Goal: Transaction & Acquisition: Purchase product/service

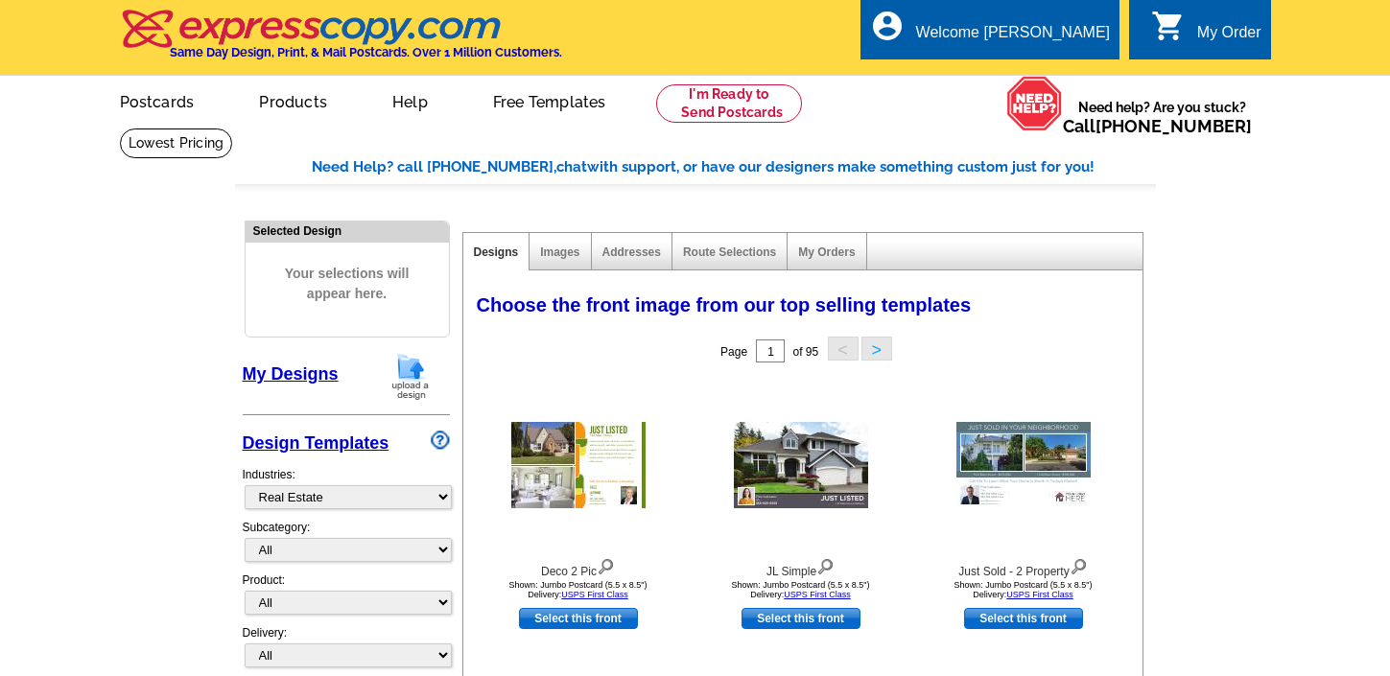
select select "785"
click at [153, 104] on link "Postcards" at bounding box center [156, 100] width 134 height 45
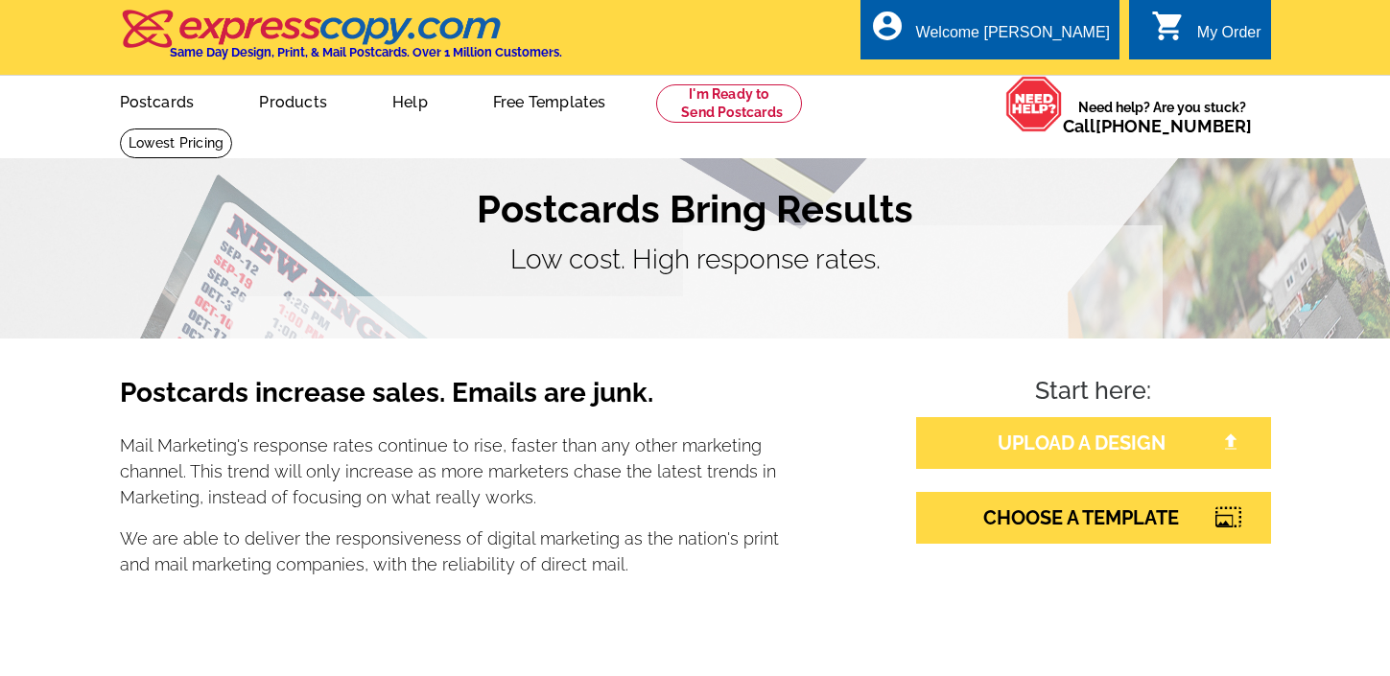
click at [1102, 443] on link "UPLOAD A DESIGN" at bounding box center [1093, 443] width 355 height 52
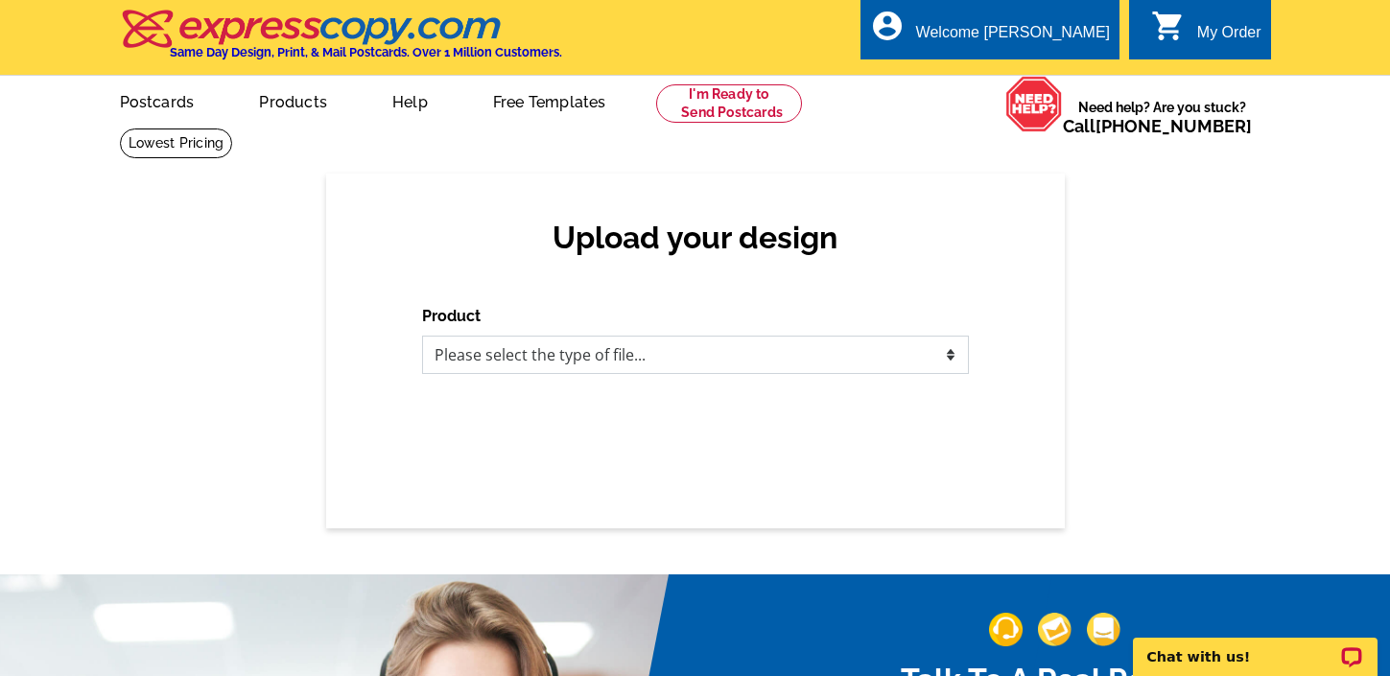
click at [519, 355] on select "Please select the type of file... Postcards Business Cards Letters and flyers G…" at bounding box center [695, 355] width 547 height 38
select select "1"
click at [422, 336] on select "Please select the type of file... Postcards Business Cards Letters and flyers G…" at bounding box center [695, 355] width 547 height 38
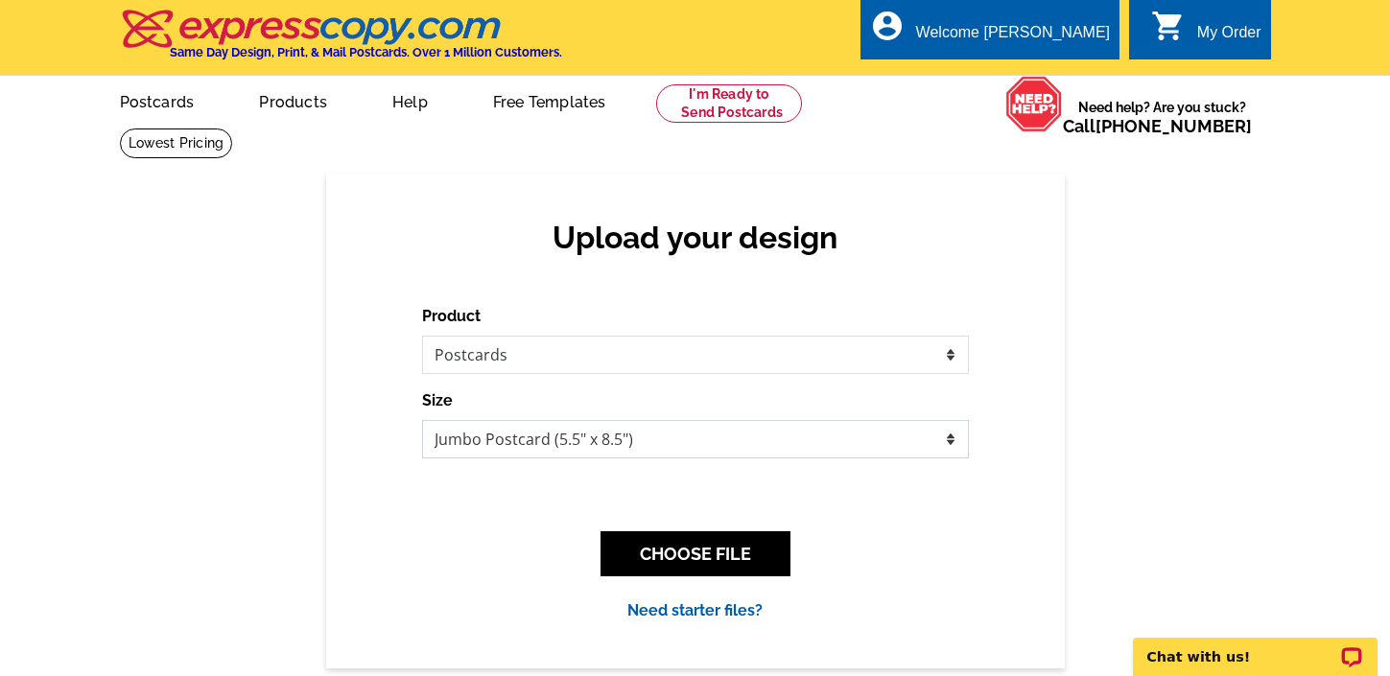
click at [554, 447] on select "Jumbo Postcard (5.5" x 8.5") Regular Postcard (4.25" x 5.6") Panoramic Postcard…" at bounding box center [695, 439] width 547 height 38
click at [422, 420] on select "Jumbo Postcard (5.5" x 8.5") Regular Postcard (4.25" x 5.6") Panoramic Postcard…" at bounding box center [695, 439] width 547 height 38
click at [641, 435] on select "Jumbo Postcard (5.5" x 8.5") Regular Postcard (4.25" x 5.6") Panoramic Postcard…" at bounding box center [695, 439] width 547 height 38
click at [422, 420] on select "Jumbo Postcard (5.5" x 8.5") Regular Postcard (4.25" x 5.6") Panoramic Postcard…" at bounding box center [695, 439] width 547 height 38
click at [527, 439] on select "Jumbo Postcard (5.5" x 8.5") Regular Postcard (4.25" x 5.6") Panoramic Postcard…" at bounding box center [695, 439] width 547 height 38
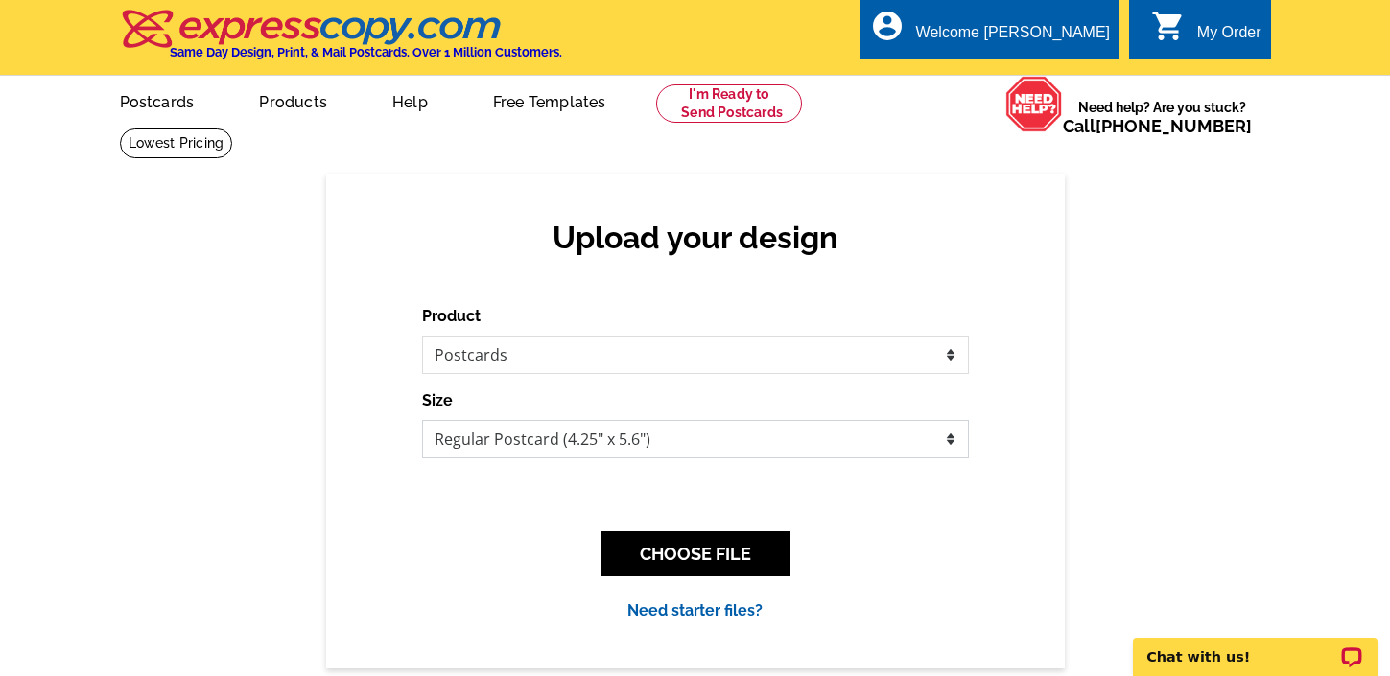
select select "2"
click at [422, 420] on select "Jumbo Postcard (5.5" x 8.5") Regular Postcard (4.25" x 5.6") Panoramic Postcard…" at bounding box center [695, 439] width 547 height 38
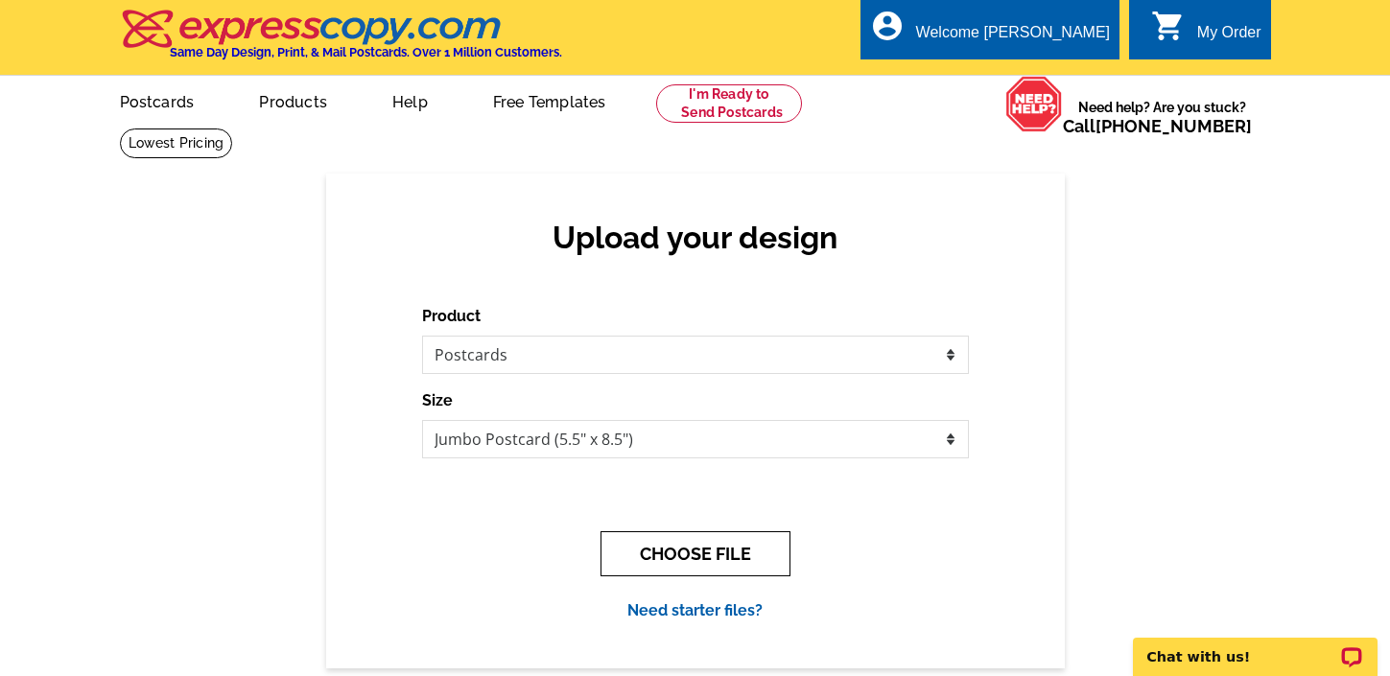
click at [727, 550] on button "CHOOSE FILE" at bounding box center [695, 553] width 190 height 45
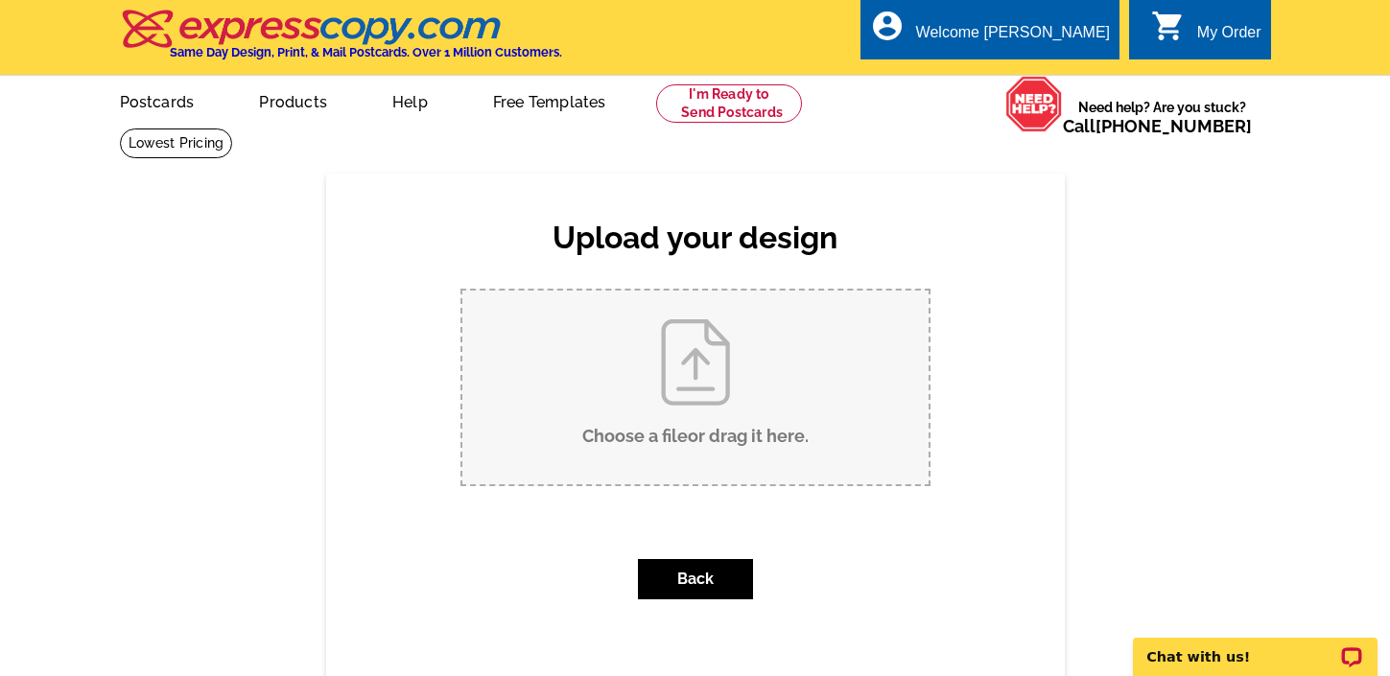
click at [698, 381] on input "Choose a file or drag it here ." at bounding box center [695, 388] width 466 height 194
type input "C:\fakepath\Fall Postcard.pdf"
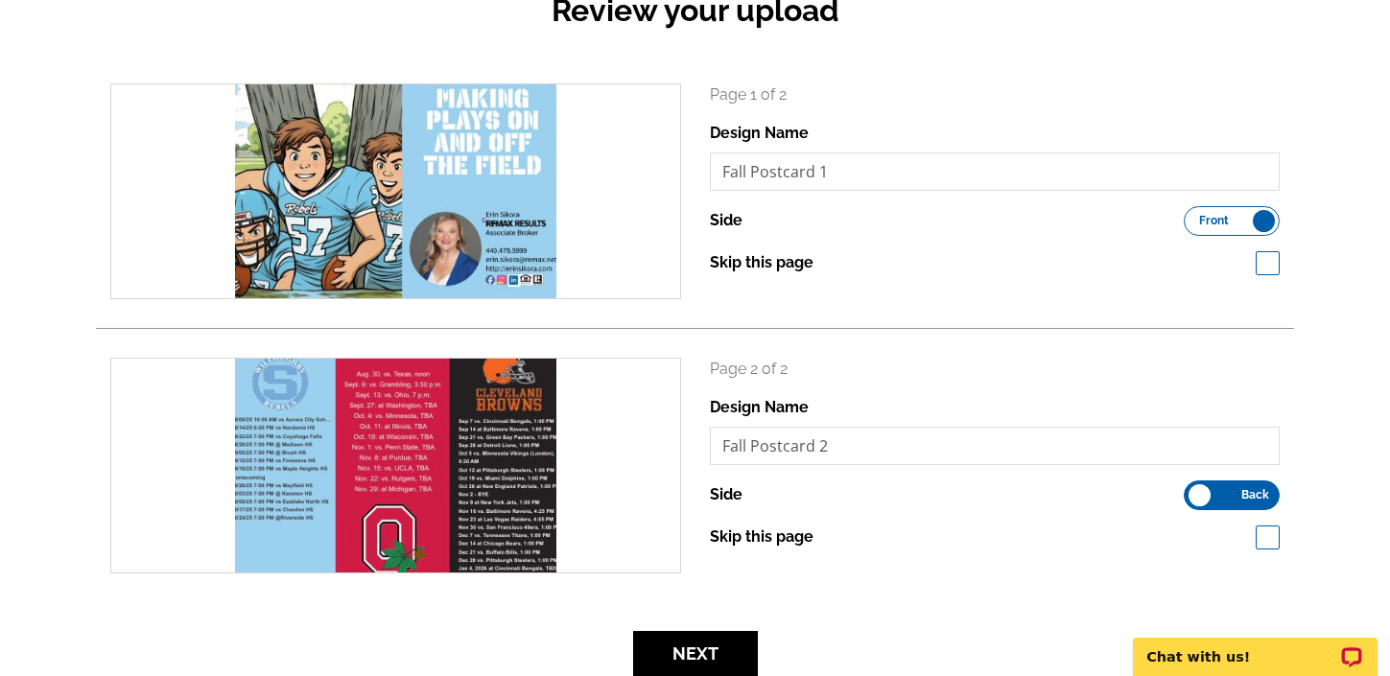
scroll to position [185, 0]
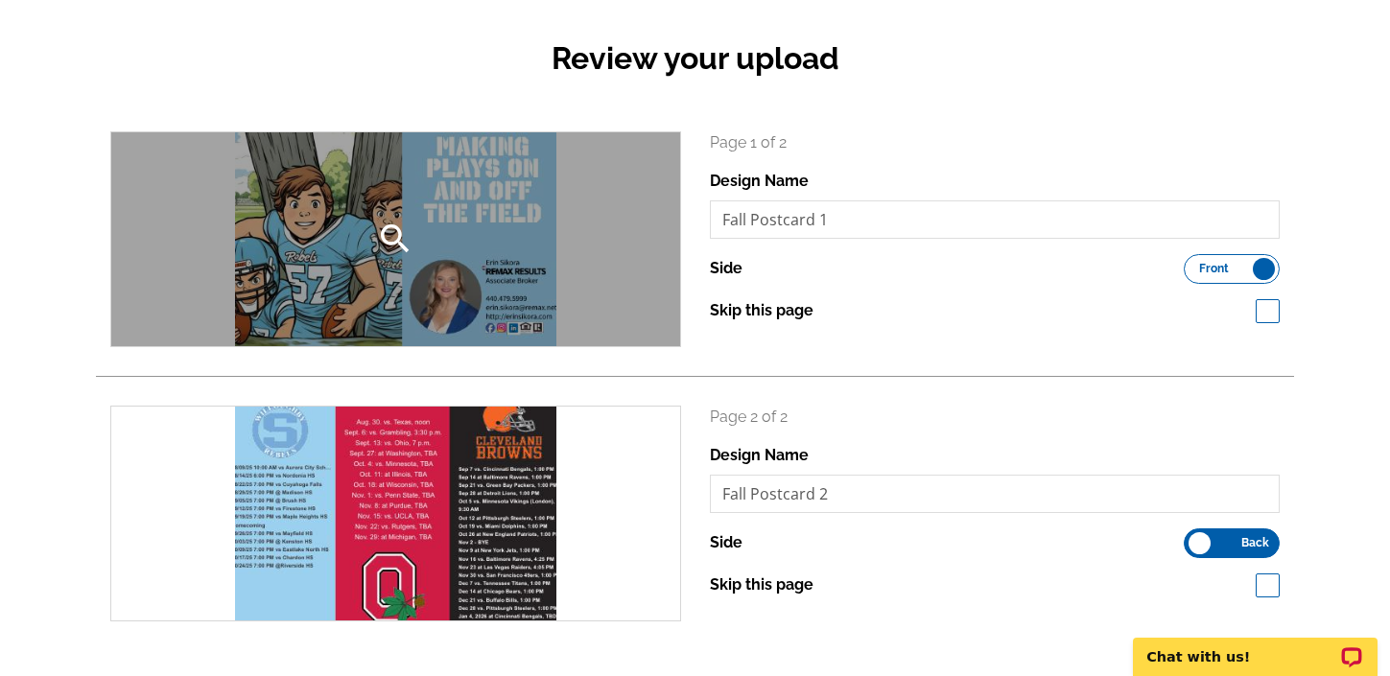
click at [628, 246] on div "search" at bounding box center [395, 239] width 569 height 214
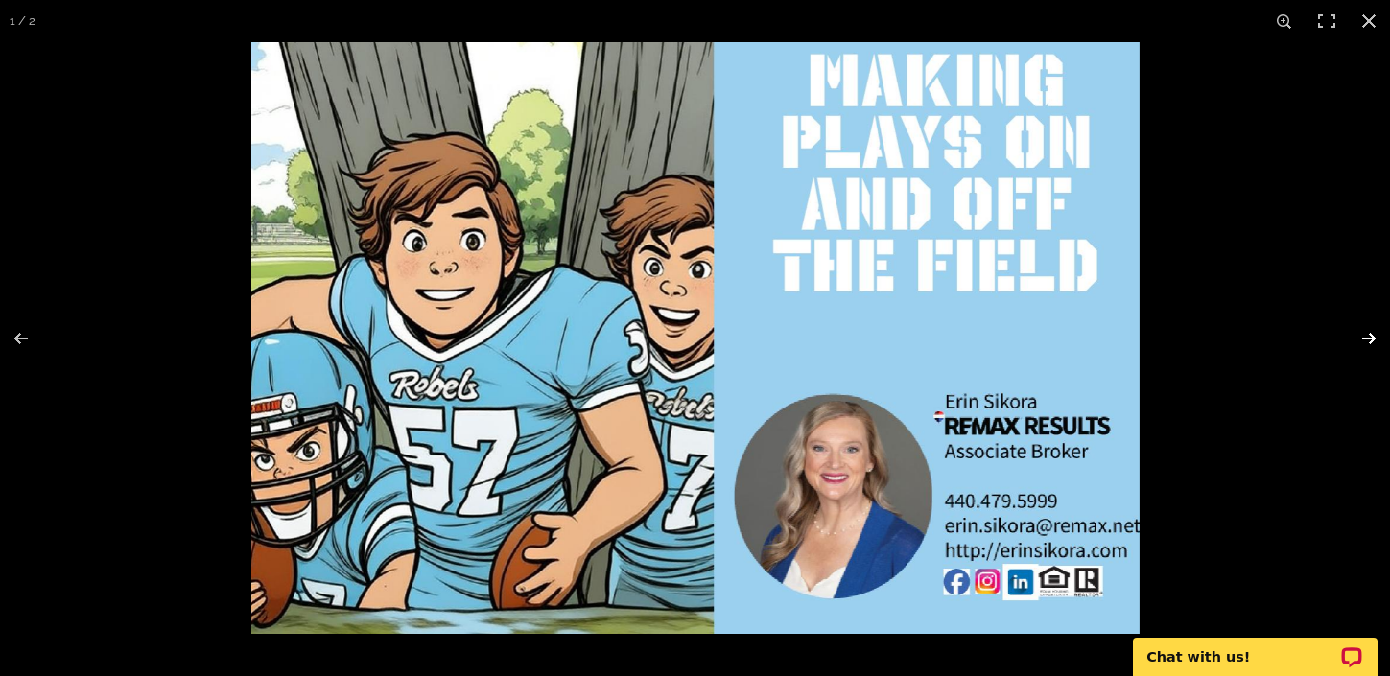
click at [1365, 336] on button at bounding box center [1356, 339] width 67 height 96
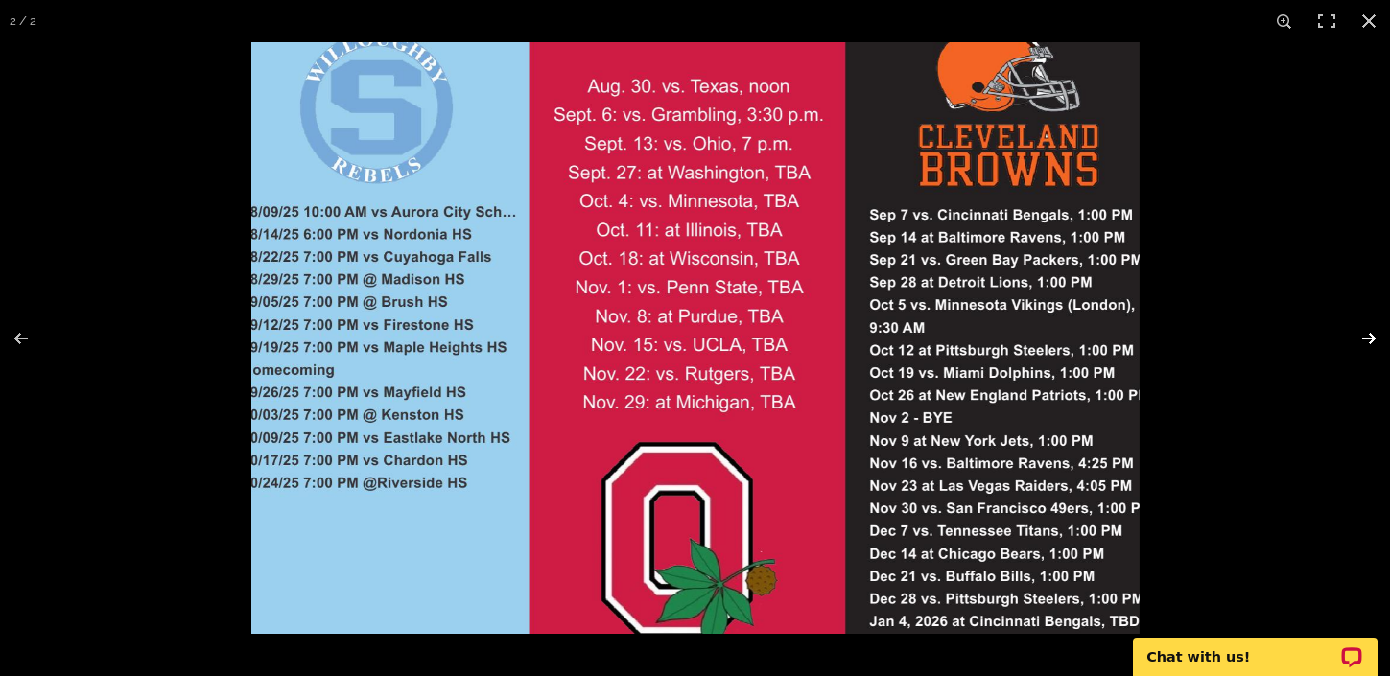
click at [1365, 336] on button at bounding box center [1356, 339] width 67 height 96
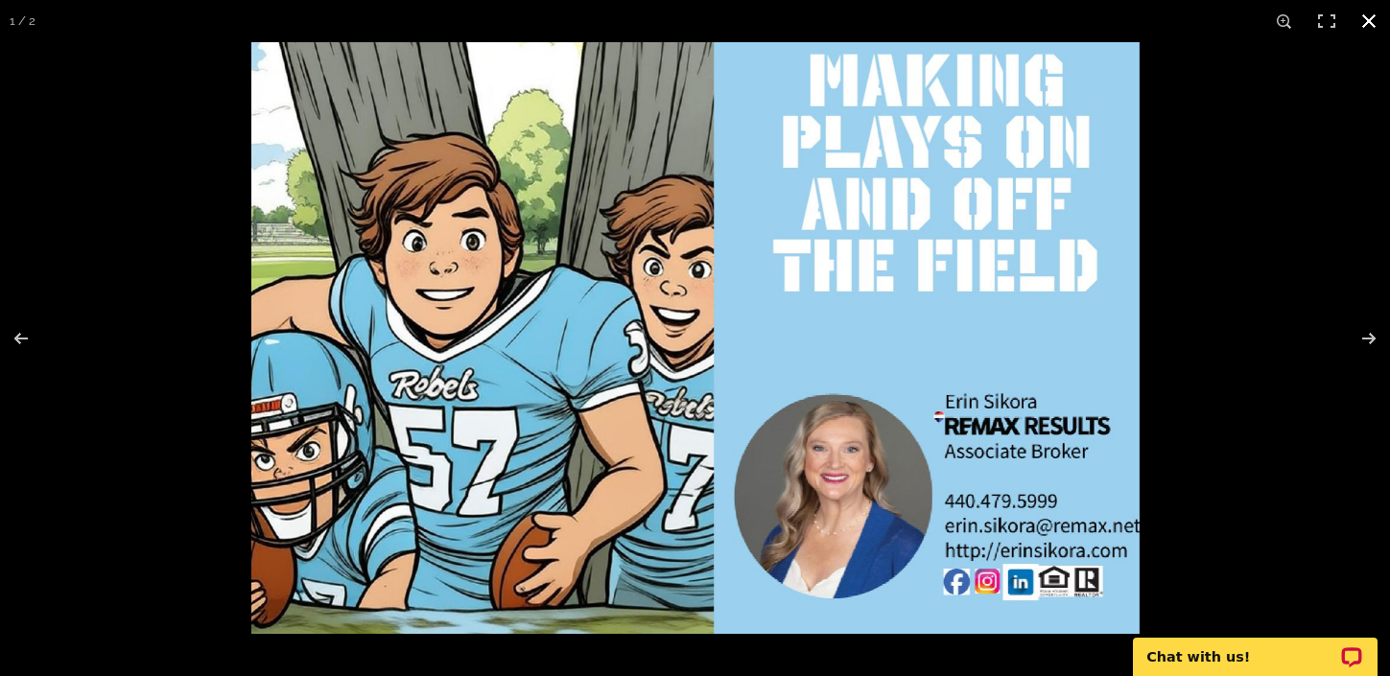
click at [1369, 20] on button at bounding box center [1369, 21] width 42 height 42
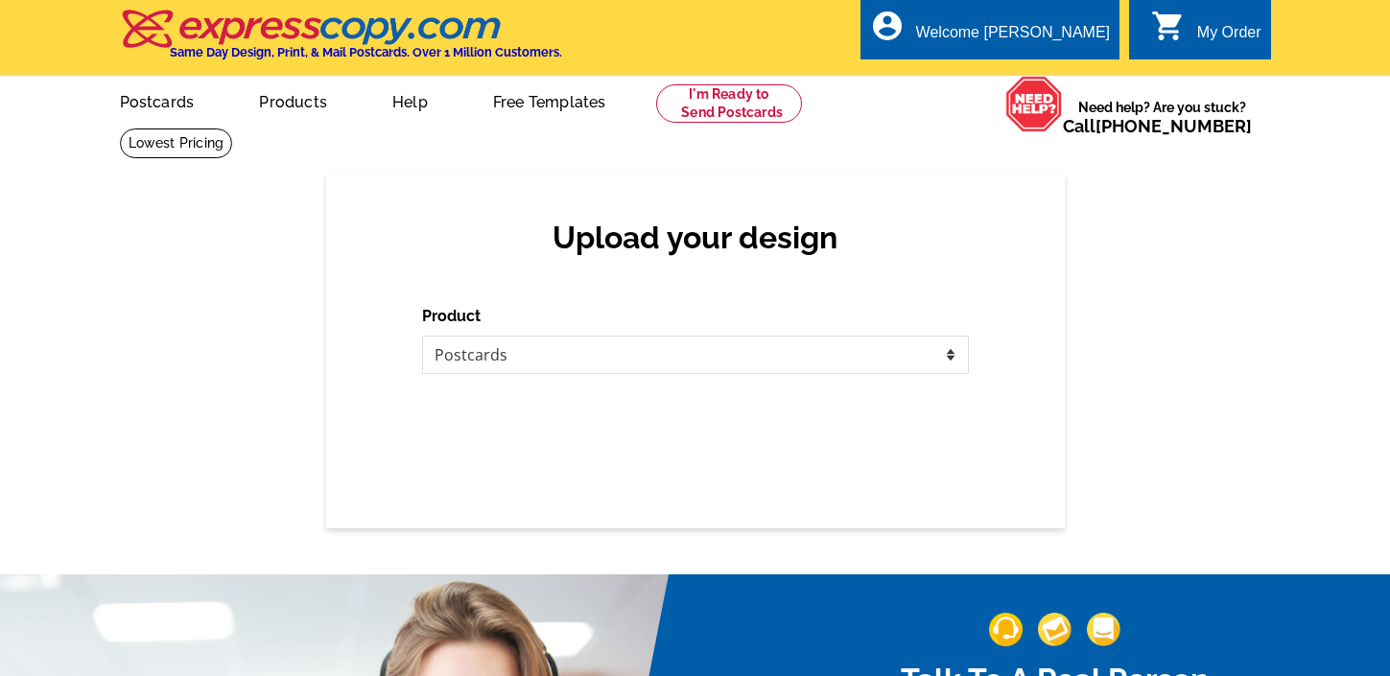
select select "1"
click at [901, 362] on select "Please select the type of file... Postcards Business Cards Letters and flyers G…" at bounding box center [695, 355] width 547 height 38
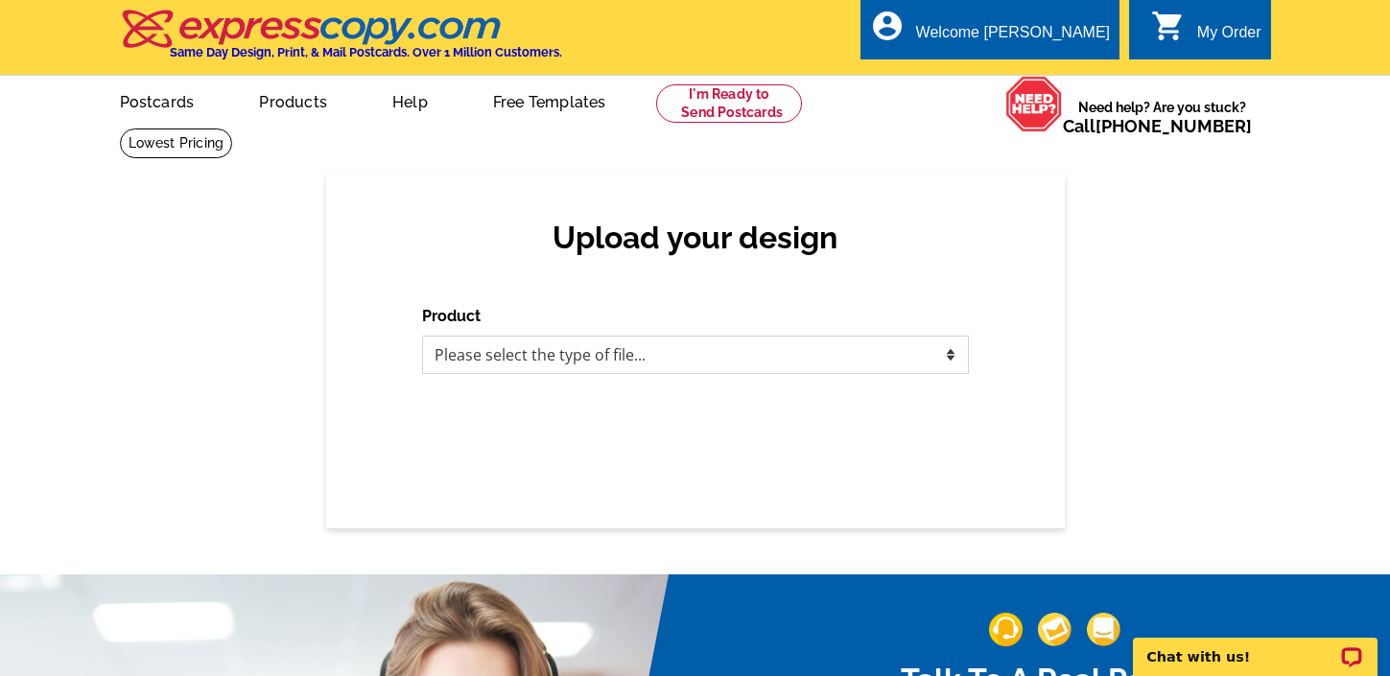
select select "1"
click at [422, 336] on select "Please select the type of file... Postcards Business Cards Letters and flyers G…" at bounding box center [695, 355] width 547 height 38
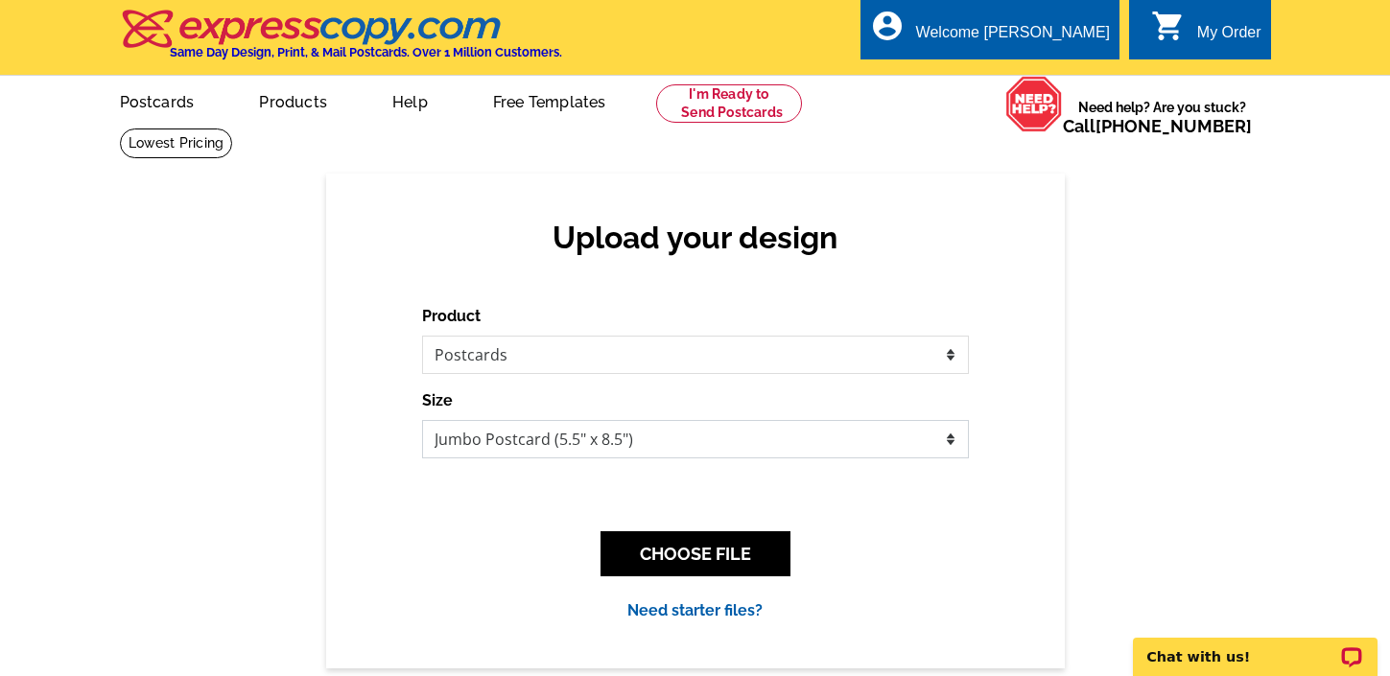
click at [628, 438] on select "Jumbo Postcard (5.5" x 8.5") Regular Postcard (4.25" x 5.6") Panoramic Postcard…" at bounding box center [695, 439] width 547 height 38
select select "1"
click at [422, 420] on select "Jumbo Postcard (5.5" x 8.5") Regular Postcard (4.25" x 5.6") Panoramic Postcard…" at bounding box center [695, 439] width 547 height 38
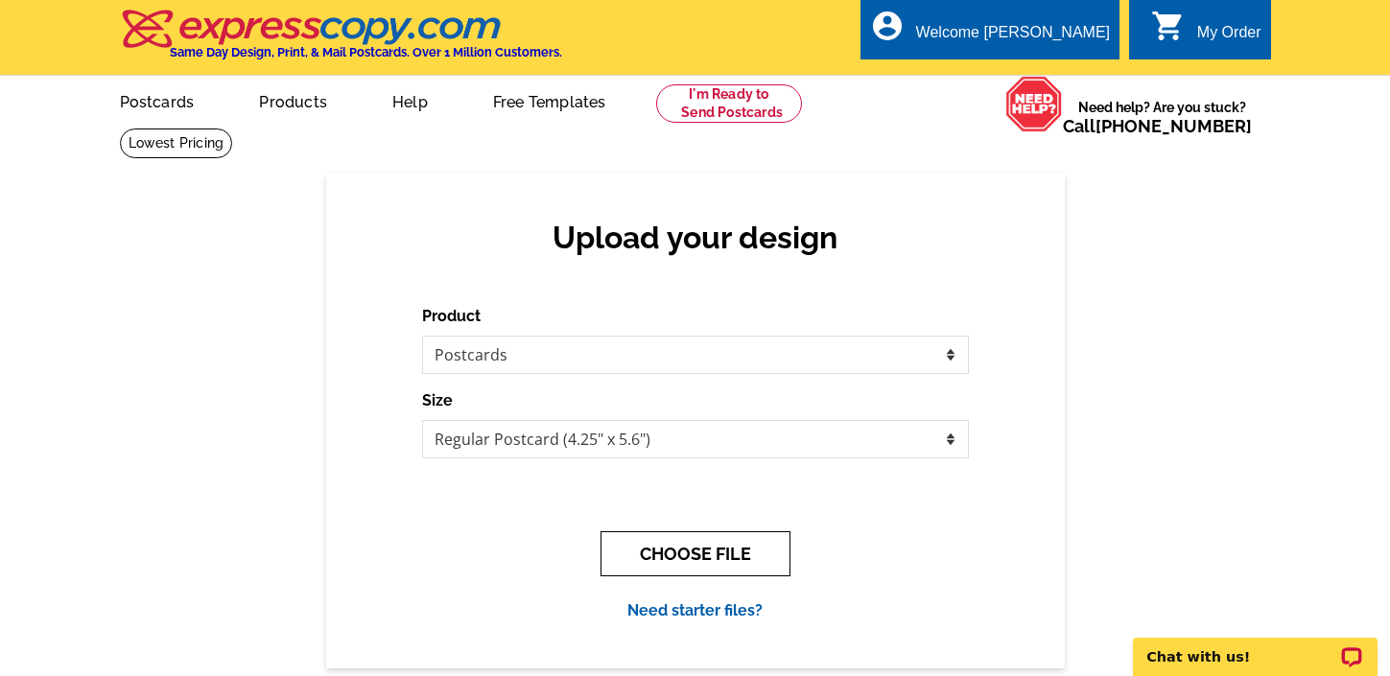
click at [749, 557] on button "CHOOSE FILE" at bounding box center [695, 553] width 190 height 45
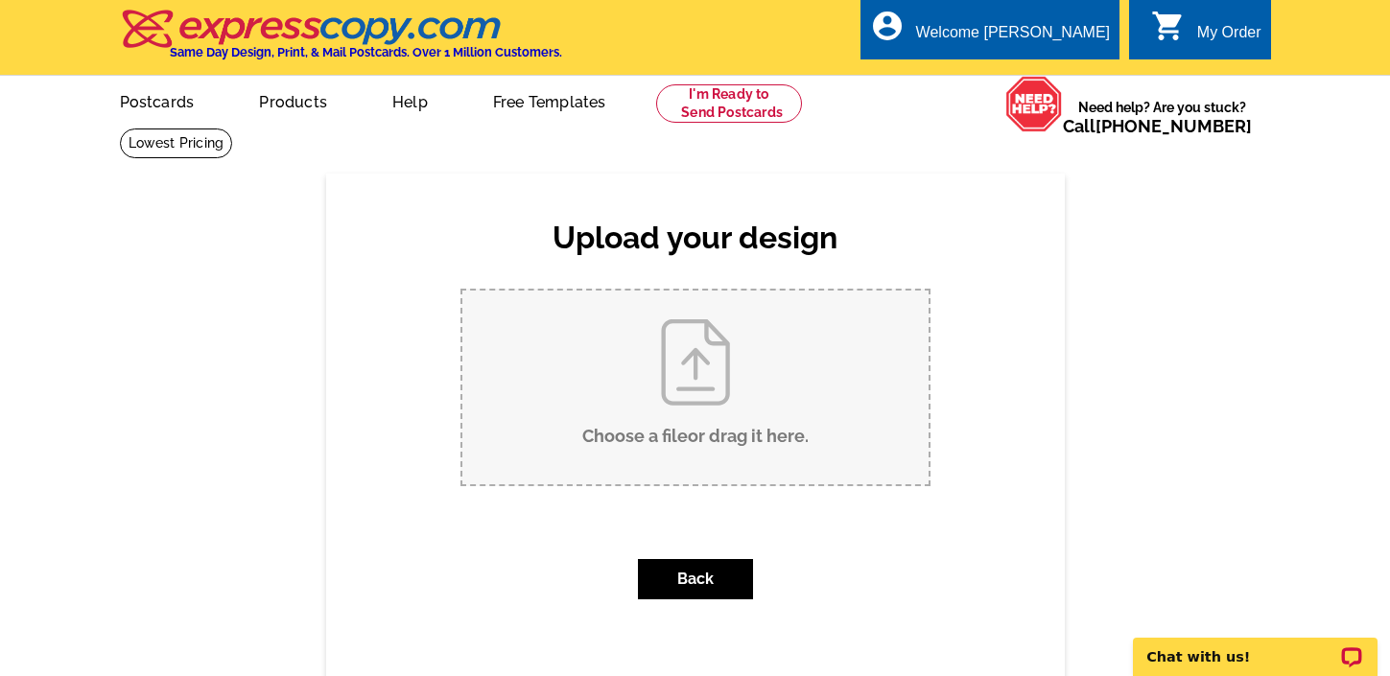
click at [696, 405] on input "Choose a file or drag it here ." at bounding box center [695, 388] width 466 height 194
type input "C:\fakepath\Fall Postcard.pdf"
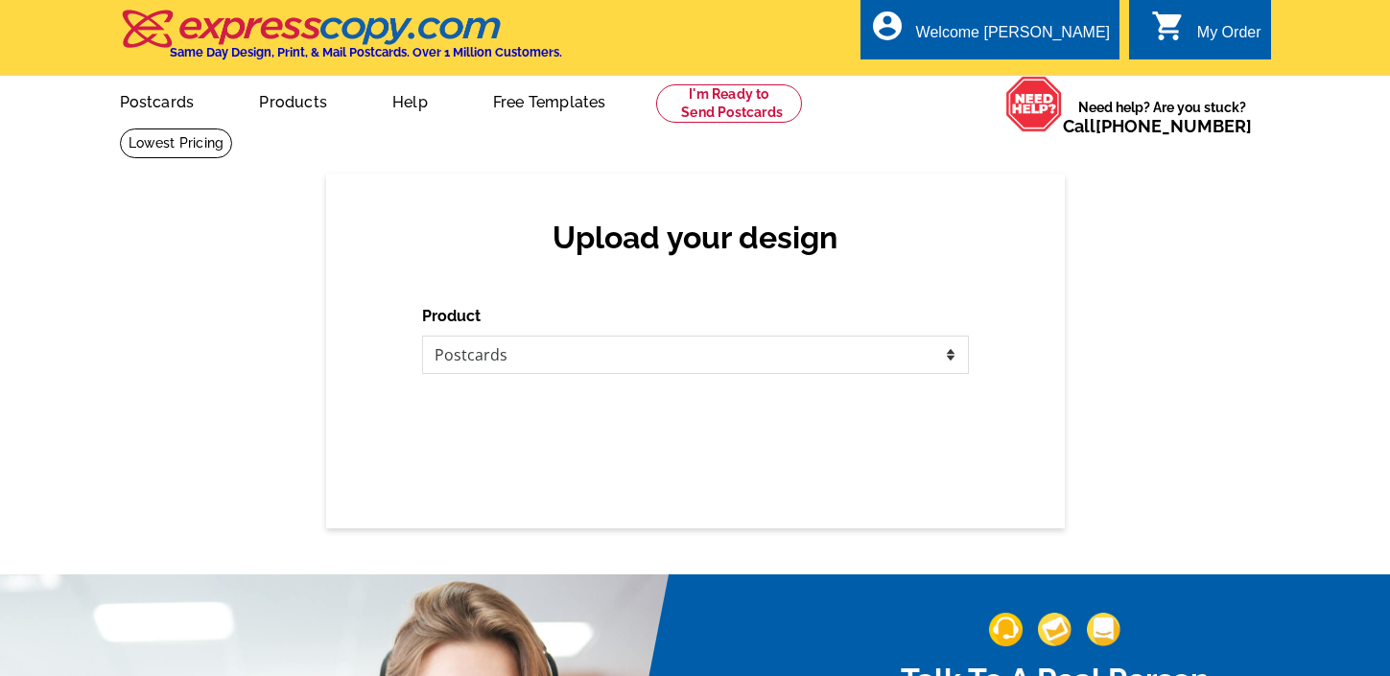
select select "1"
click at [878, 356] on select "Please select the type of file... Postcards Business Cards Letters and flyers G…" at bounding box center [695, 355] width 547 height 38
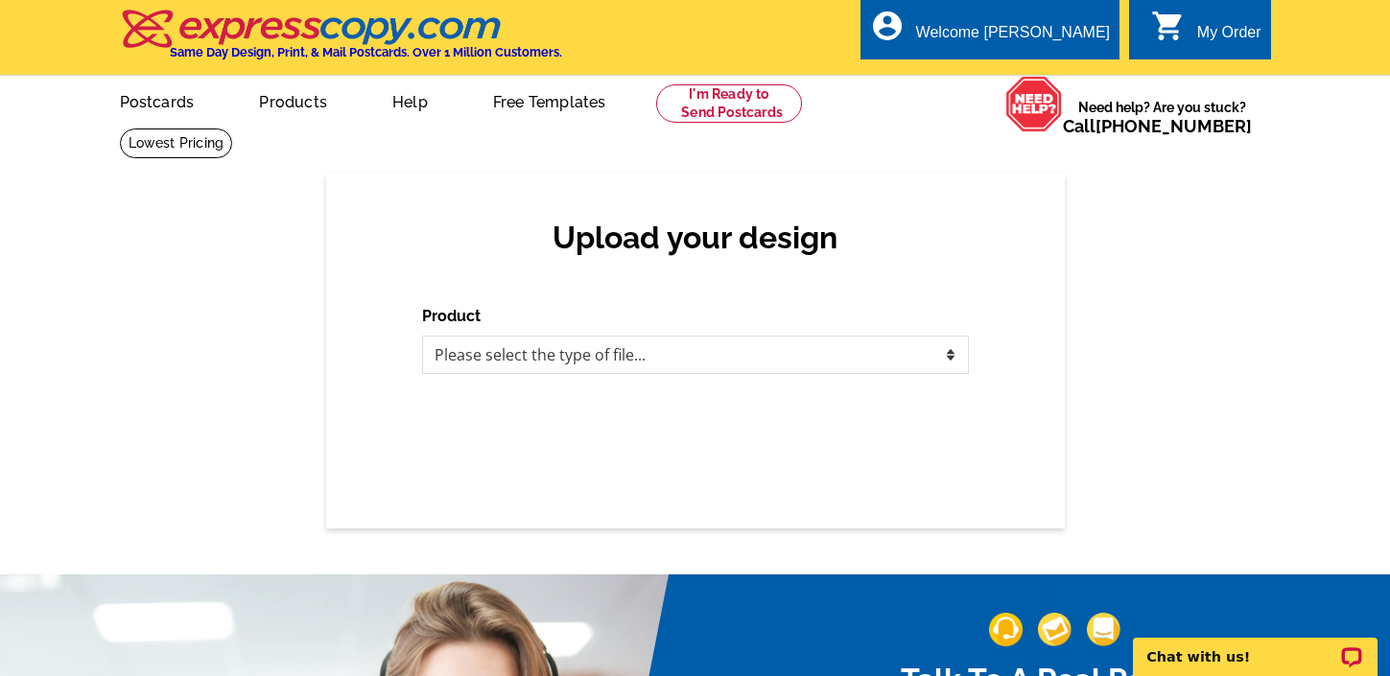
select select "1"
click at [422, 336] on select "Please select the type of file... Postcards Business Cards Letters and flyers G…" at bounding box center [695, 355] width 547 height 38
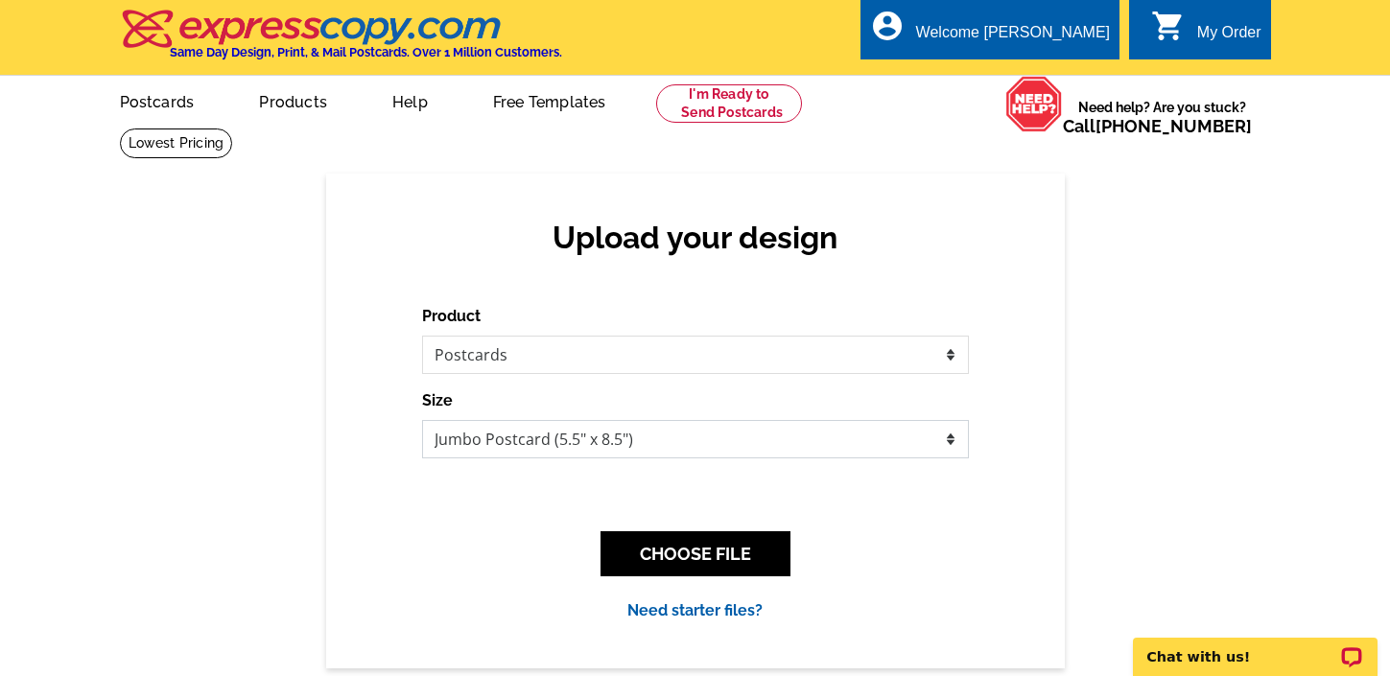
click at [697, 439] on select "Jumbo Postcard (5.5" x 8.5") Regular Postcard (4.25" x 5.6") Panoramic Postcard…" at bounding box center [695, 439] width 547 height 38
select select "1"
click at [422, 420] on select "Jumbo Postcard (5.5" x 8.5") Regular Postcard (4.25" x 5.6") Panoramic Postcard…" at bounding box center [695, 439] width 547 height 38
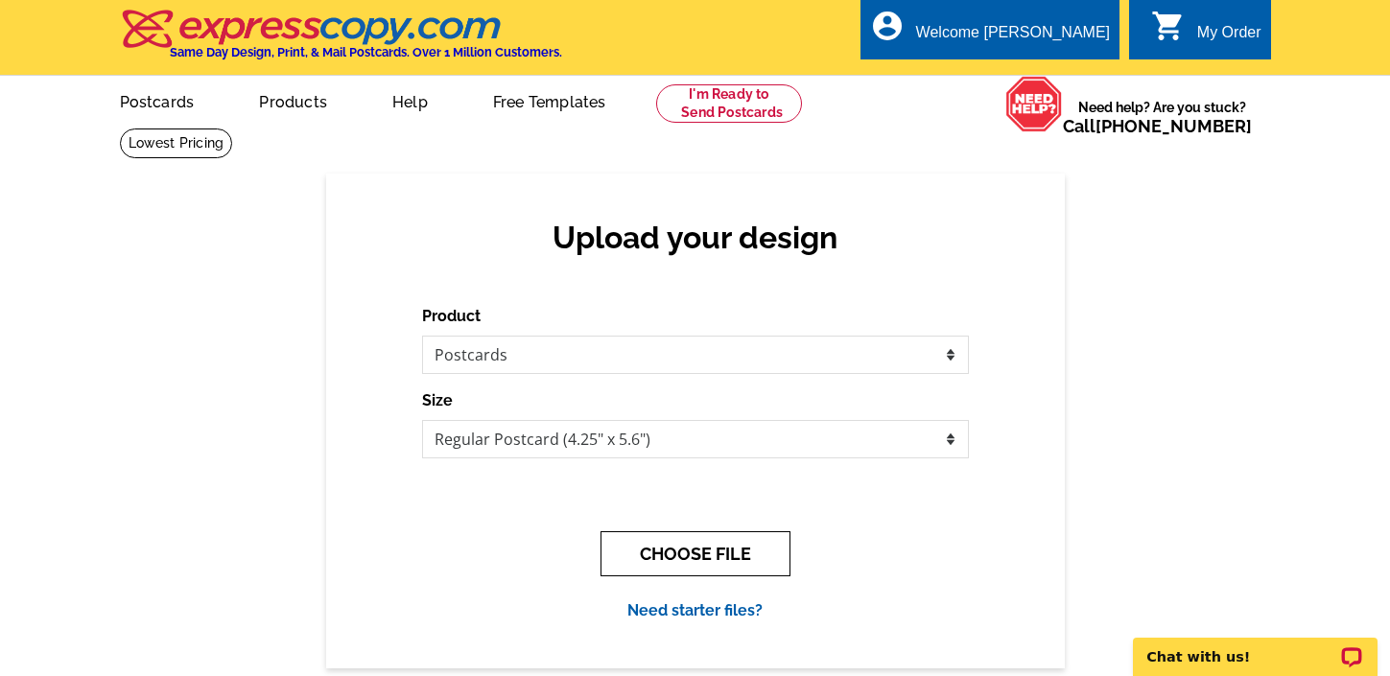
click at [707, 558] on button "CHOOSE FILE" at bounding box center [695, 553] width 190 height 45
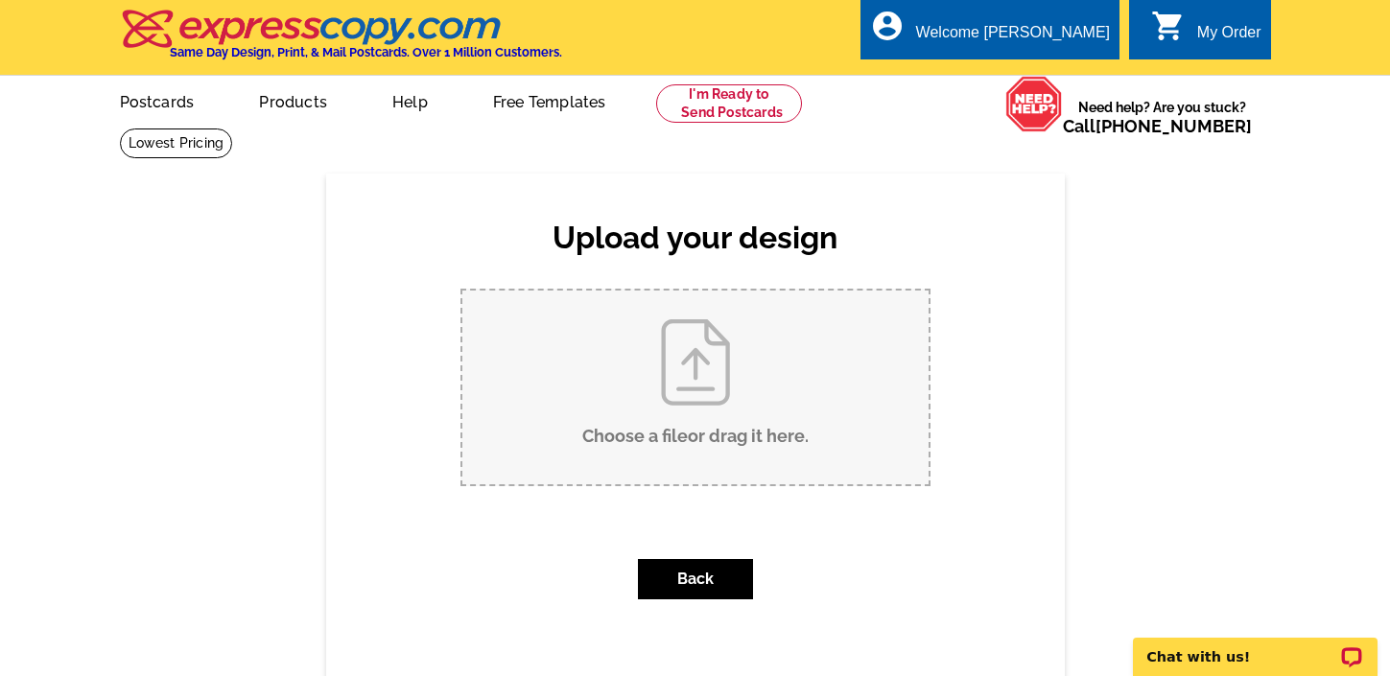
click at [703, 364] on input "Choose a file or drag it here ." at bounding box center [695, 388] width 466 height 194
type input "C:\fakepath\fall card.pdf"
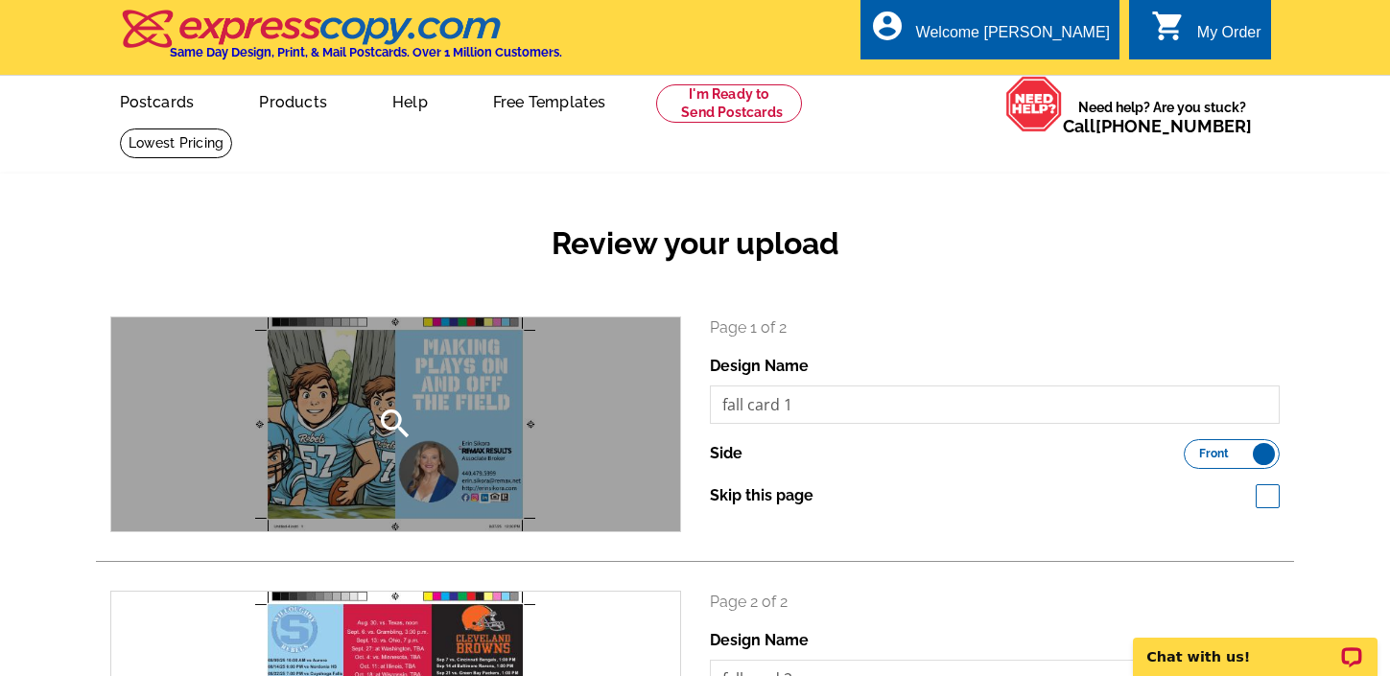
click at [397, 422] on icon "search" at bounding box center [395, 424] width 38 height 38
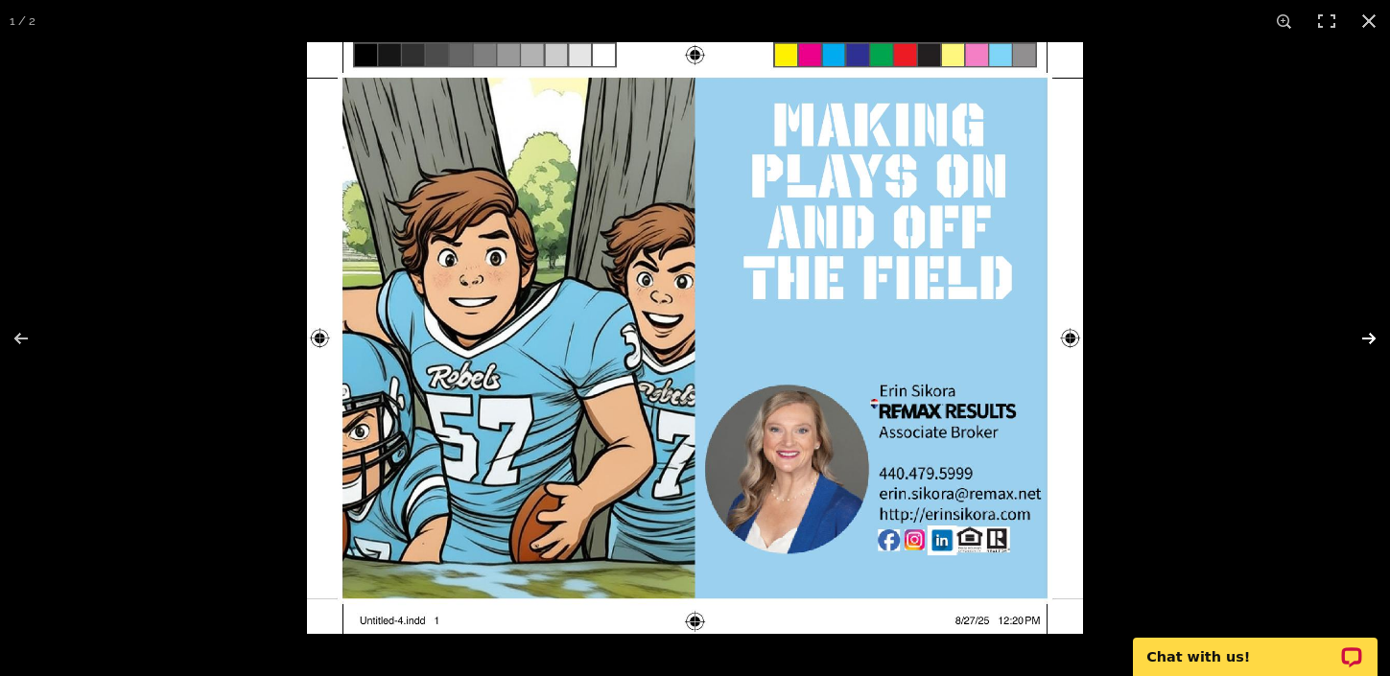
click at [1368, 337] on button at bounding box center [1356, 339] width 67 height 96
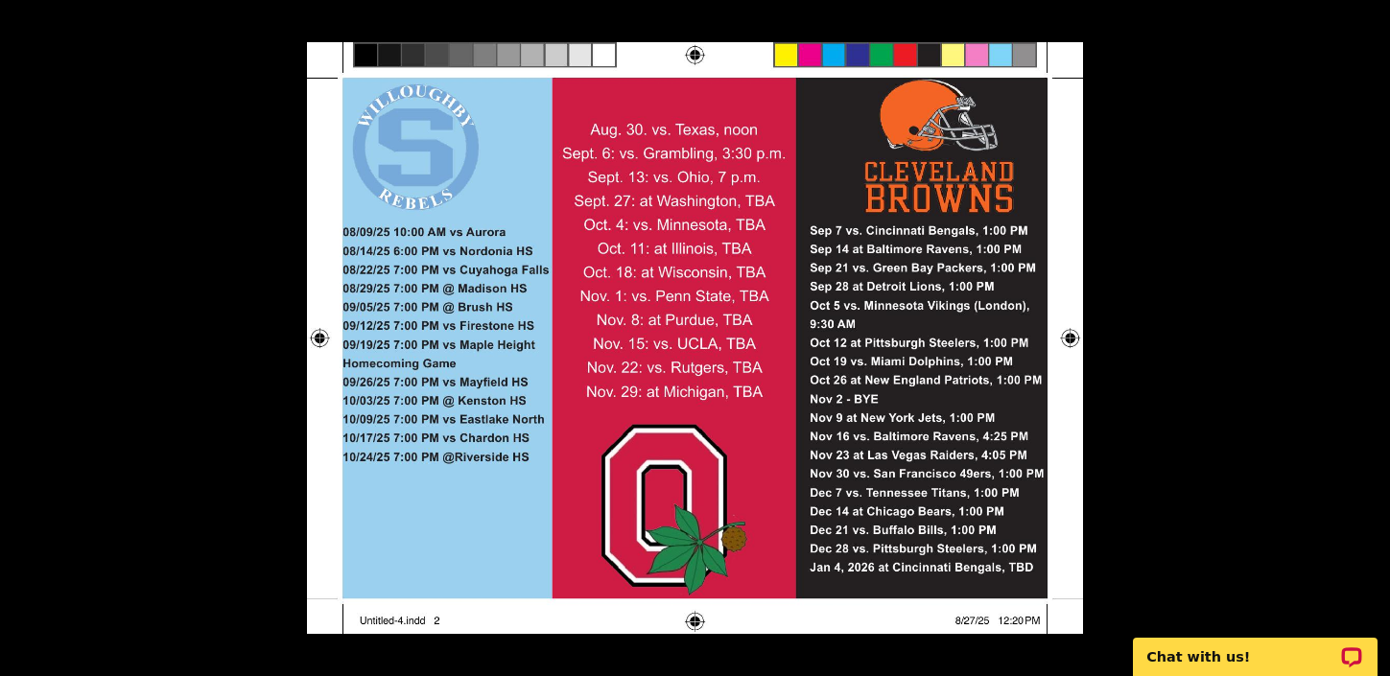
click at [1368, 337] on button at bounding box center [1356, 339] width 67 height 96
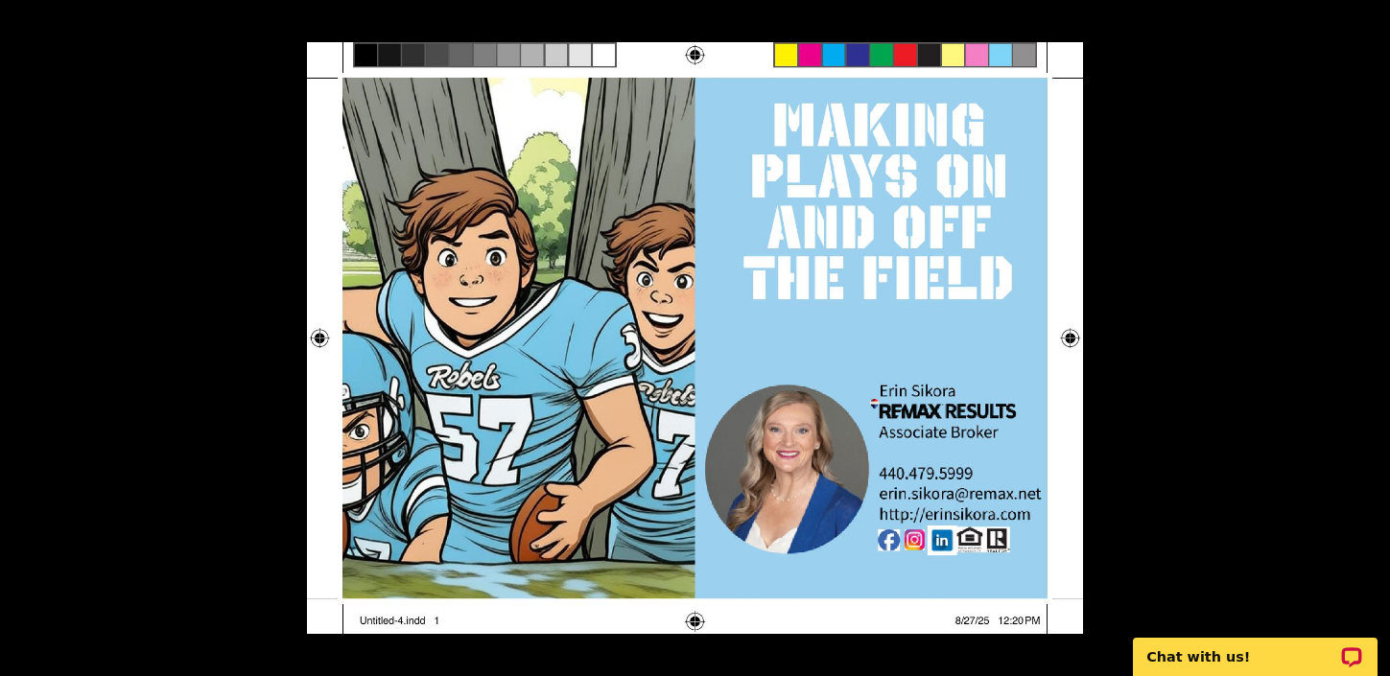
click at [1368, 337] on button at bounding box center [1356, 339] width 67 height 96
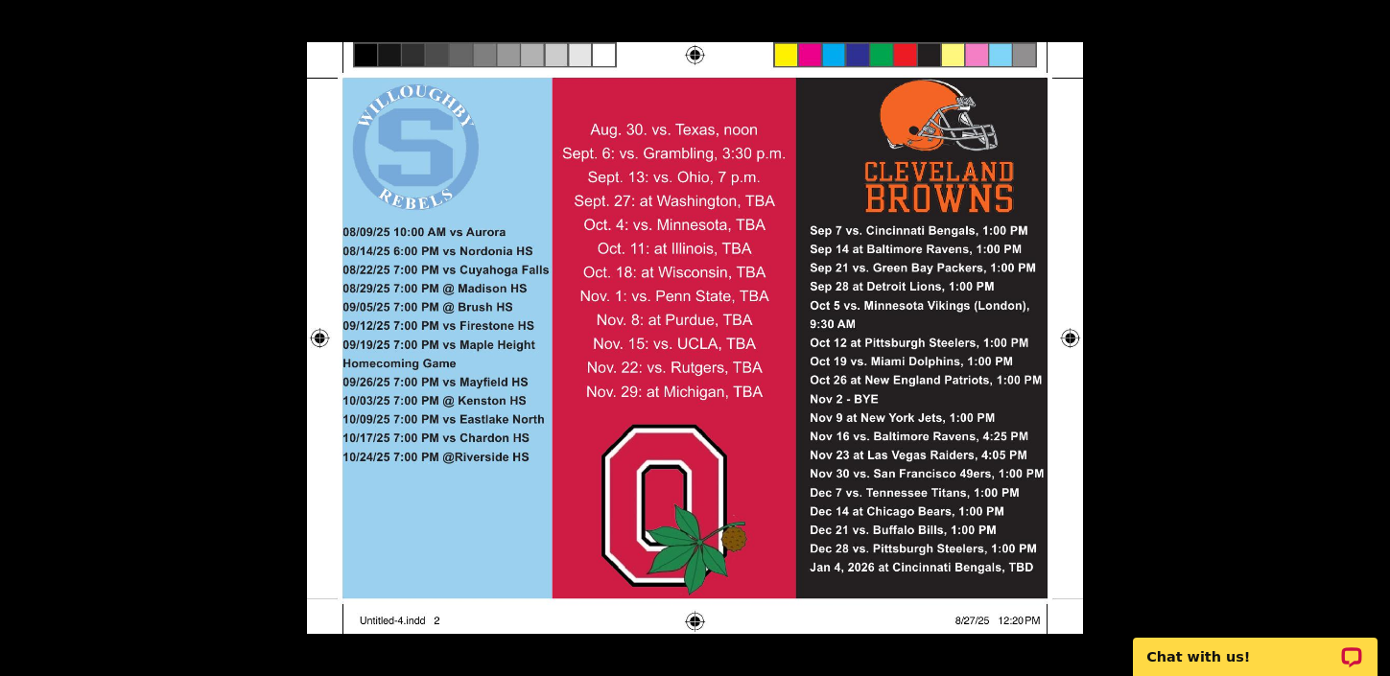
click at [1368, 337] on button at bounding box center [1356, 339] width 67 height 96
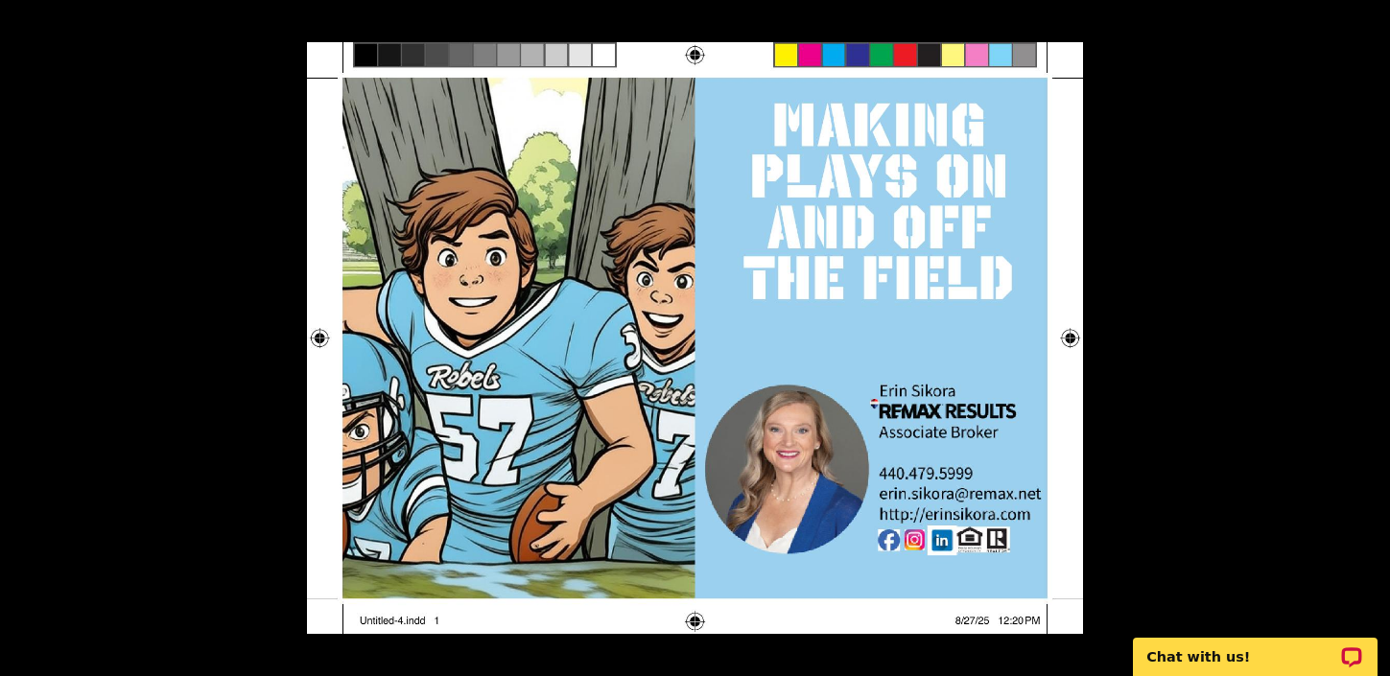
click at [1368, 337] on button at bounding box center [1356, 339] width 67 height 96
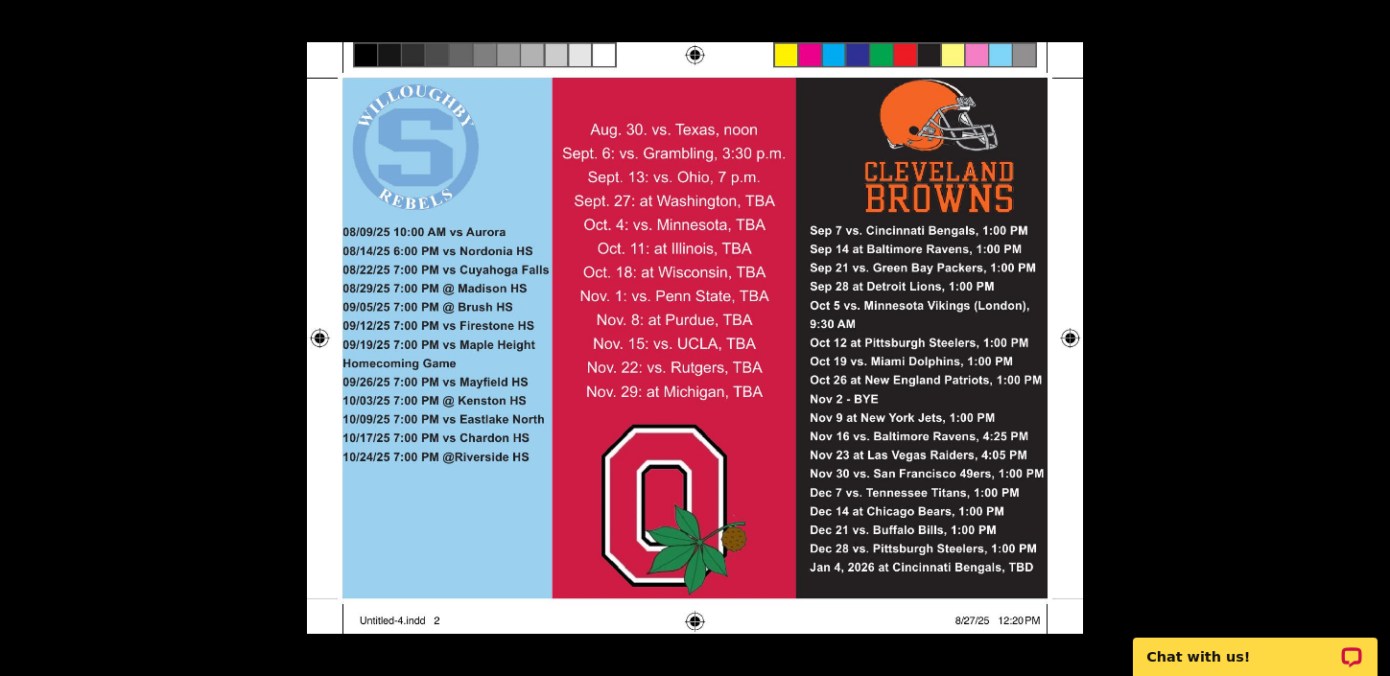
click at [1368, 337] on button at bounding box center [1356, 339] width 67 height 96
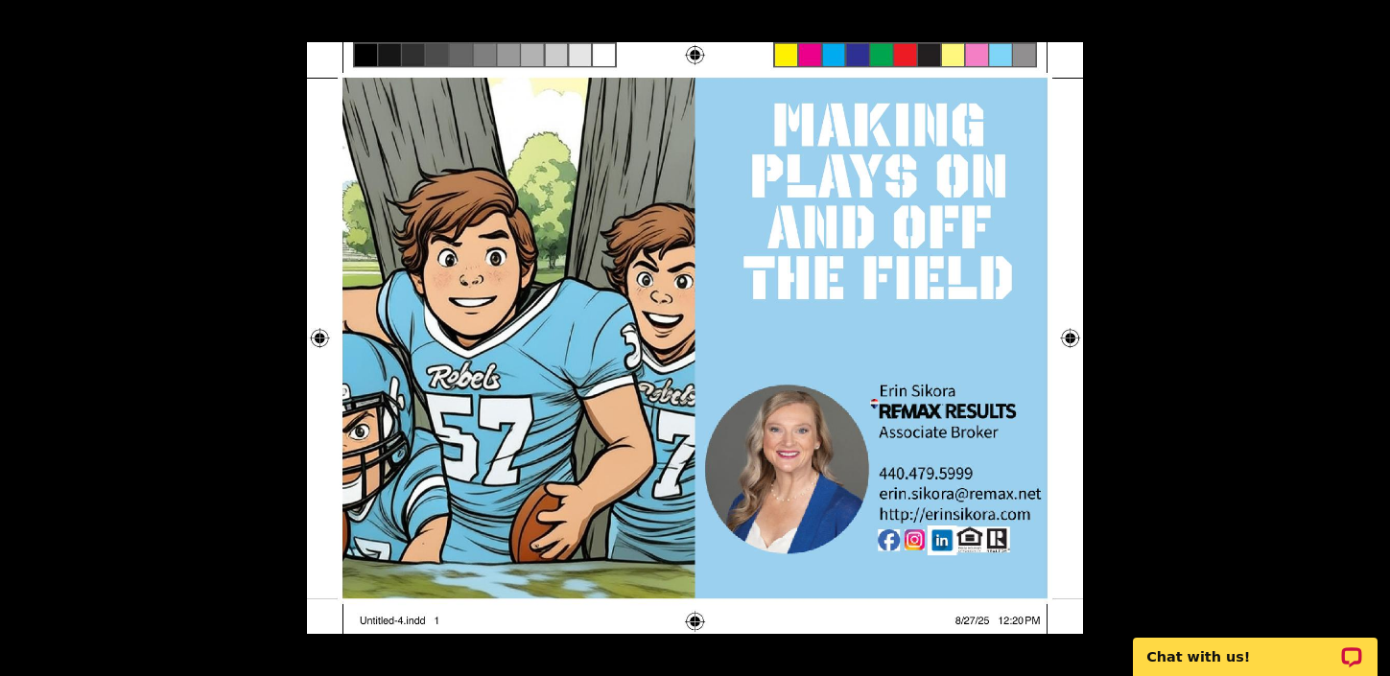
click at [1368, 337] on button at bounding box center [1356, 339] width 67 height 96
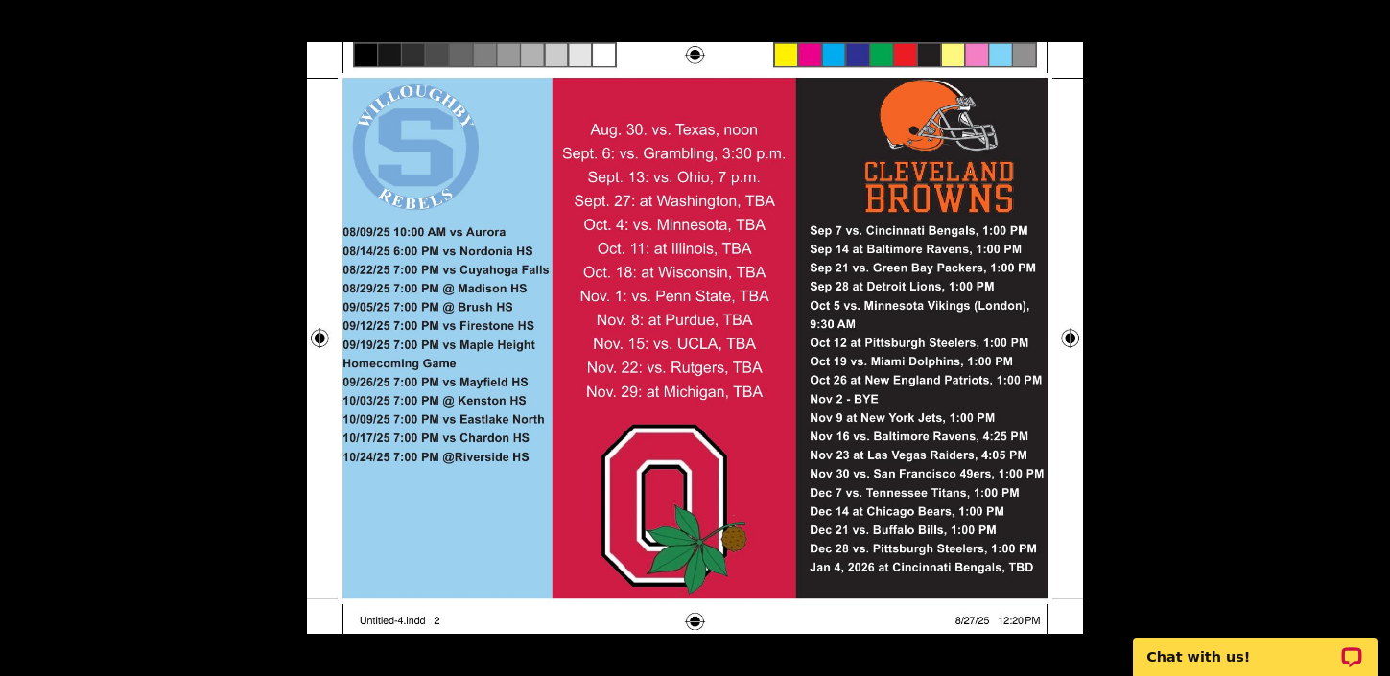
click at [1368, 337] on button at bounding box center [1356, 339] width 67 height 96
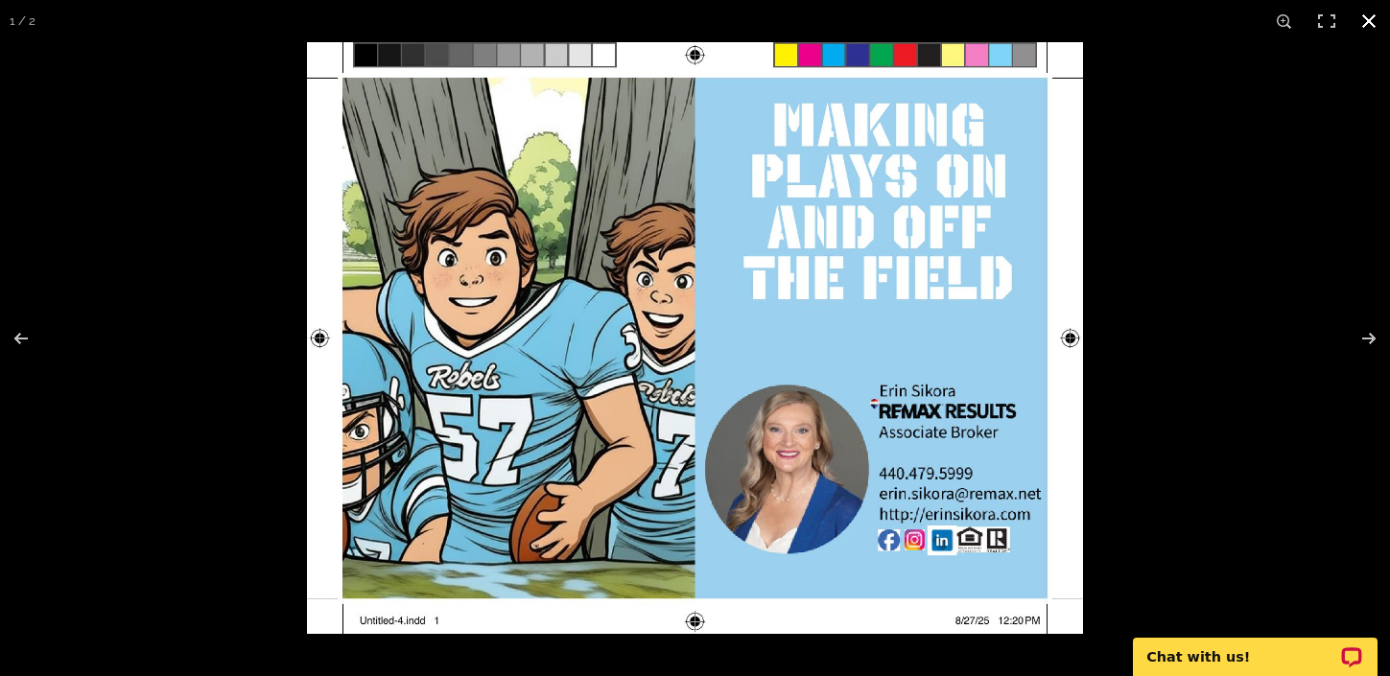
click at [1256, 334] on div at bounding box center [1002, 380] width 1390 height 676
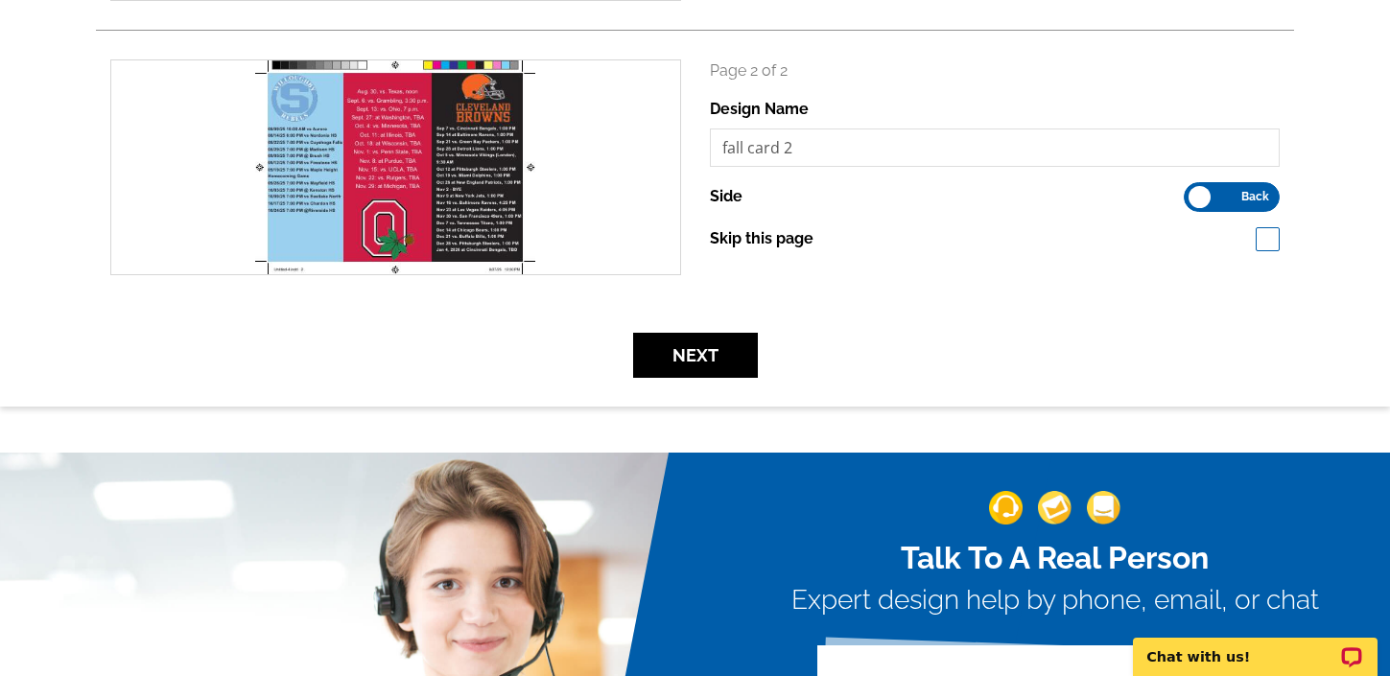
scroll to position [536, 0]
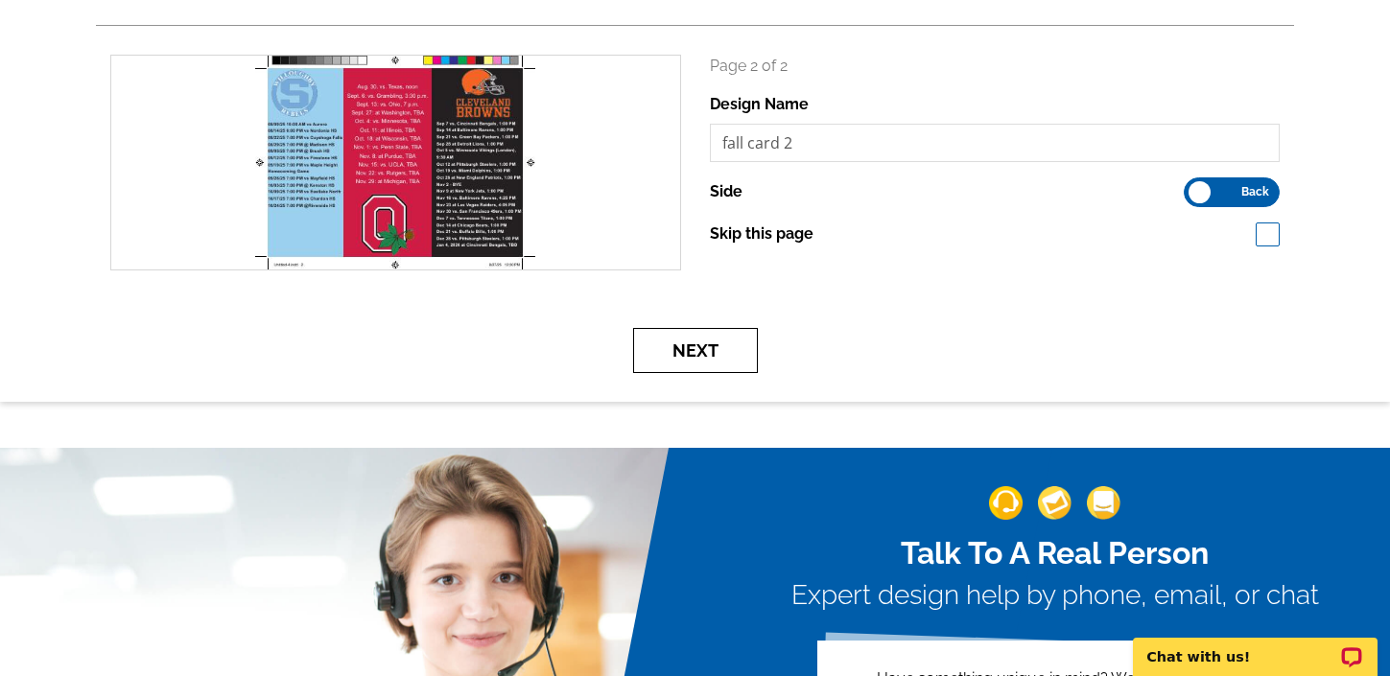
click at [705, 355] on button "Next" at bounding box center [695, 350] width 125 height 45
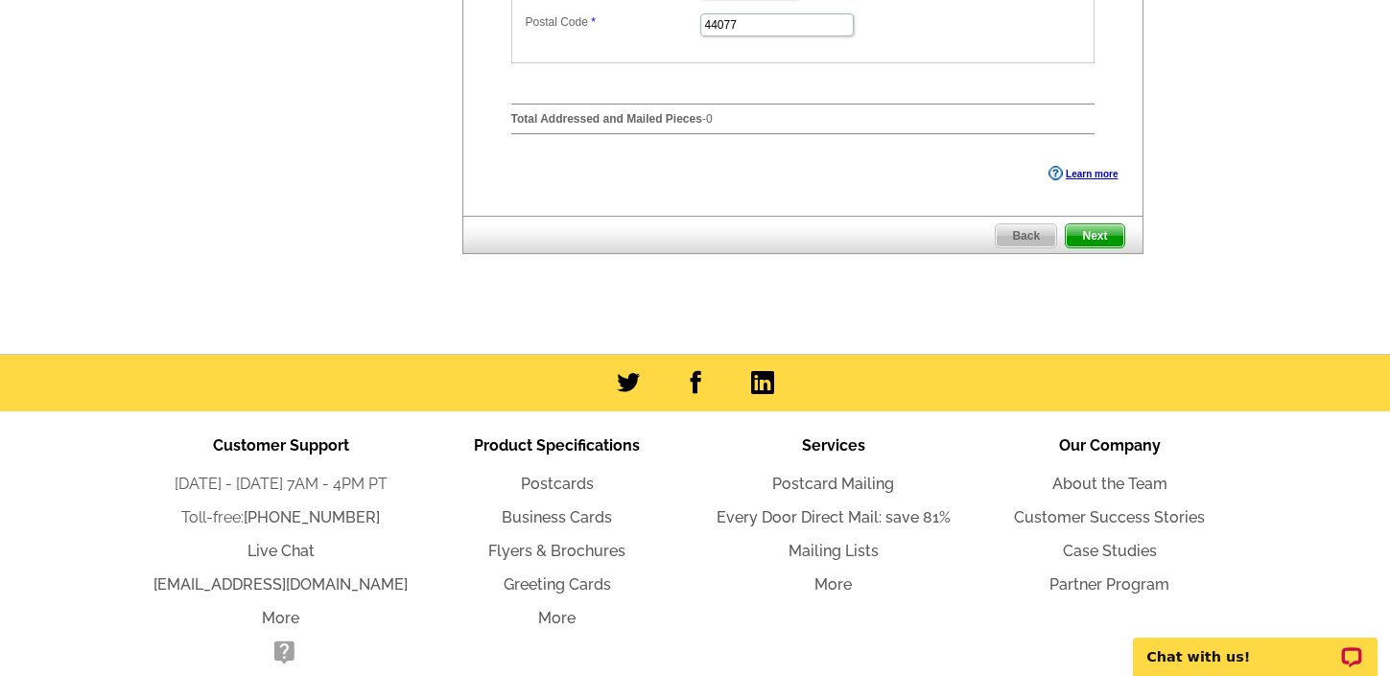
scroll to position [1000, 0]
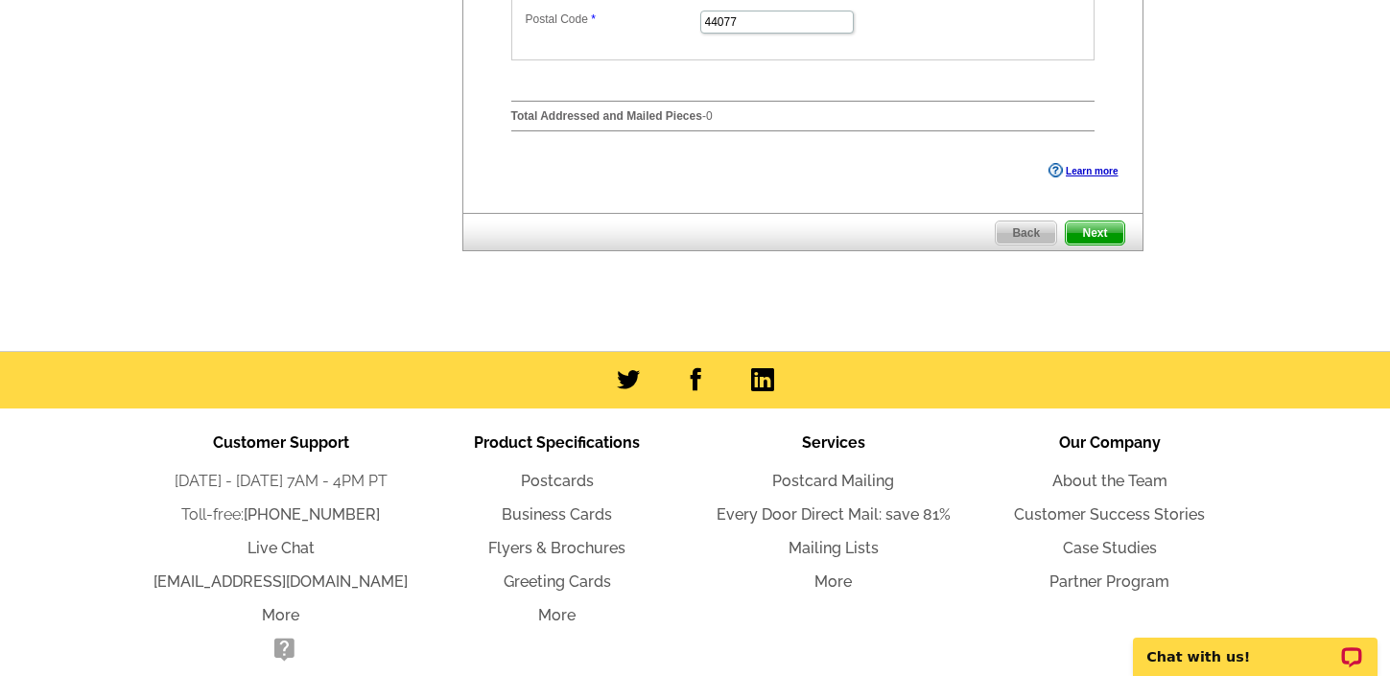
click at [1093, 245] on span "Next" at bounding box center [1095, 233] width 58 height 23
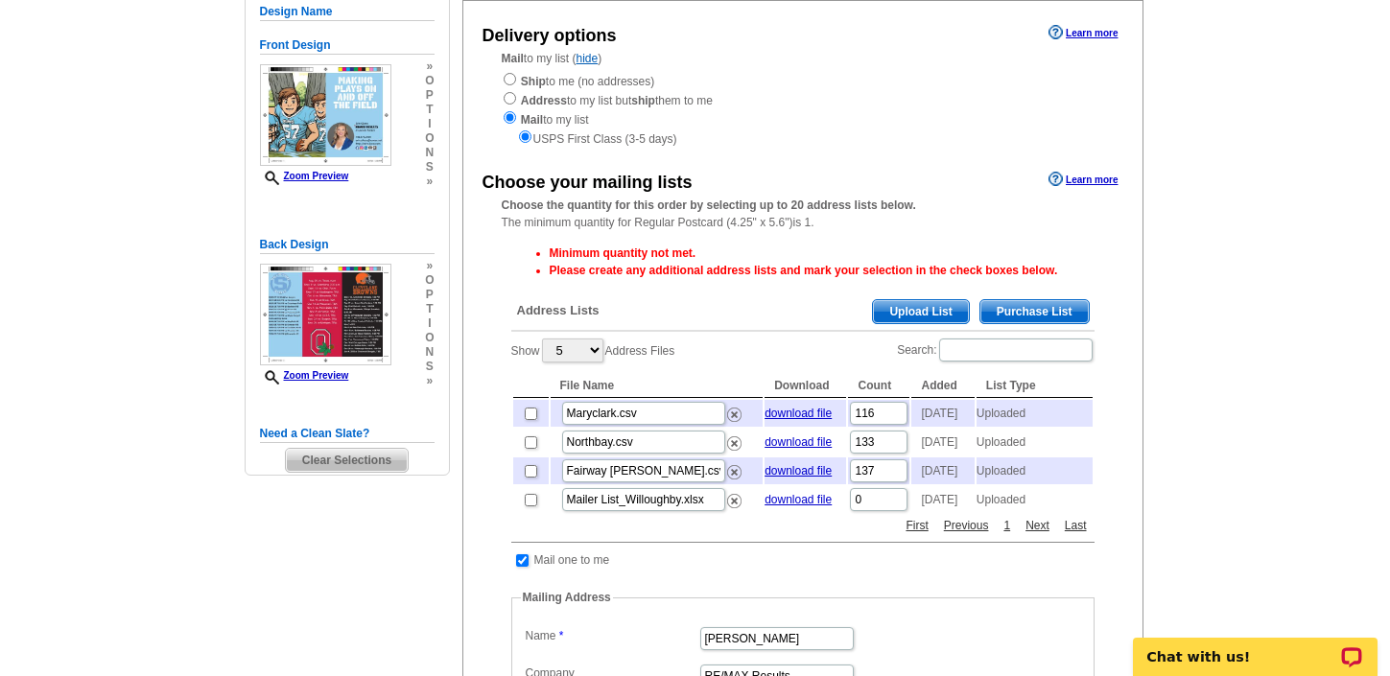
scroll to position [217, 0]
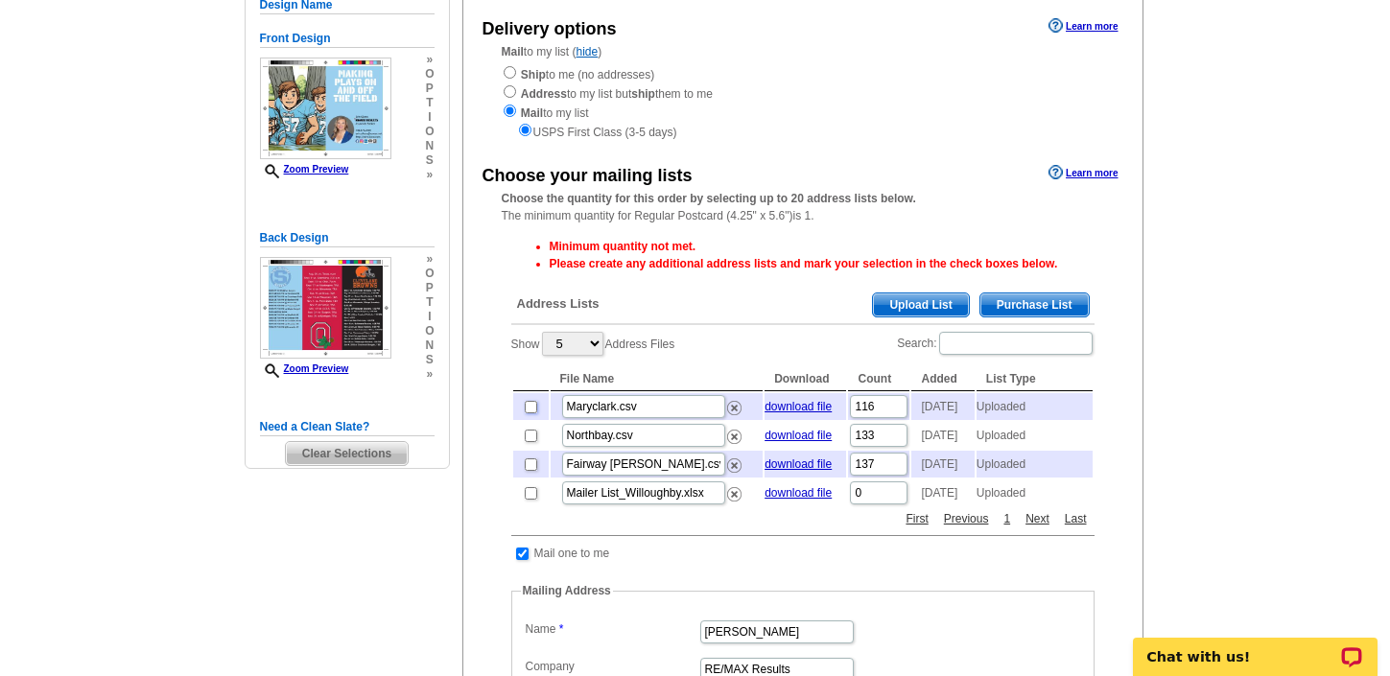
click at [528, 408] on input "checkbox" at bounding box center [531, 407] width 12 height 12
checkbox input "true"
click at [529, 471] on input "checkbox" at bounding box center [531, 465] width 12 height 12
checkbox input "true"
click at [530, 442] on input "checkbox" at bounding box center [531, 436] width 12 height 12
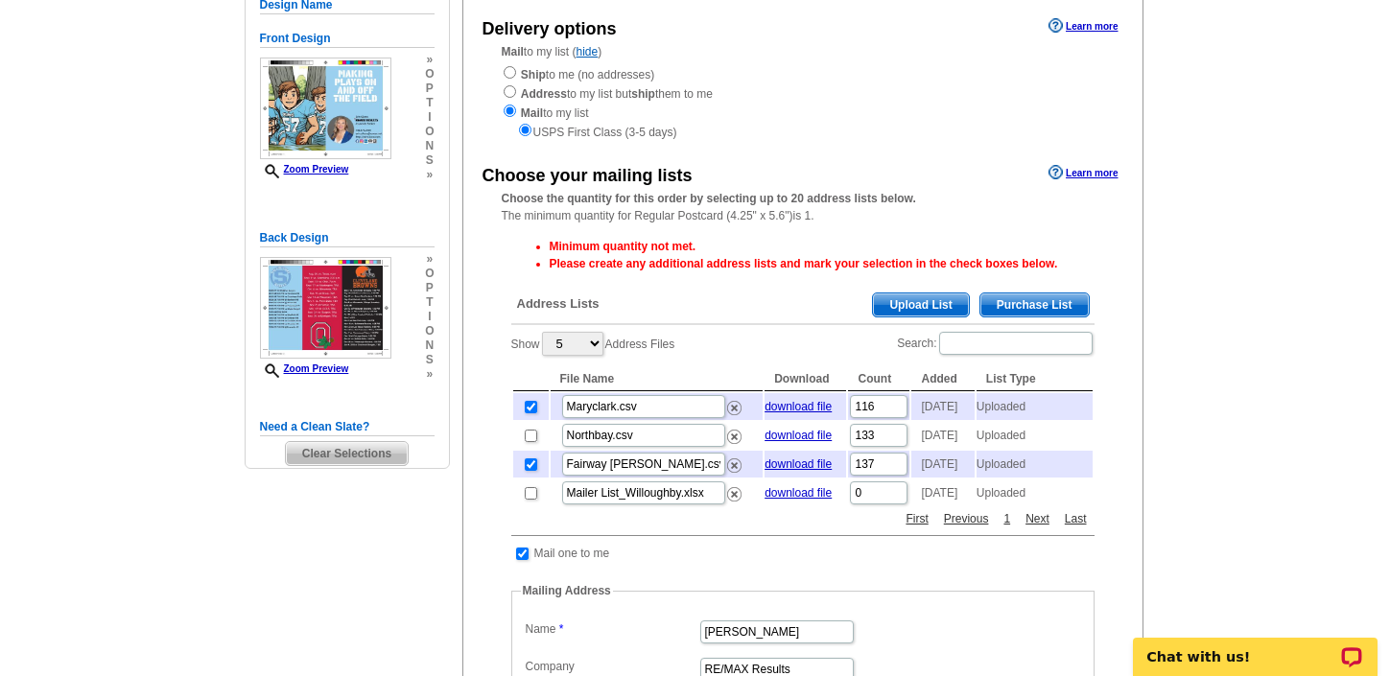
checkbox input "true"
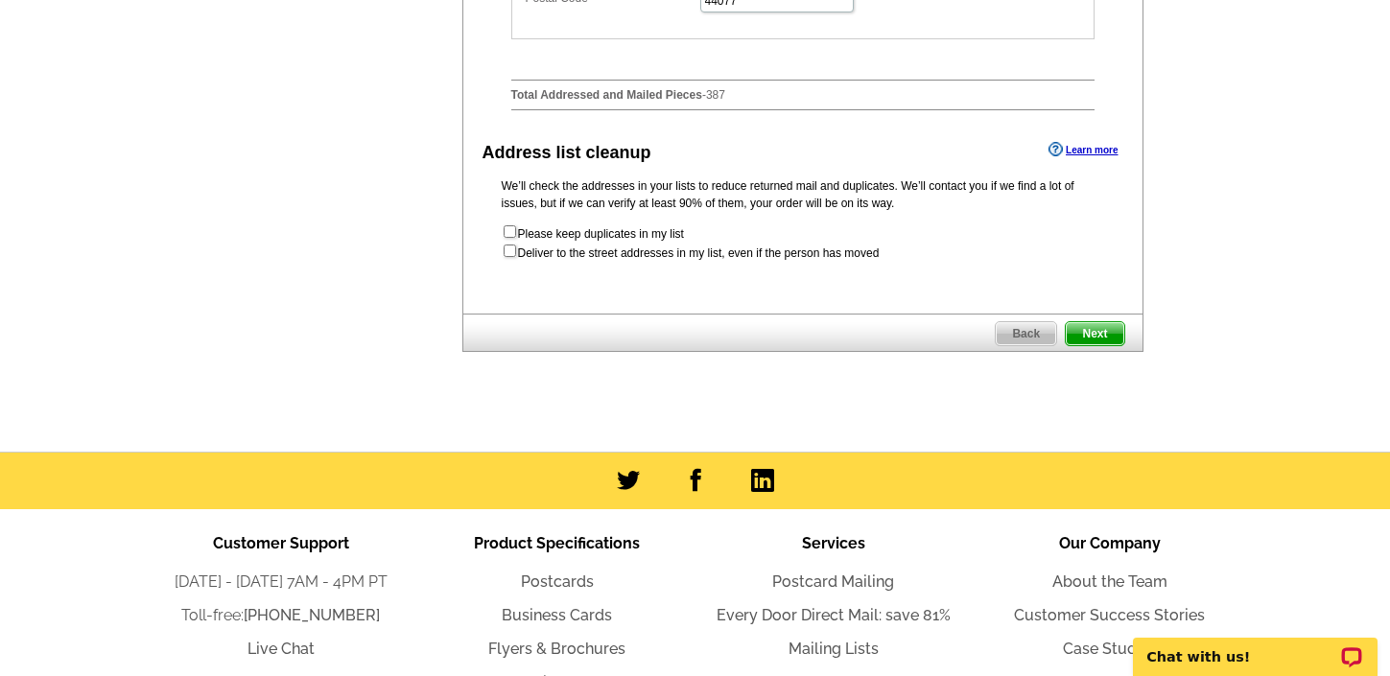
scroll to position [1285, 0]
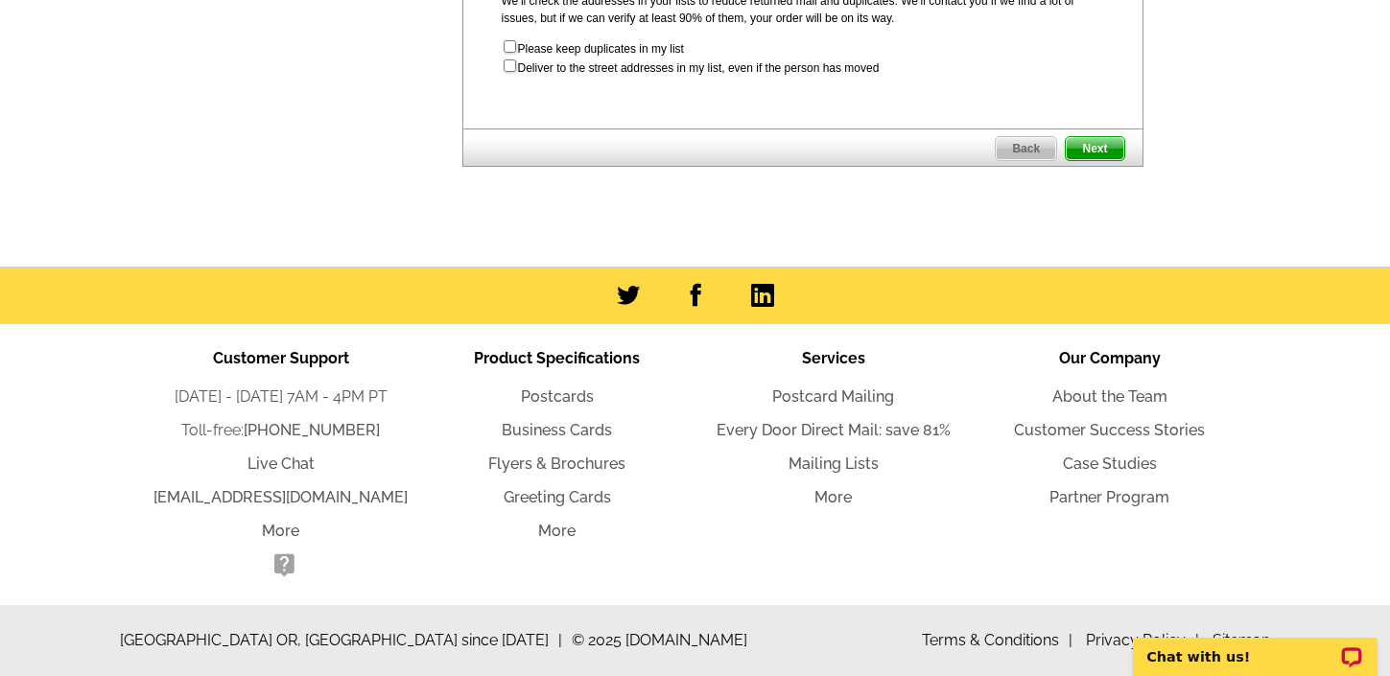
click at [1094, 153] on span "Next" at bounding box center [1095, 148] width 58 height 23
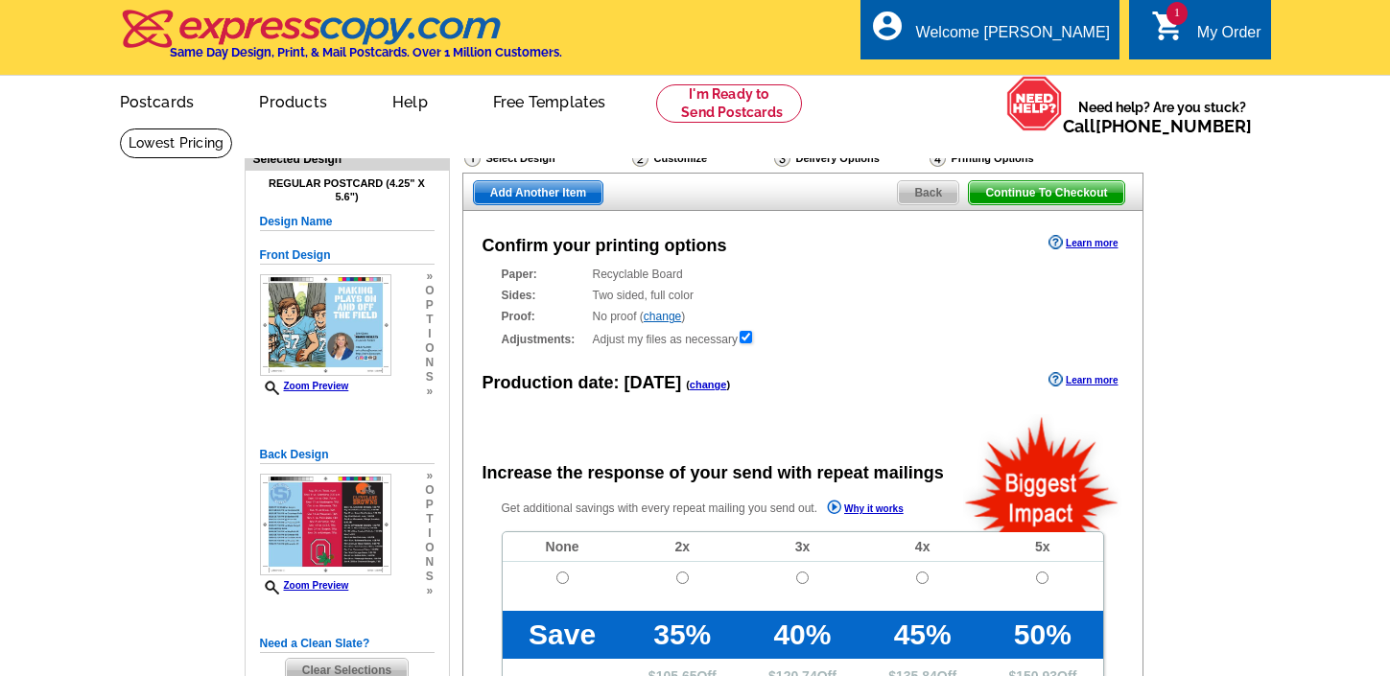
radio input "false"
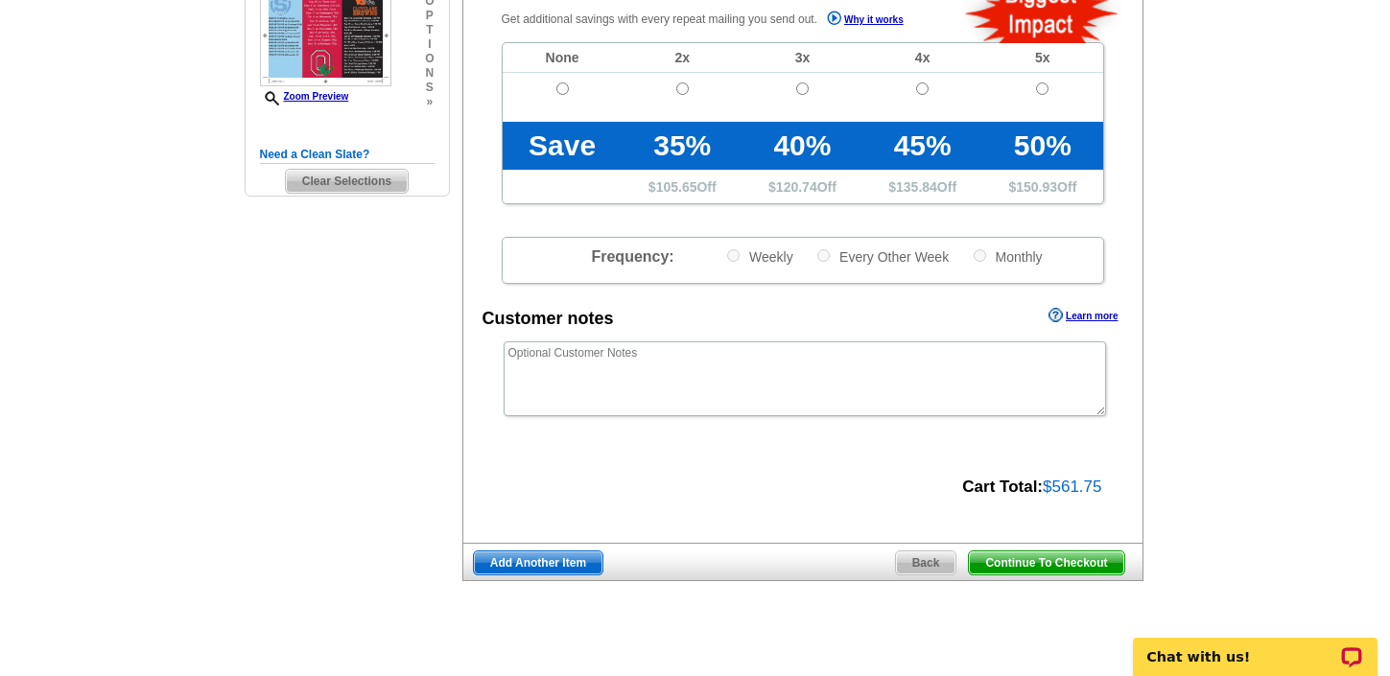
scroll to position [491, 0]
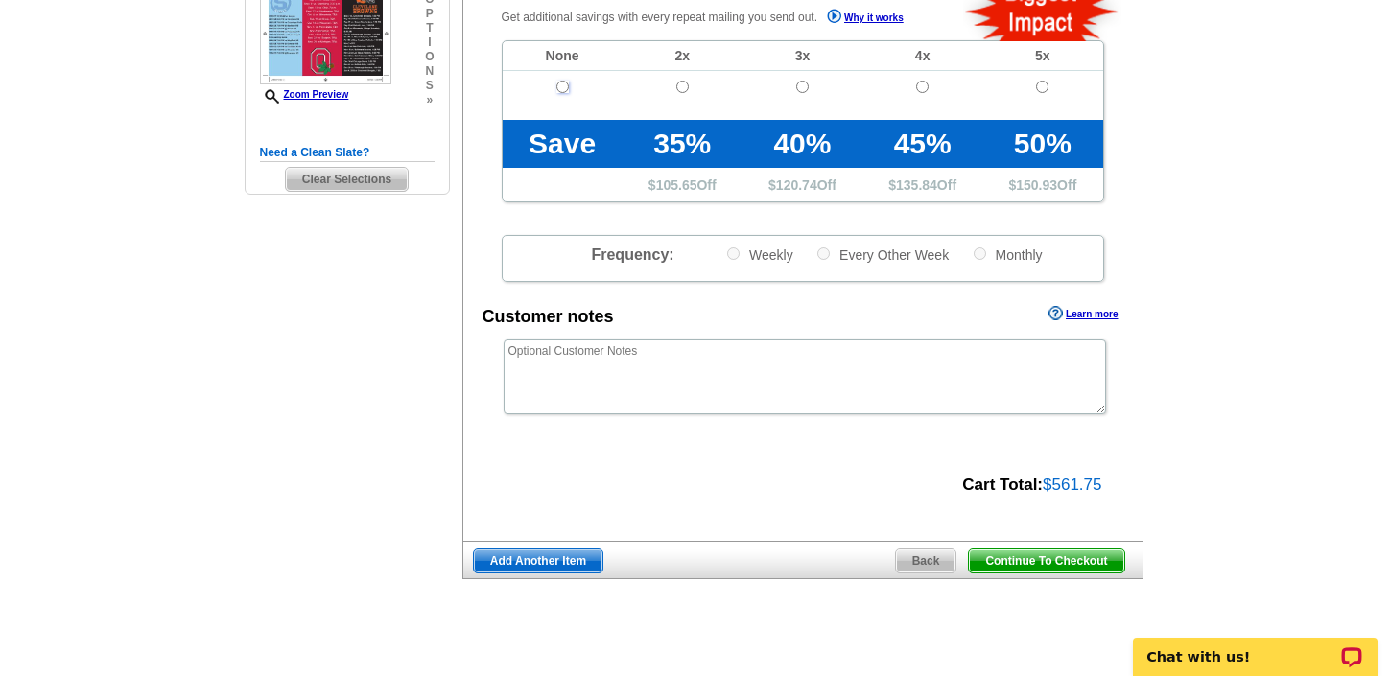
click at [559, 82] on input "radio" at bounding box center [562, 87] width 12 height 12
radio input "true"
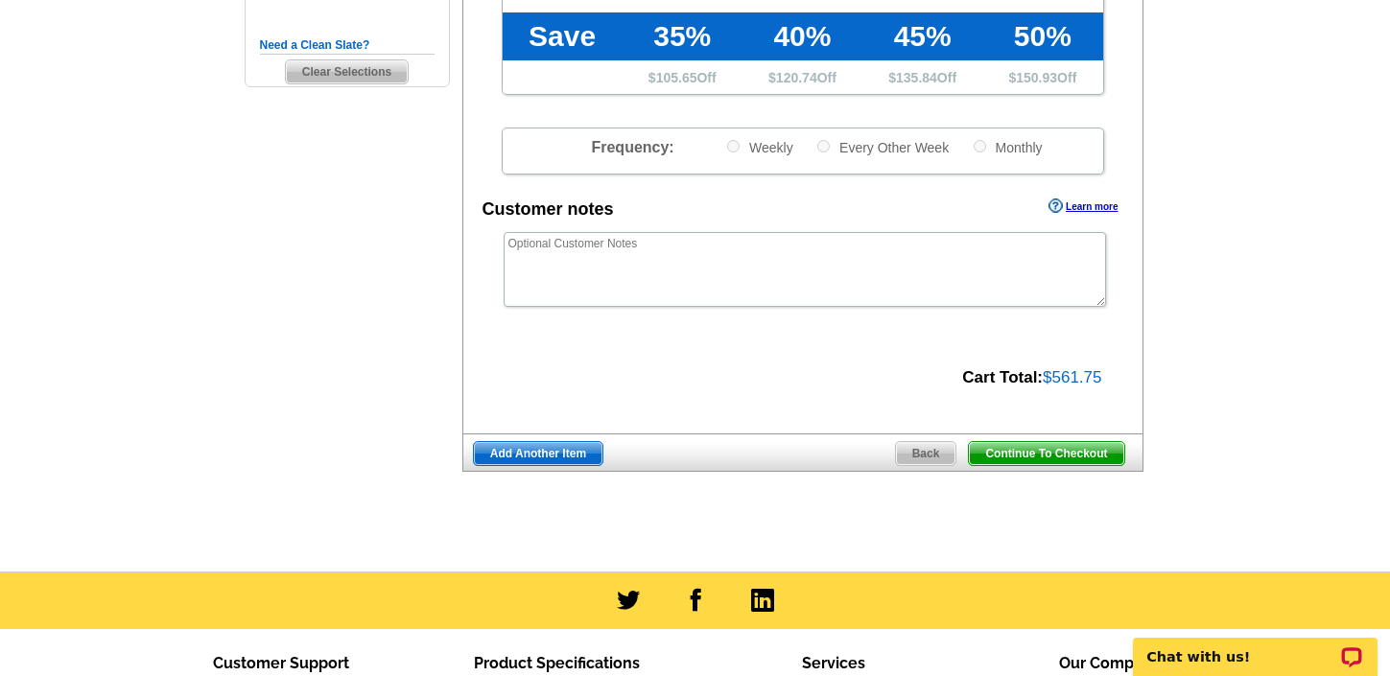
scroll to position [610, 0]
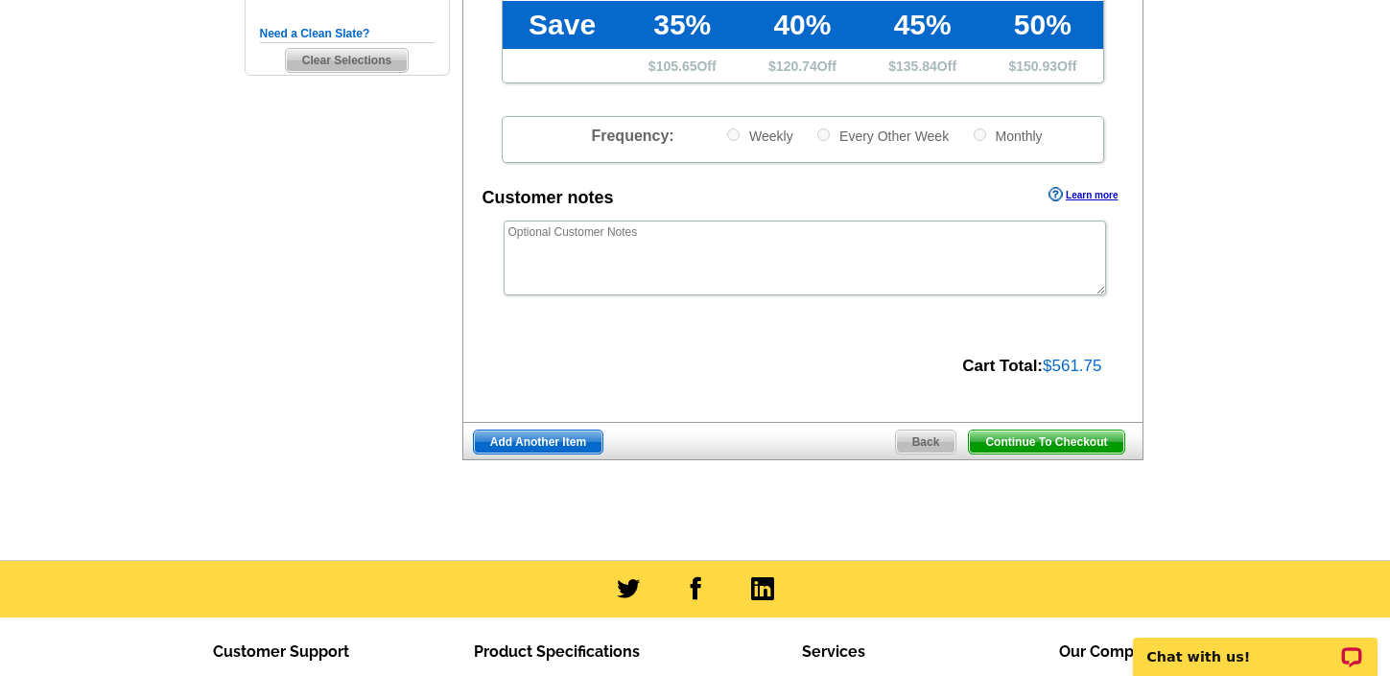
click at [1075, 441] on span "Continue To Checkout" at bounding box center [1046, 442] width 154 height 23
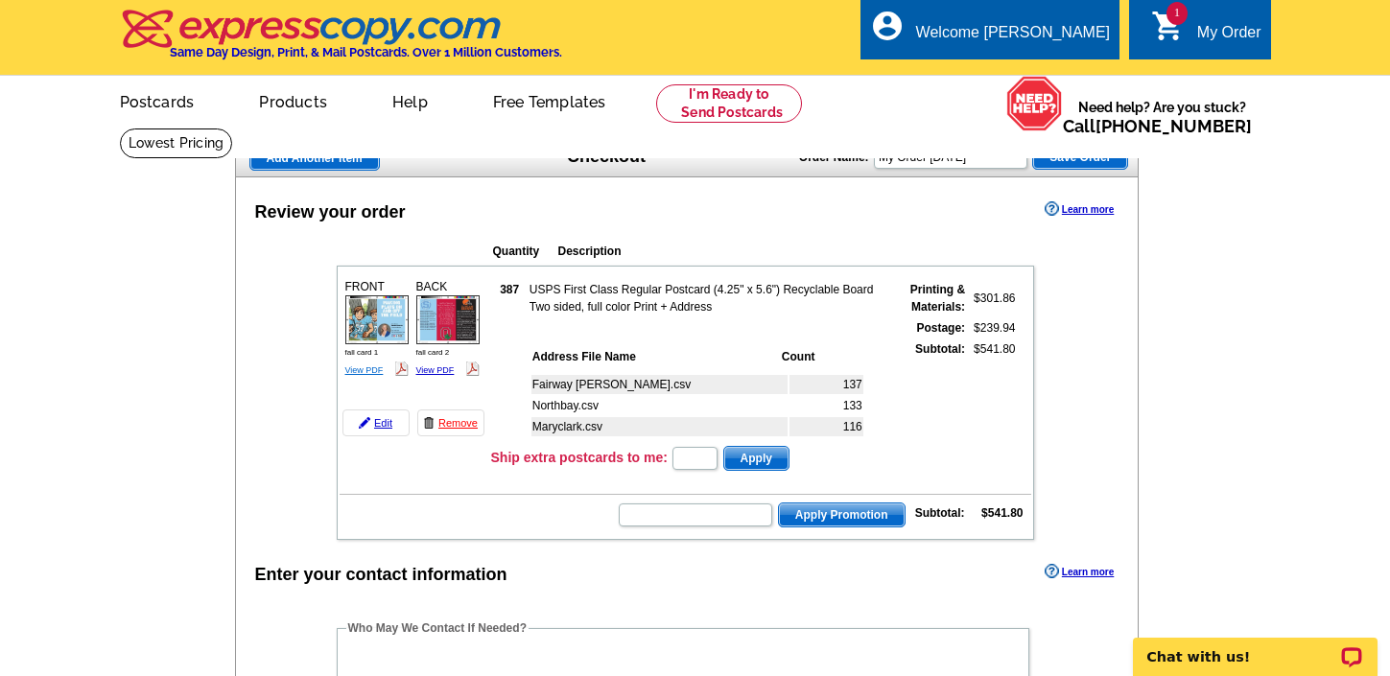
click at [365, 369] on link "View PDF" at bounding box center [364, 370] width 38 height 10
click at [381, 424] on link "Edit" at bounding box center [375, 423] width 67 height 27
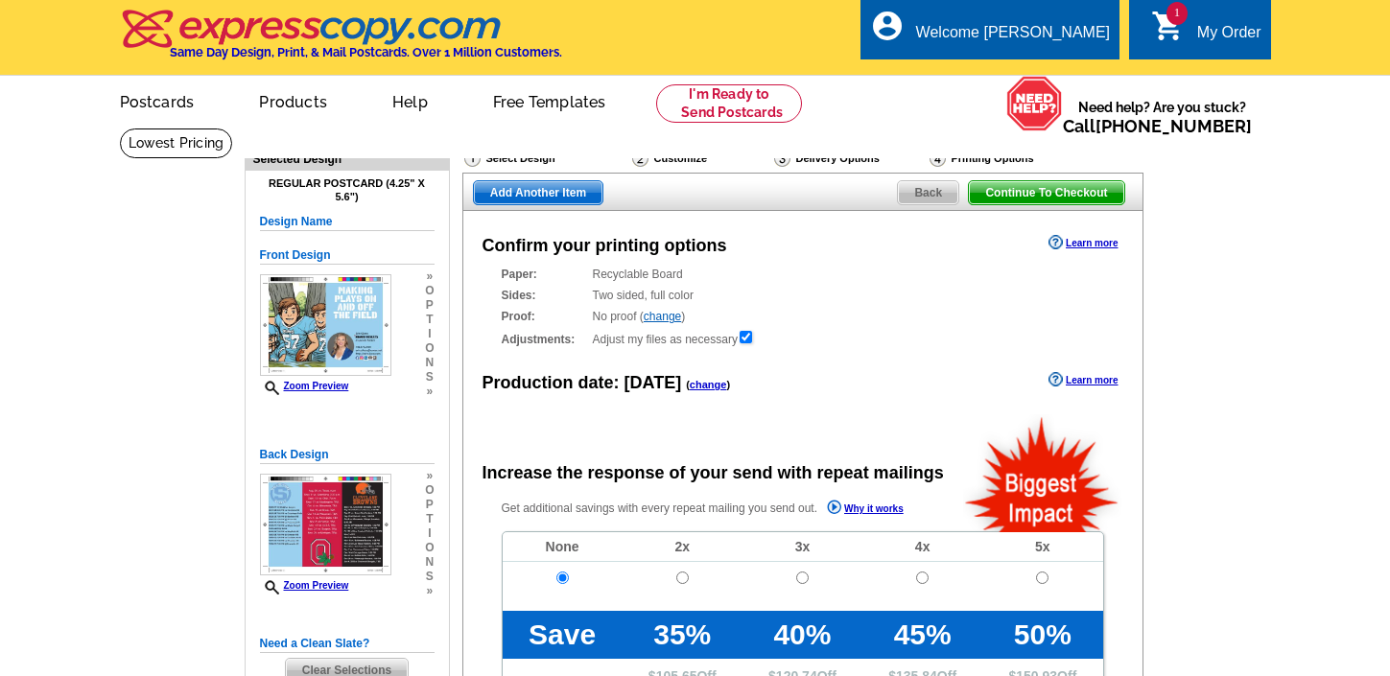
radio input "false"
click at [667, 316] on link "change" at bounding box center [662, 316] width 37 height 13
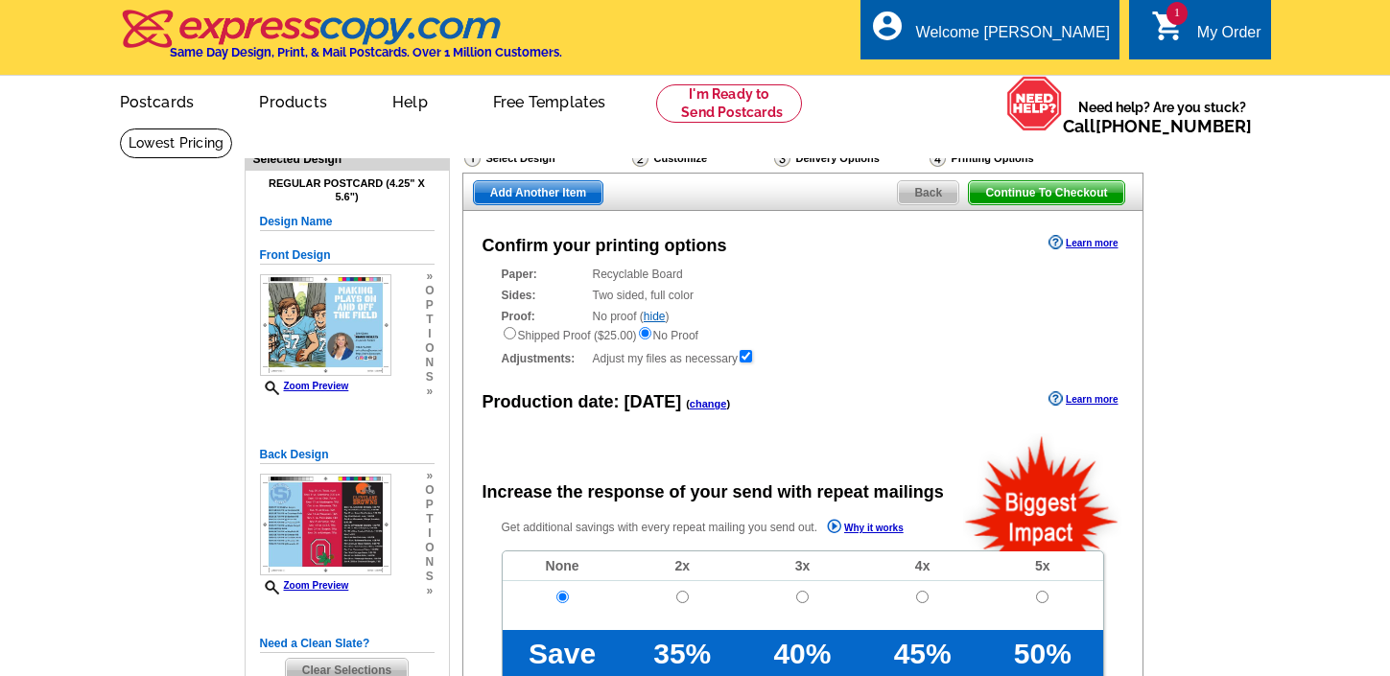
click at [765, 336] on div "Shipped Proof ($25.00) No Proof" at bounding box center [803, 334] width 602 height 19
click at [841, 379] on div "Confirm your printing options Learn more Paper: Recyclable Board Select a diffe…" at bounding box center [802, 631] width 681 height 840
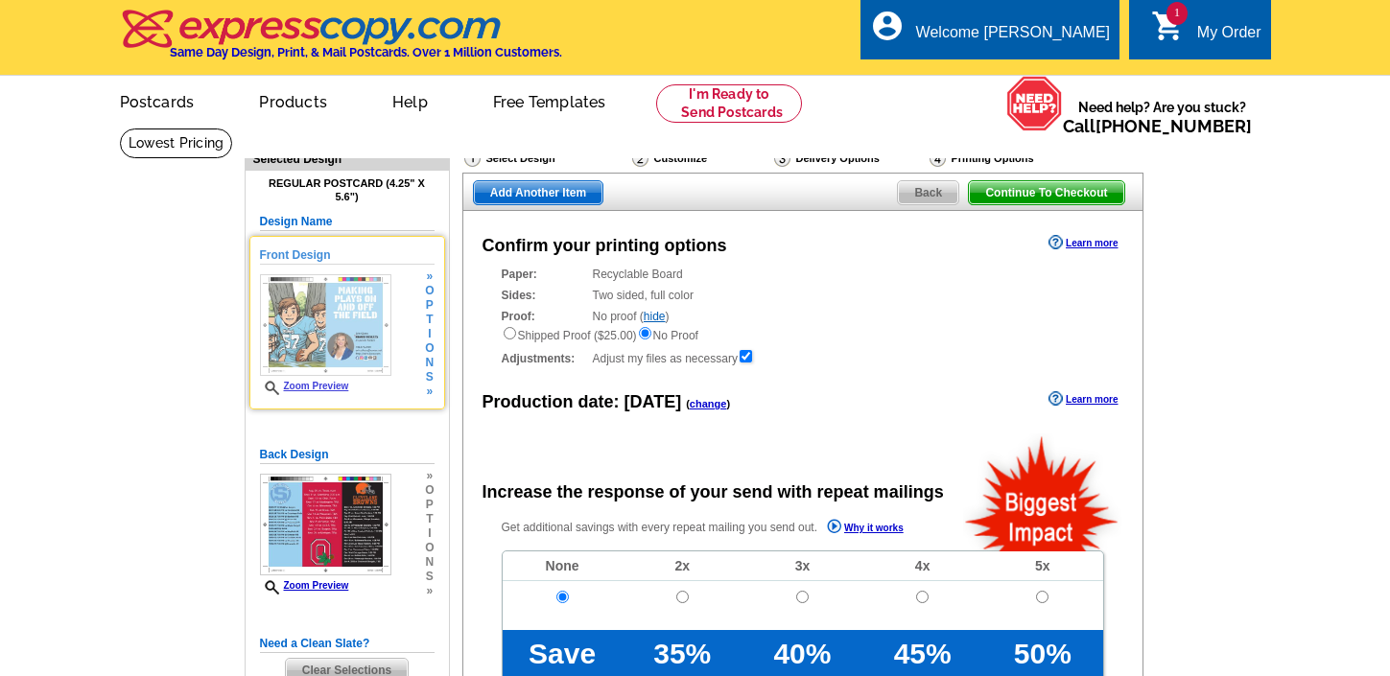
click at [313, 385] on link "Zoom Preview" at bounding box center [304, 386] width 89 height 11
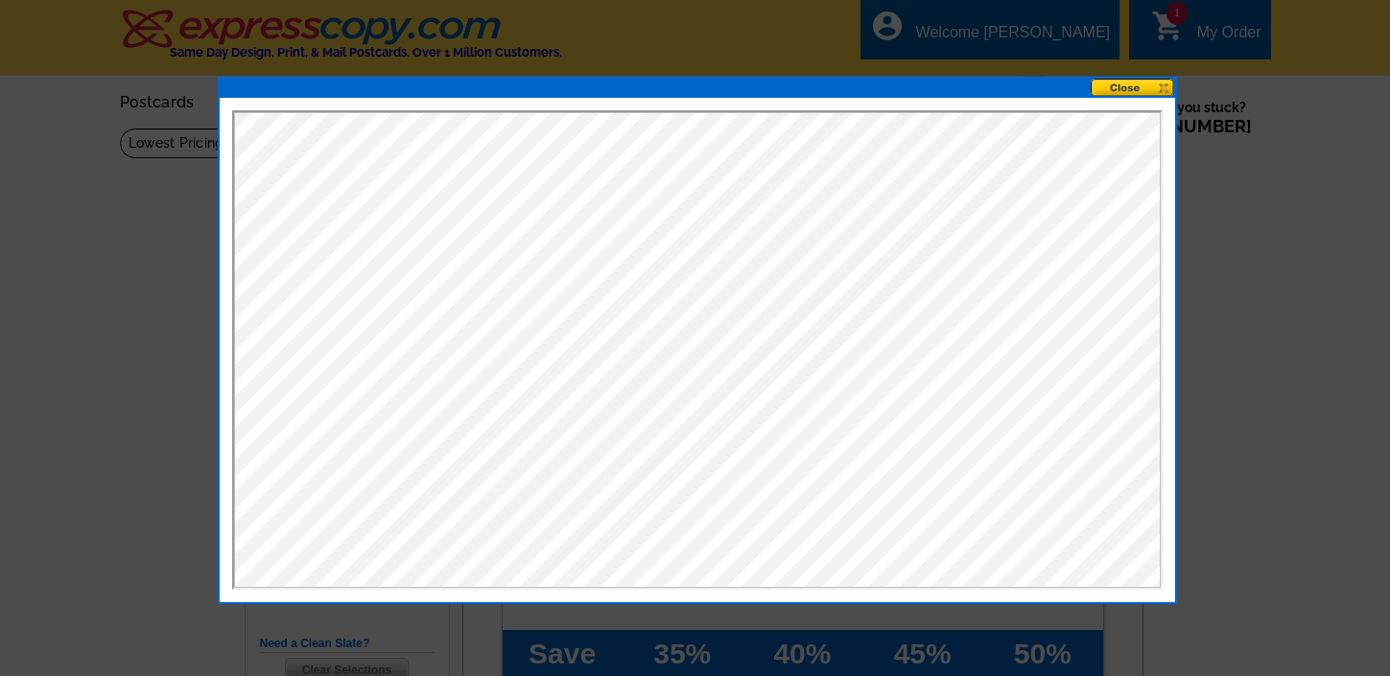
click at [1129, 89] on button at bounding box center [1133, 88] width 84 height 18
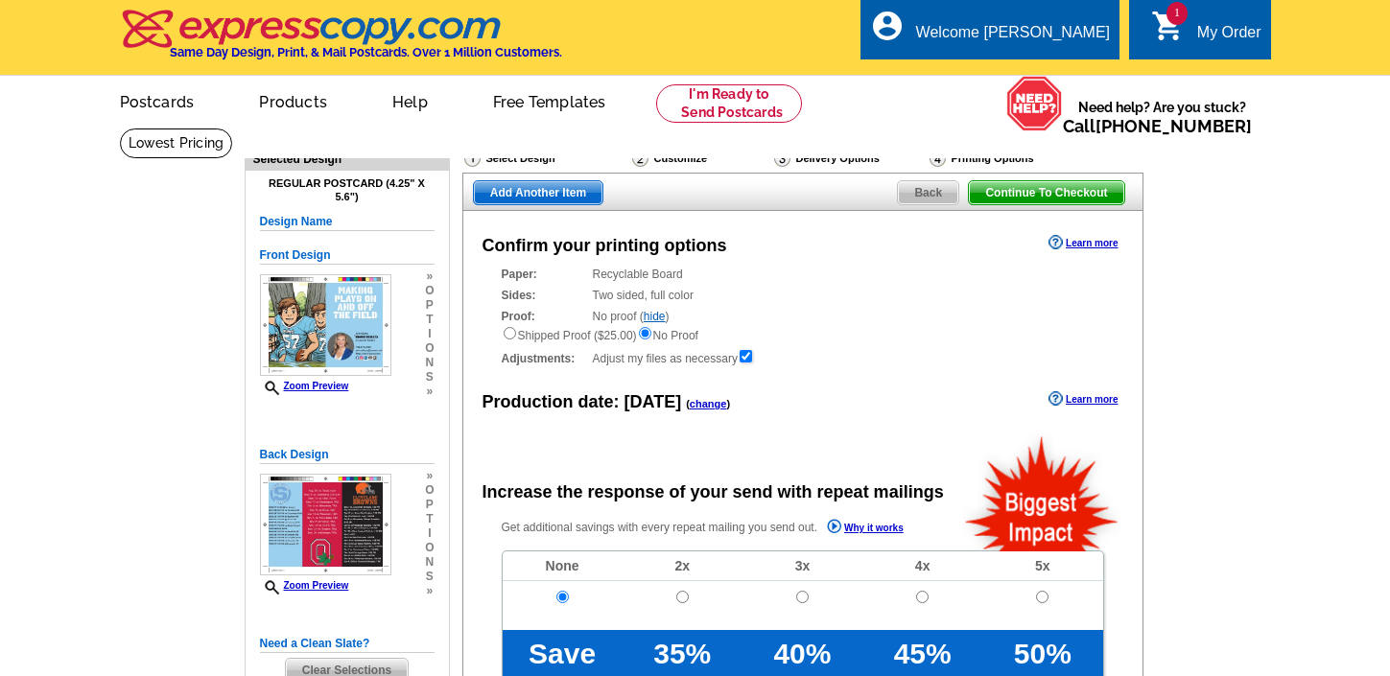
click at [848, 318] on div "Proof: No proof ( hide ) Shipped Proof ($25.00) No Proof" at bounding box center [803, 326] width 602 height 36
click at [906, 343] on div "Shipped Proof ($25.00) No Proof" at bounding box center [803, 334] width 602 height 19
click at [663, 317] on link "hide" at bounding box center [655, 316] width 22 height 13
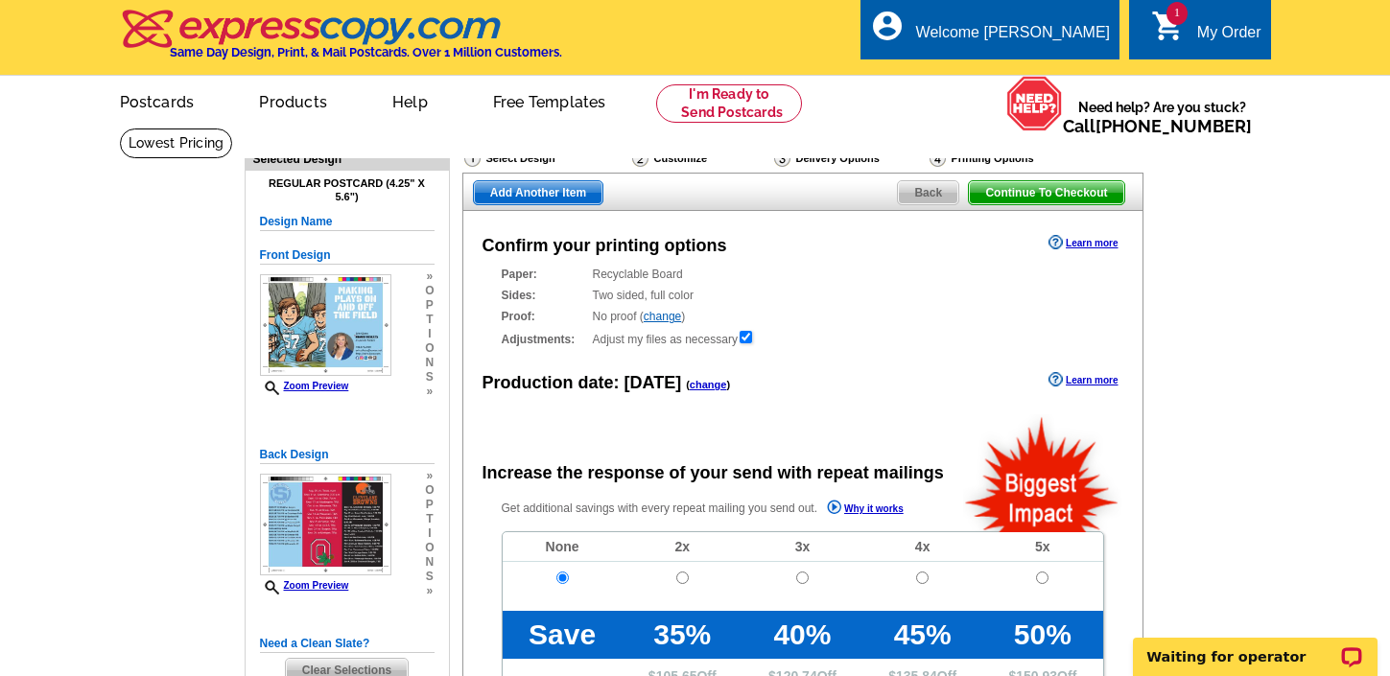
click at [663, 317] on link "change" at bounding box center [662, 316] width 37 height 13
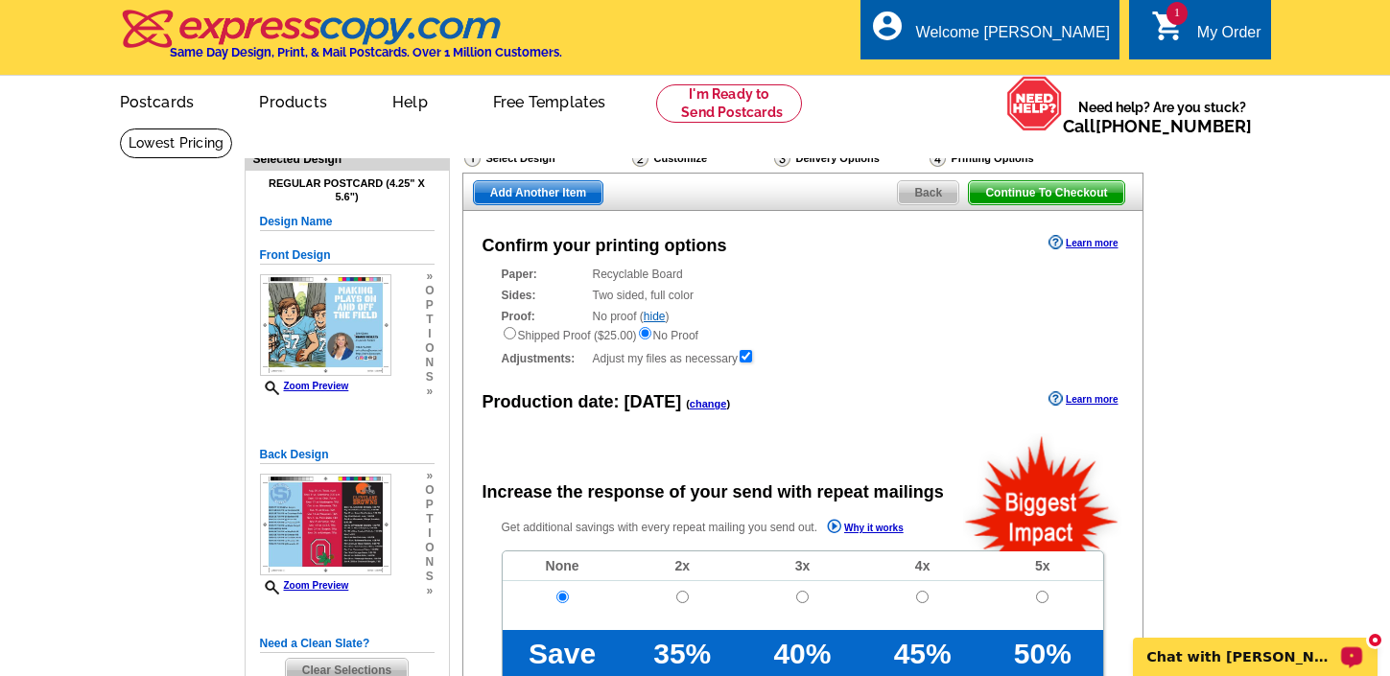
click at [1221, 652] on p "Chat with [PERSON_NAME]" at bounding box center [1242, 656] width 190 height 15
click at [527, 157] on div "Select Design" at bounding box center [546, 161] width 168 height 24
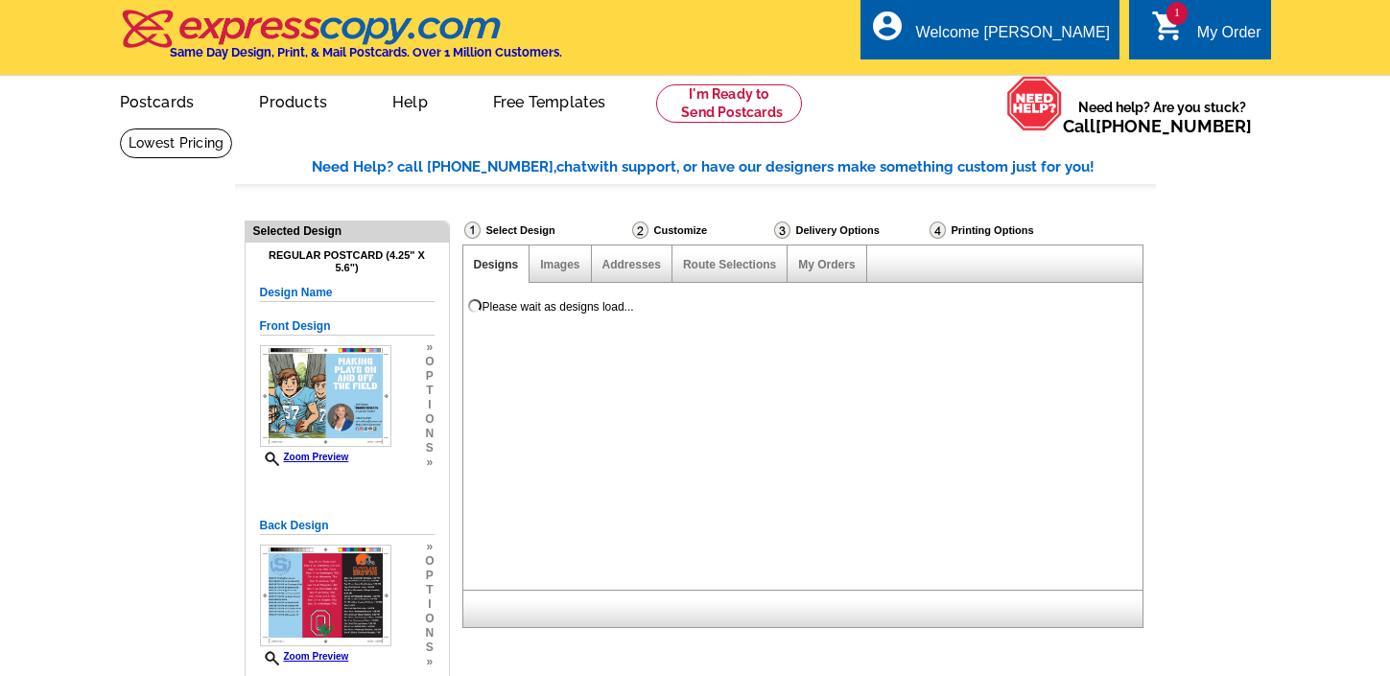
select select "785"
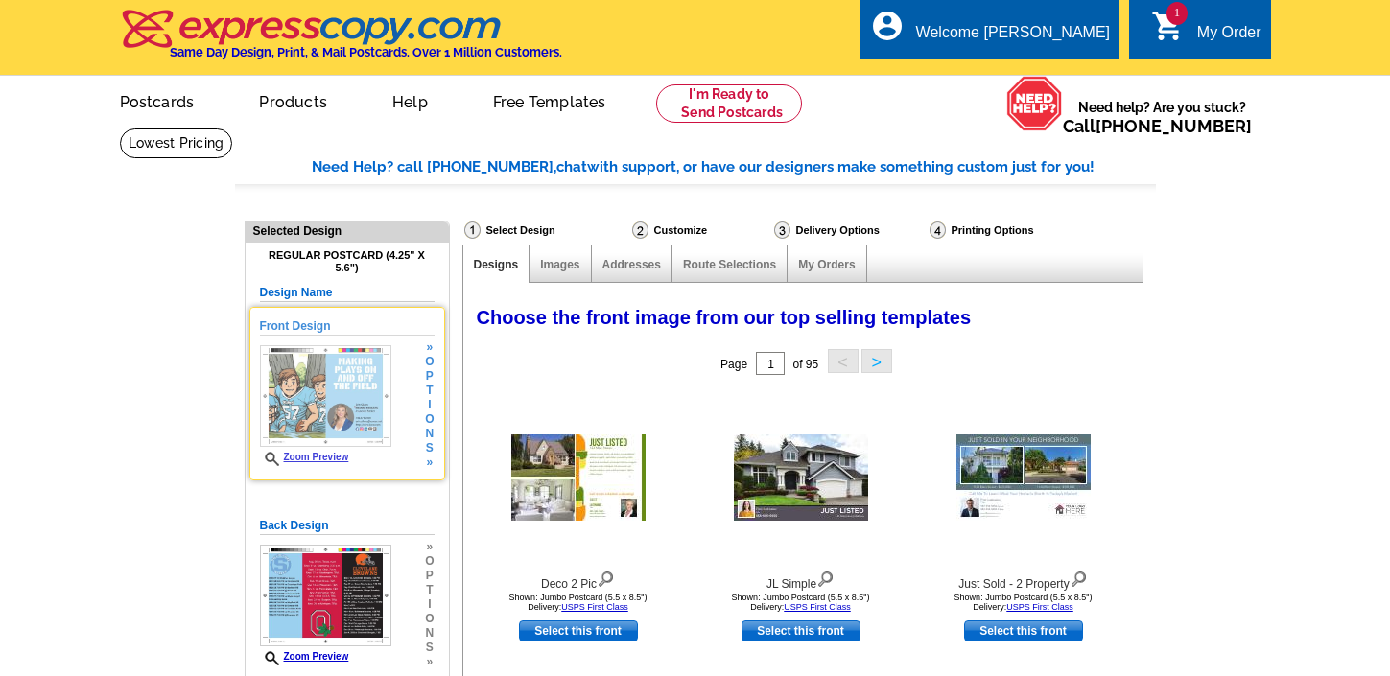
click at [319, 414] on img at bounding box center [325, 396] width 131 height 102
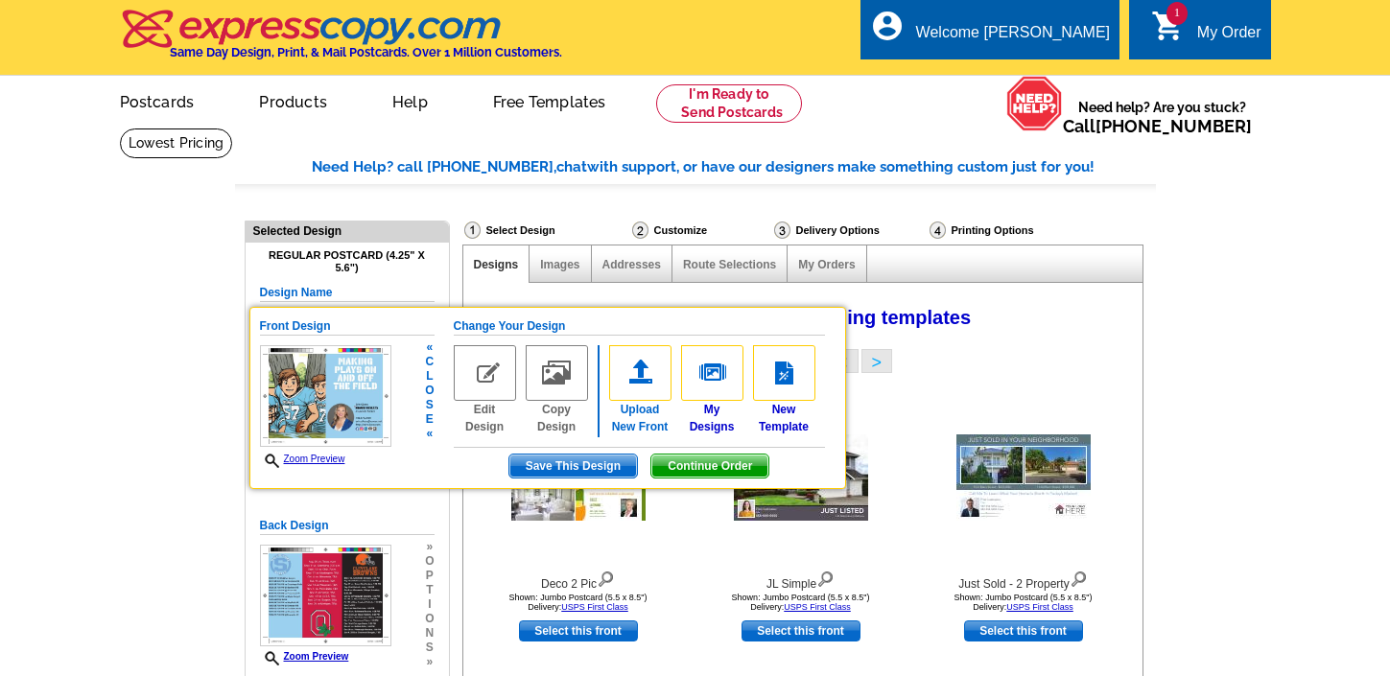
scroll to position [3, 0]
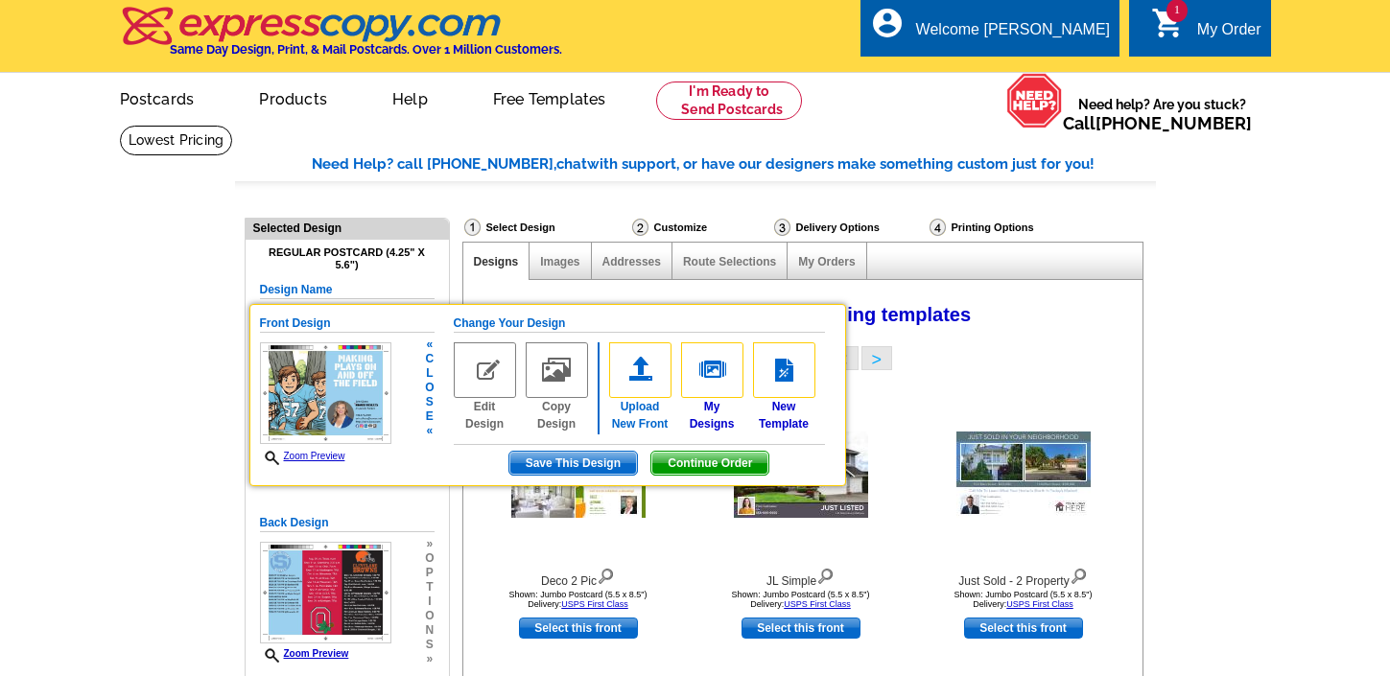
click at [642, 369] on img at bounding box center [640, 370] width 62 height 56
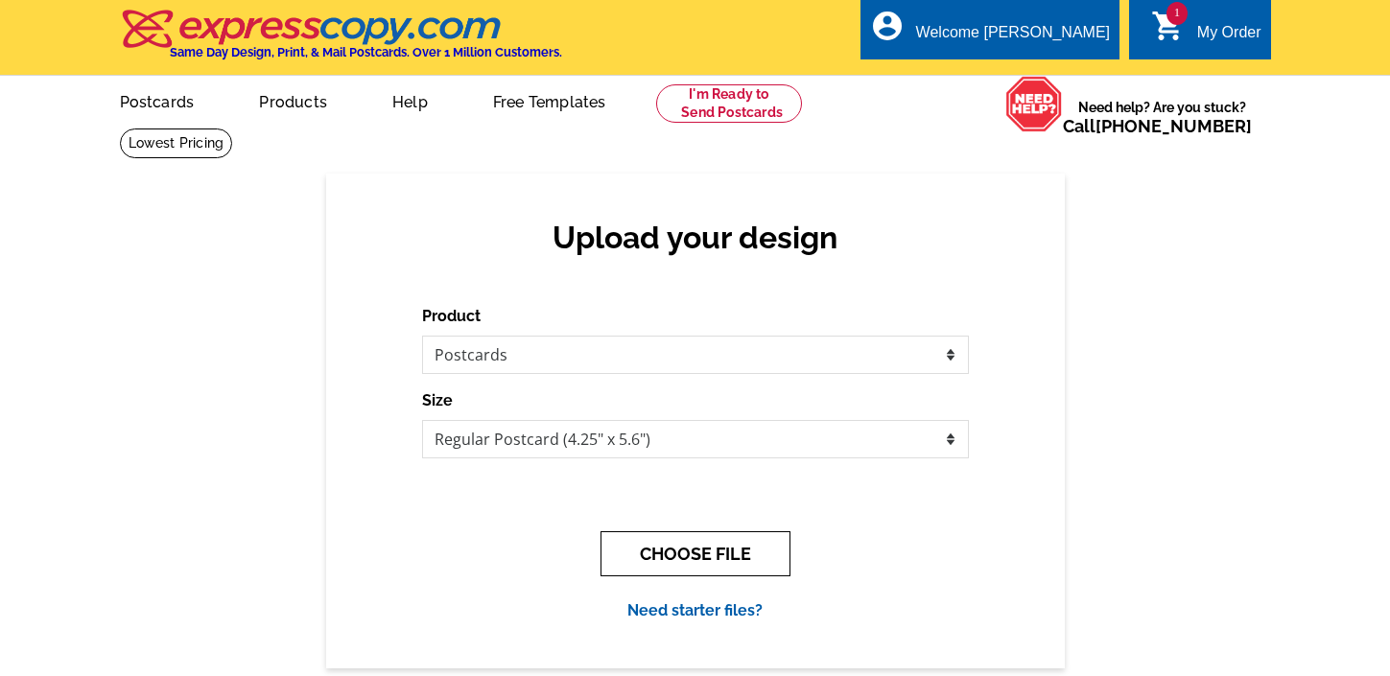
click at [694, 558] on button "CHOOSE FILE" at bounding box center [695, 553] width 190 height 45
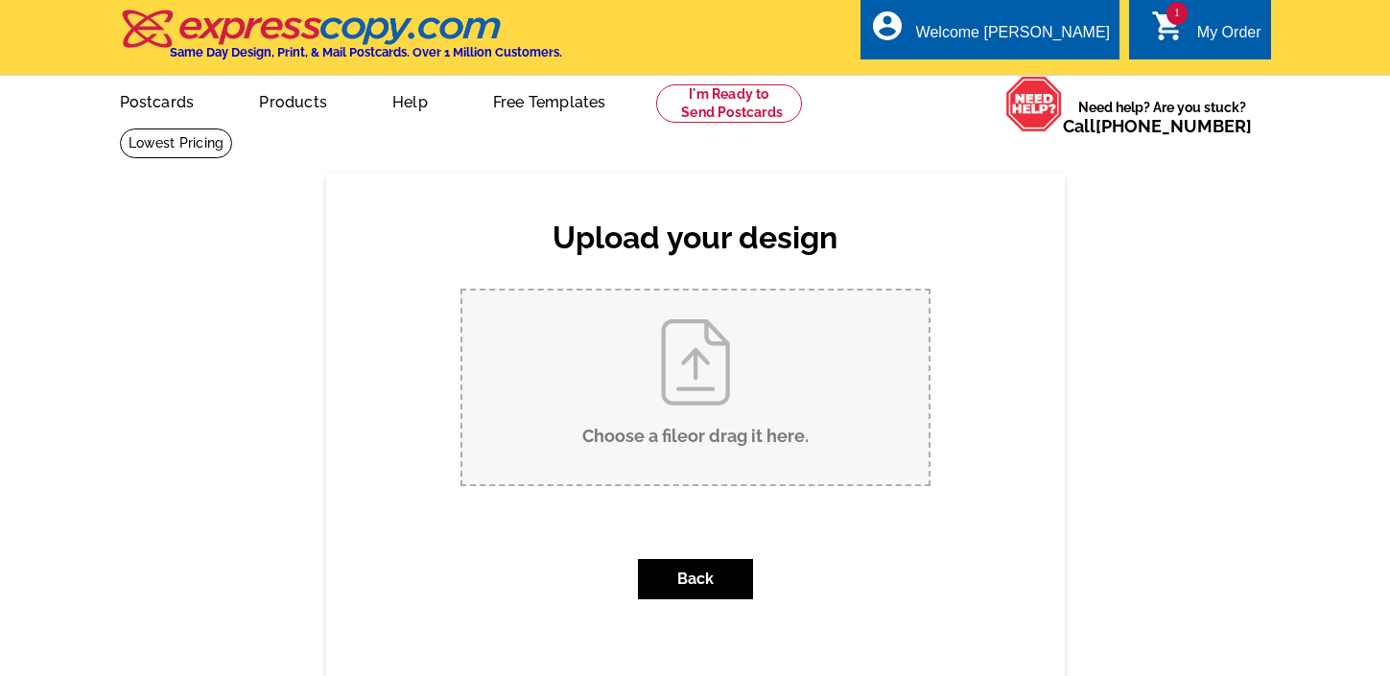
click at [695, 392] on input "Choose a file or drag it here ." at bounding box center [695, 388] width 466 height 194
type input "C:\fakepath\Untitled-4.pdf"
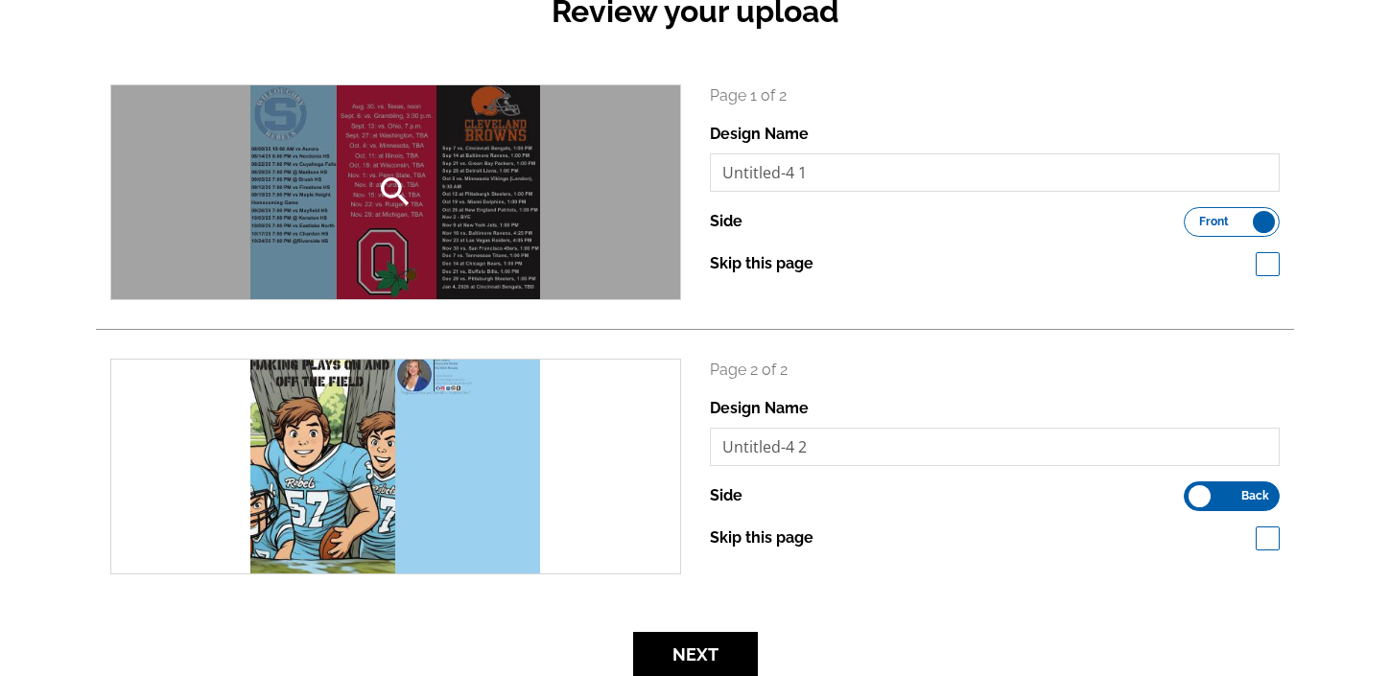
scroll to position [174, 0]
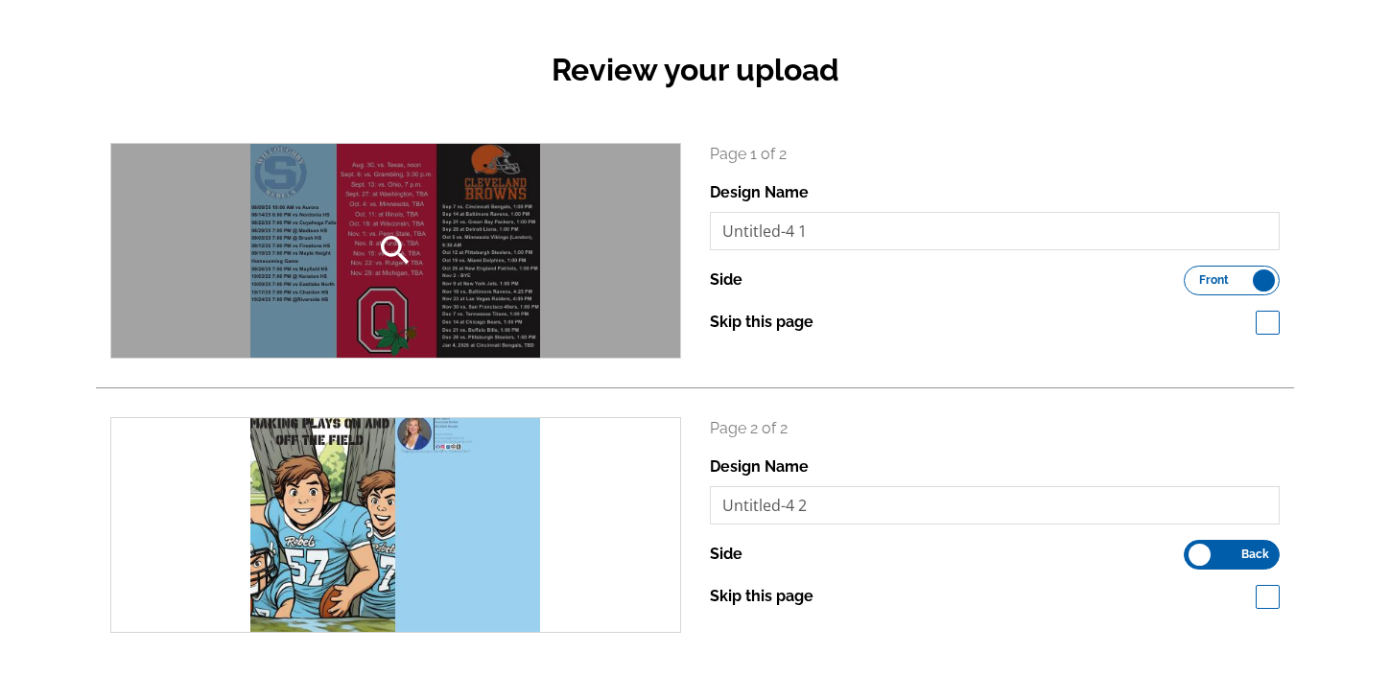
click at [592, 247] on div "search" at bounding box center [395, 251] width 569 height 214
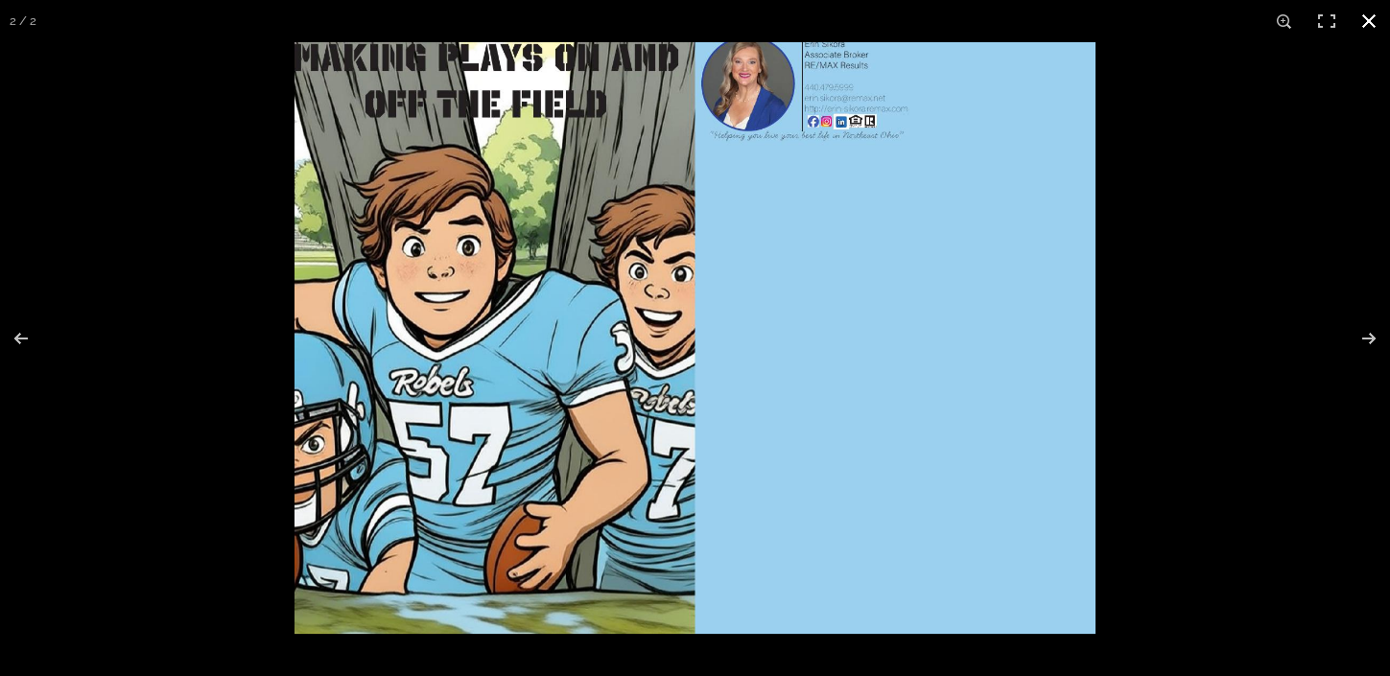
click at [1372, 20] on button at bounding box center [1369, 21] width 42 height 42
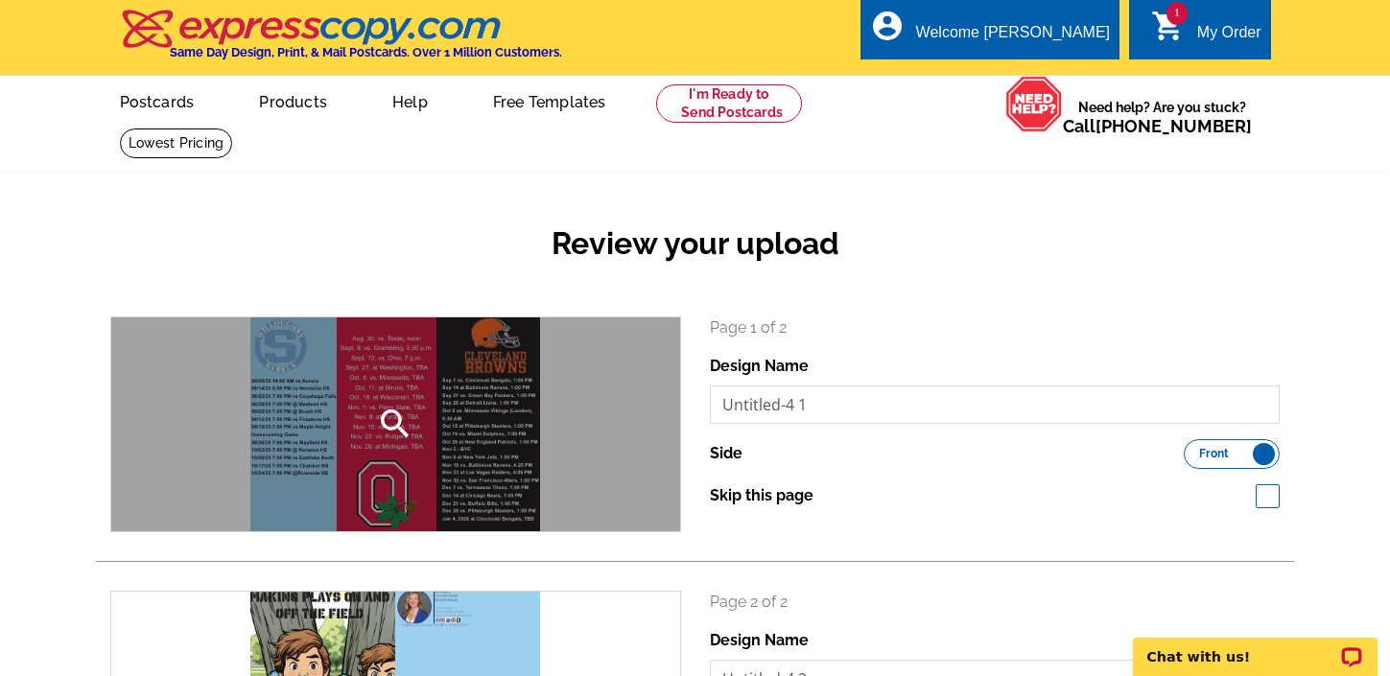
scroll to position [1, 0]
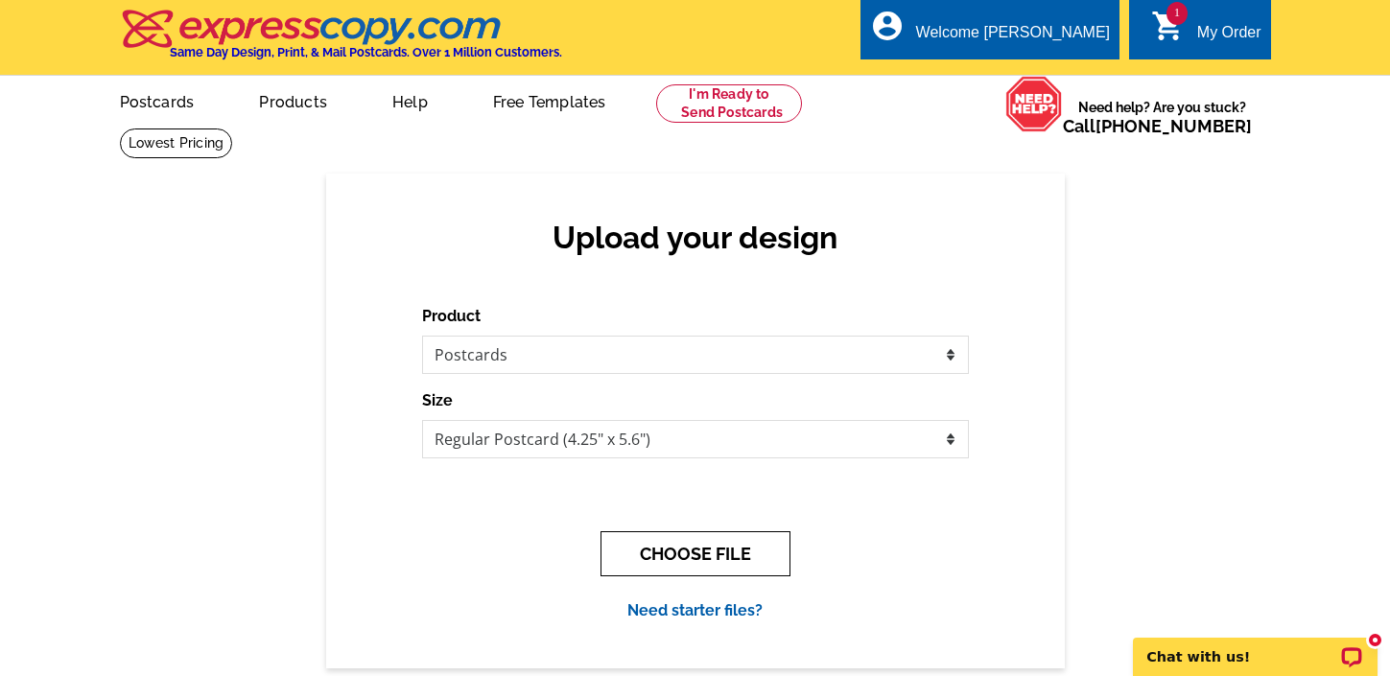
click at [681, 557] on button "CHOOSE FILE" at bounding box center [695, 553] width 190 height 45
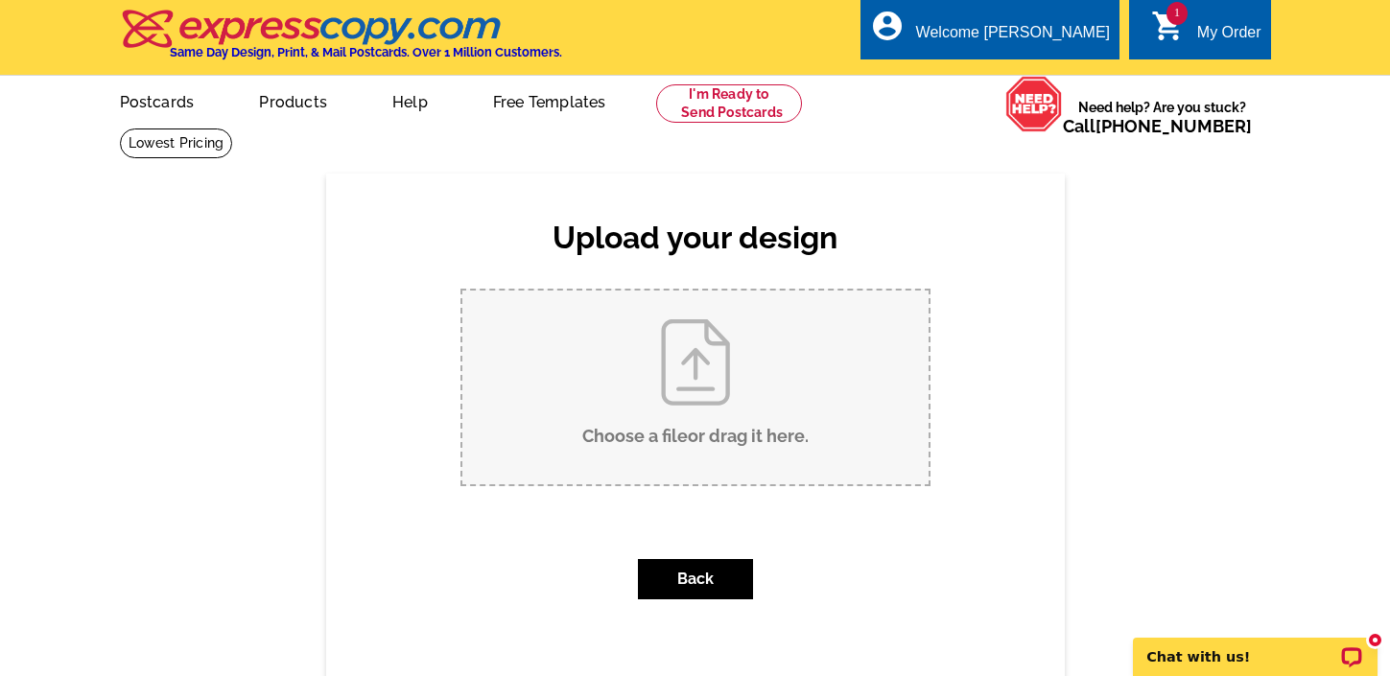
click at [692, 389] on input "Choose a file or drag it here ." at bounding box center [695, 388] width 466 height 194
type input "C:\fakepath\Fall Card.pdf"
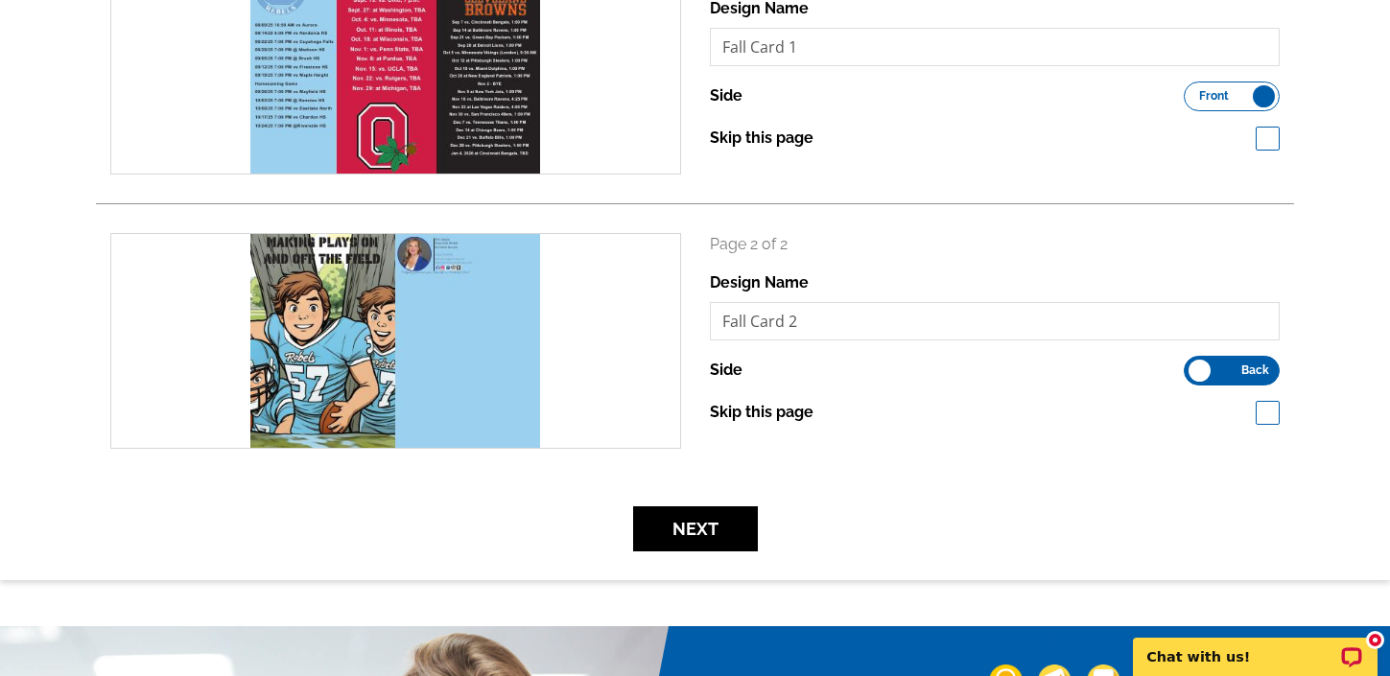
scroll to position [365, 0]
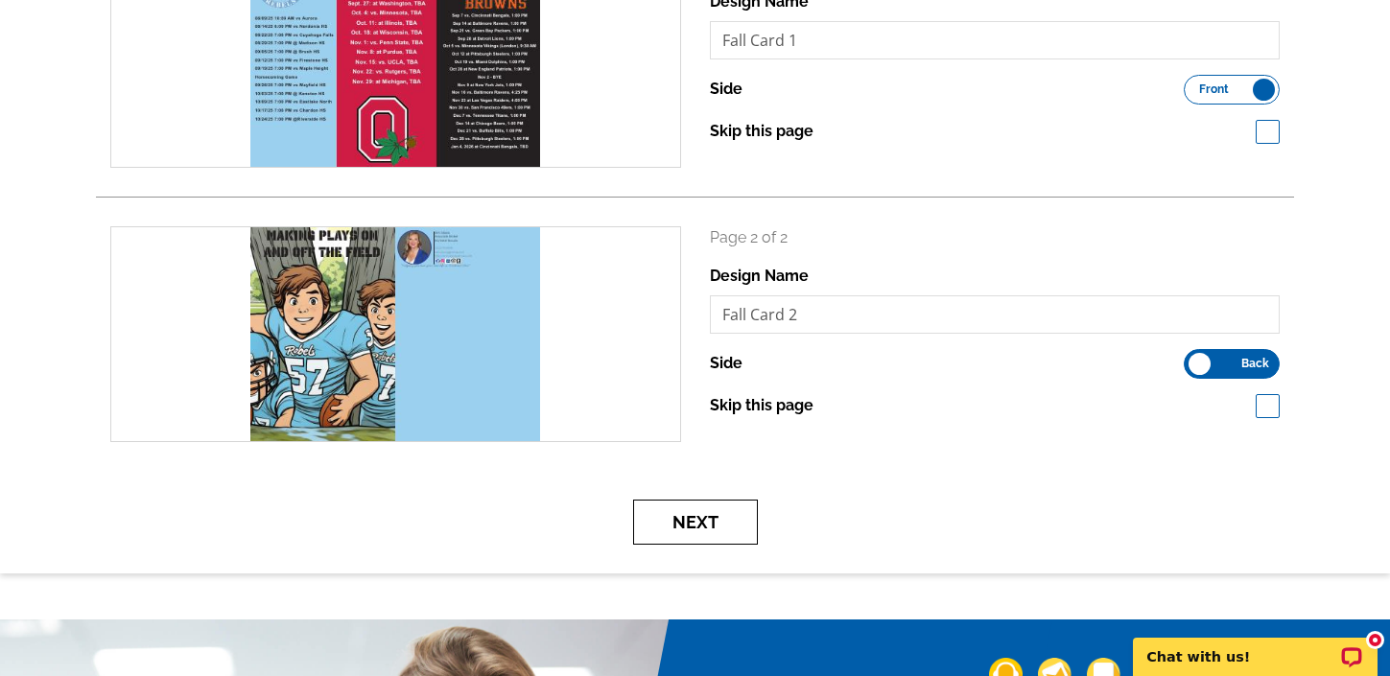
click at [713, 525] on button "Next" at bounding box center [695, 522] width 125 height 45
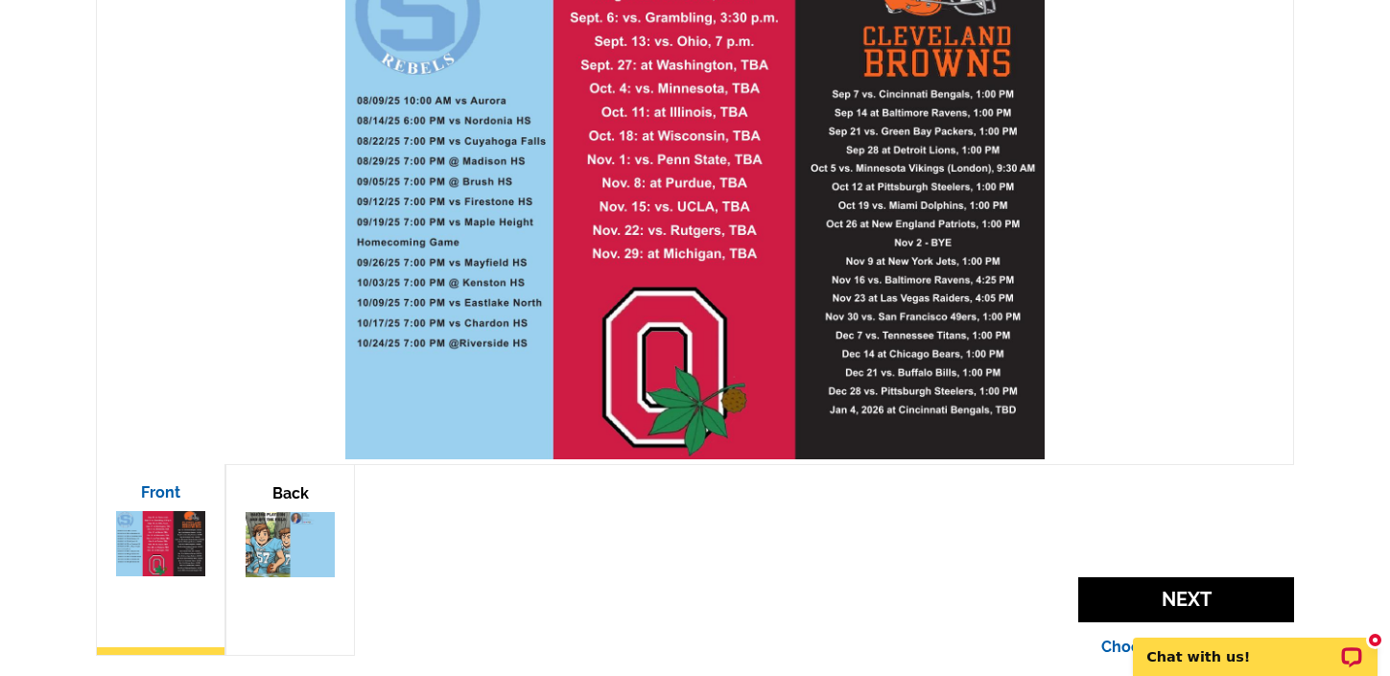
scroll to position [390, 0]
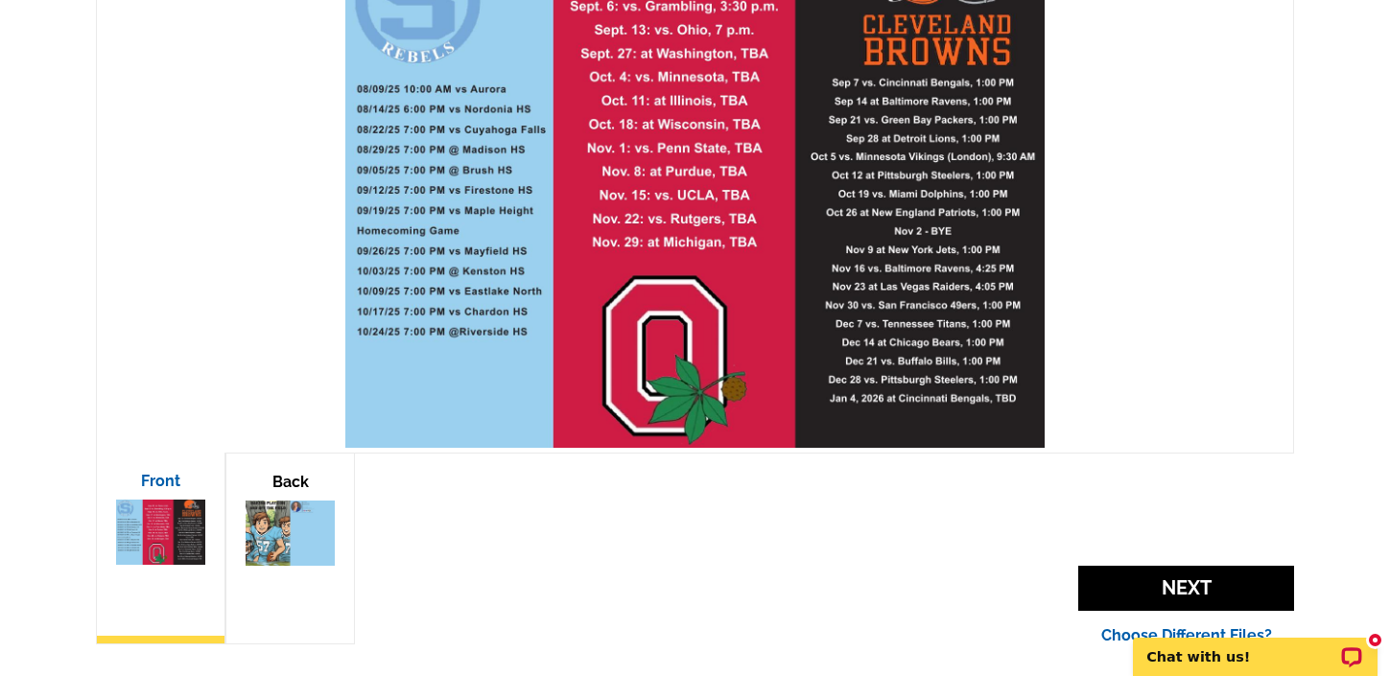
click at [299, 543] on img at bounding box center [290, 534] width 89 height 66
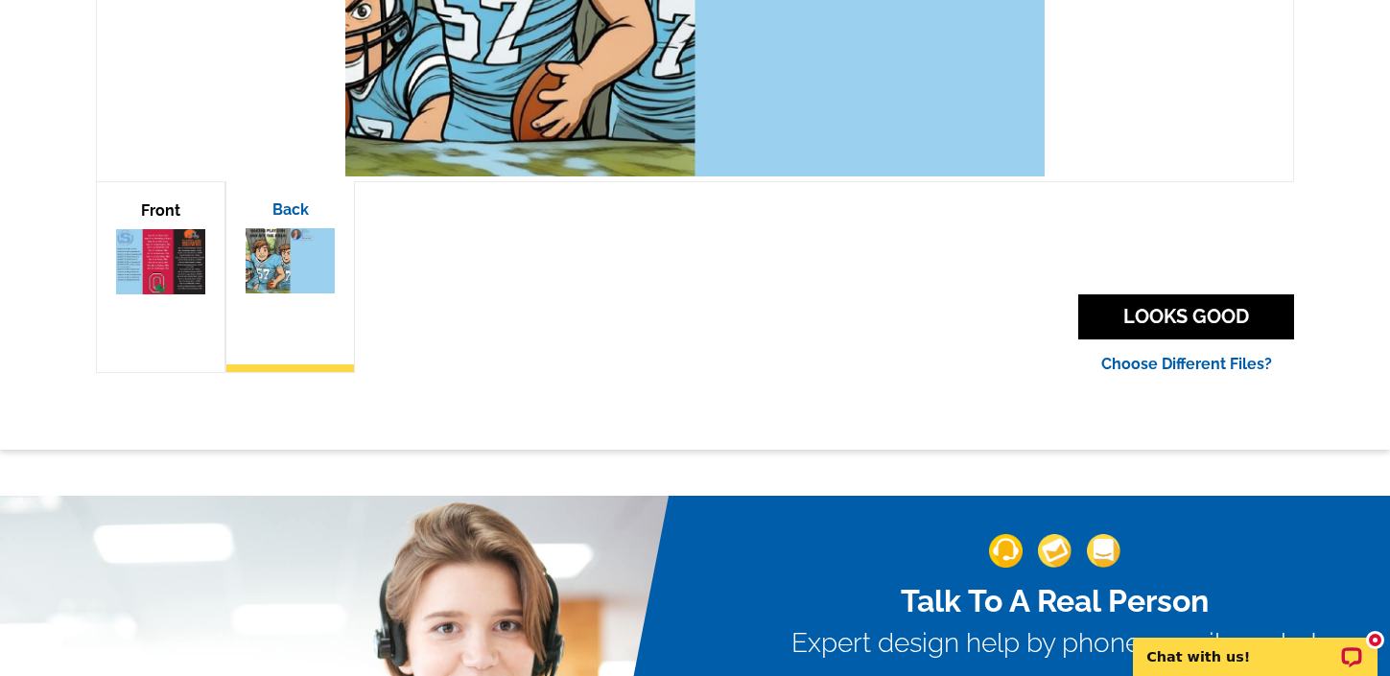
scroll to position [685, 0]
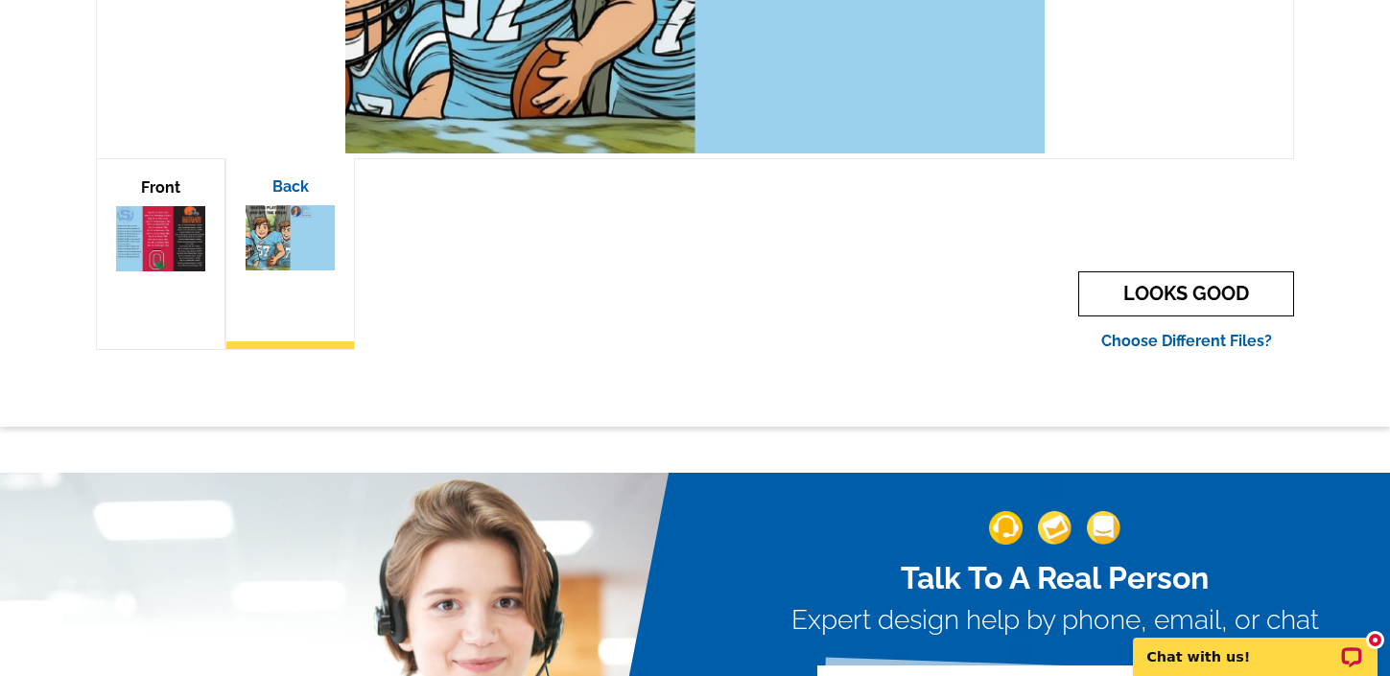
click at [1195, 295] on link "LOOKS GOOD" at bounding box center [1186, 293] width 216 height 45
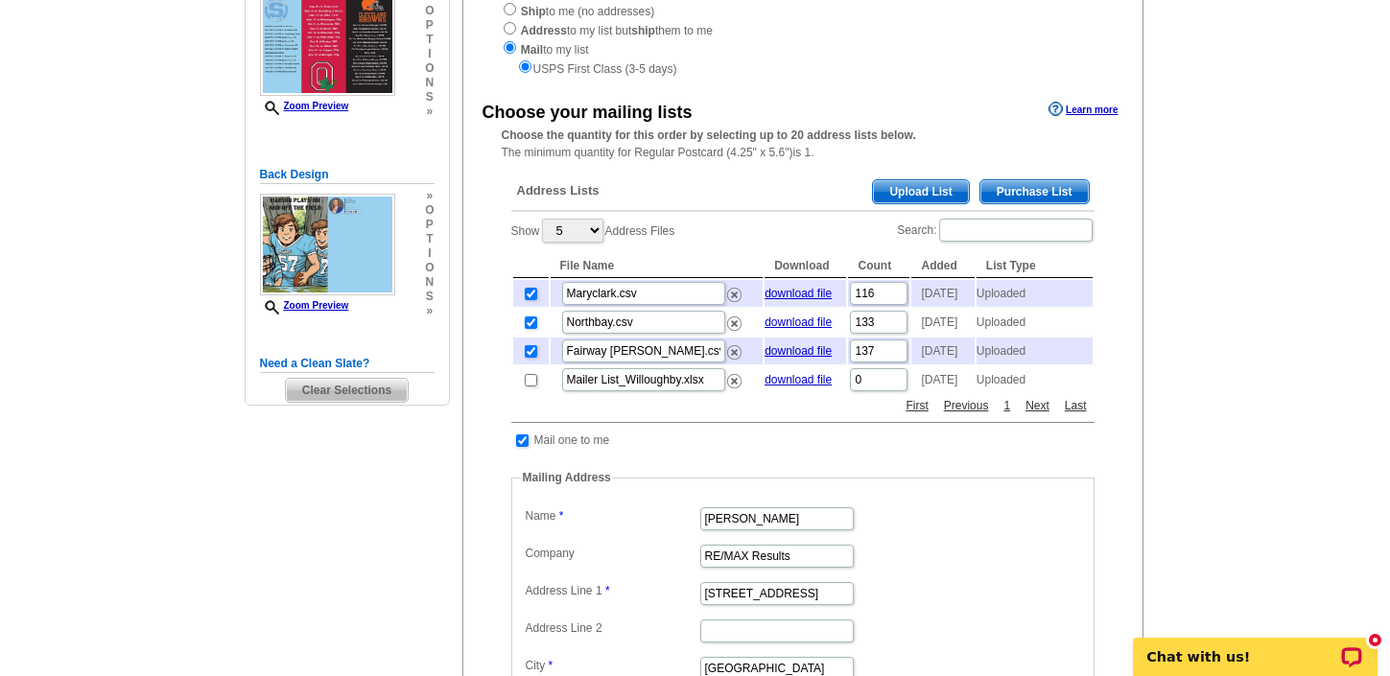
scroll to position [354, 0]
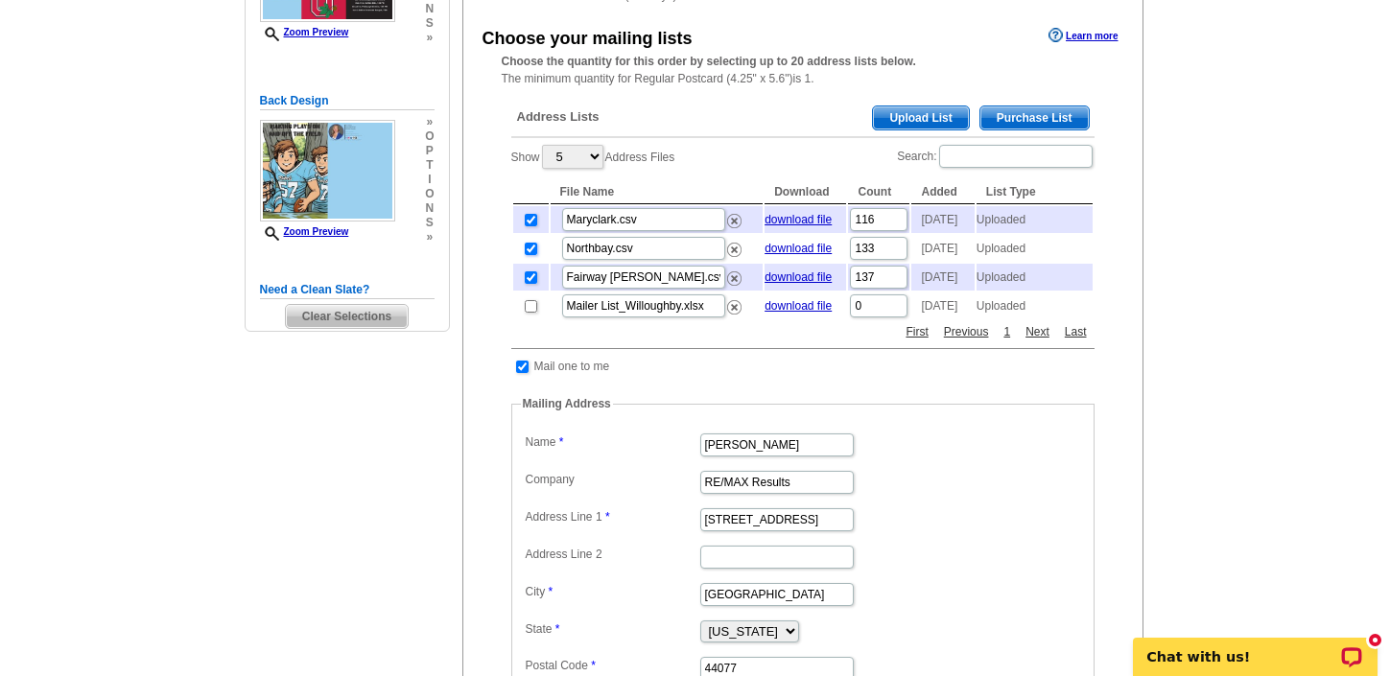
click at [529, 255] on input "checkbox" at bounding box center [531, 249] width 12 height 12
checkbox input "false"
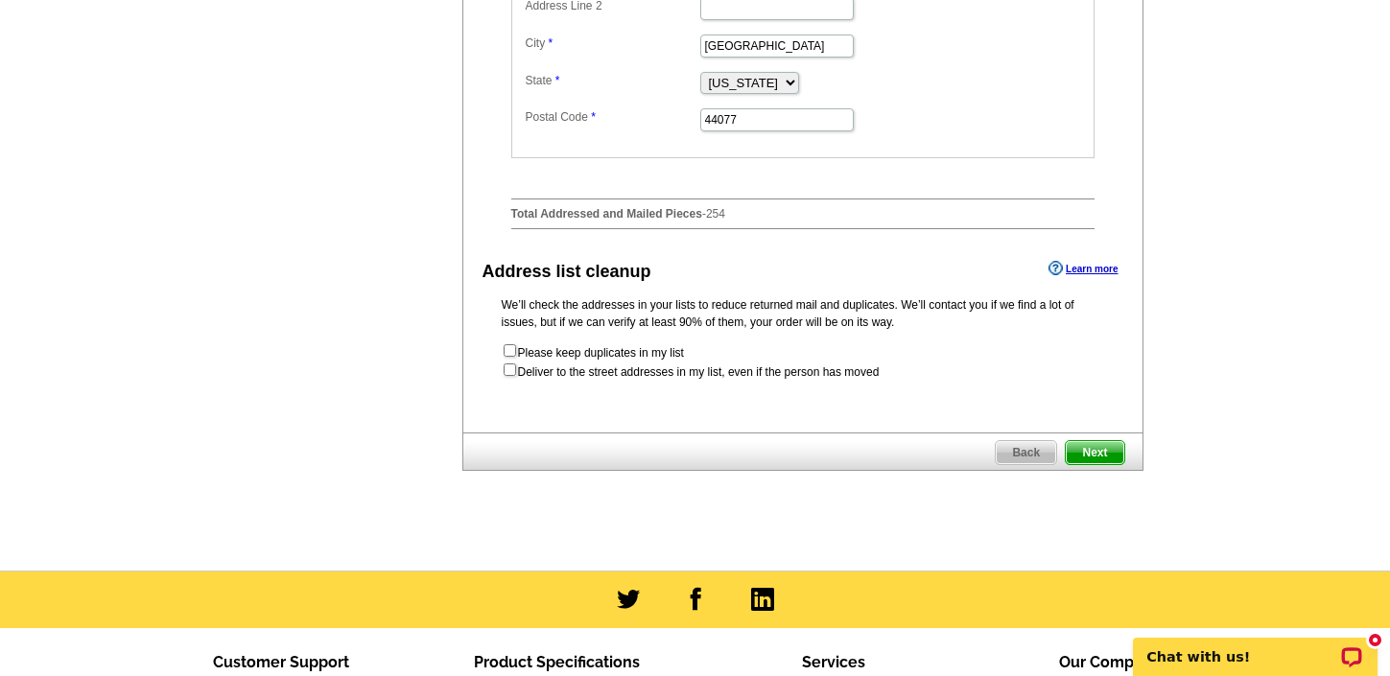
scroll to position [911, 0]
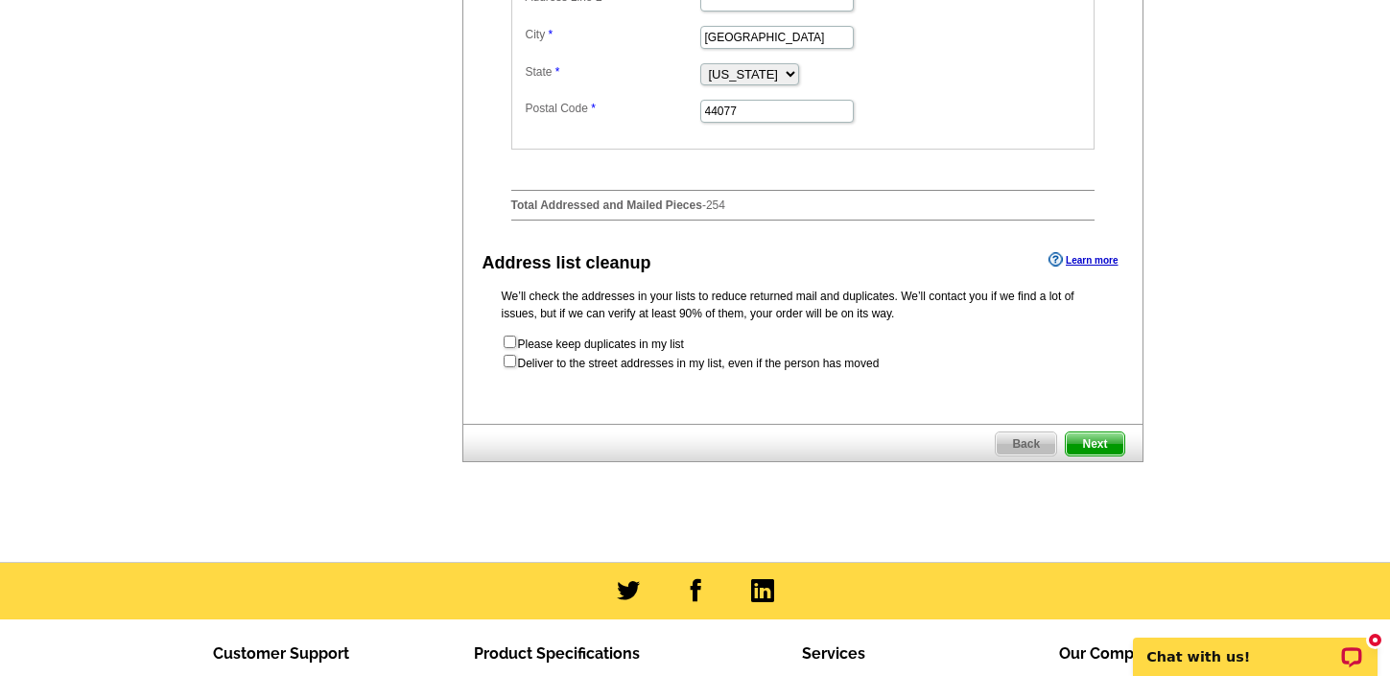
click at [1094, 456] on span "Next" at bounding box center [1095, 444] width 58 height 23
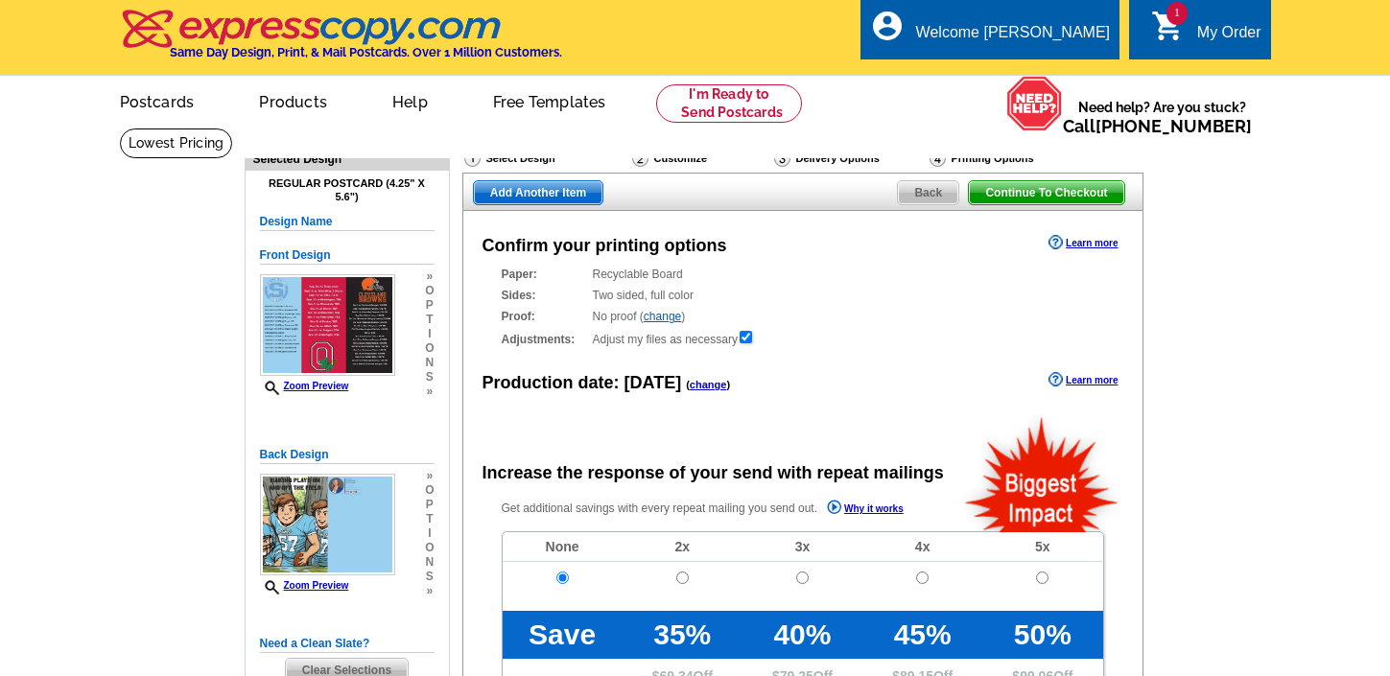
radio input "false"
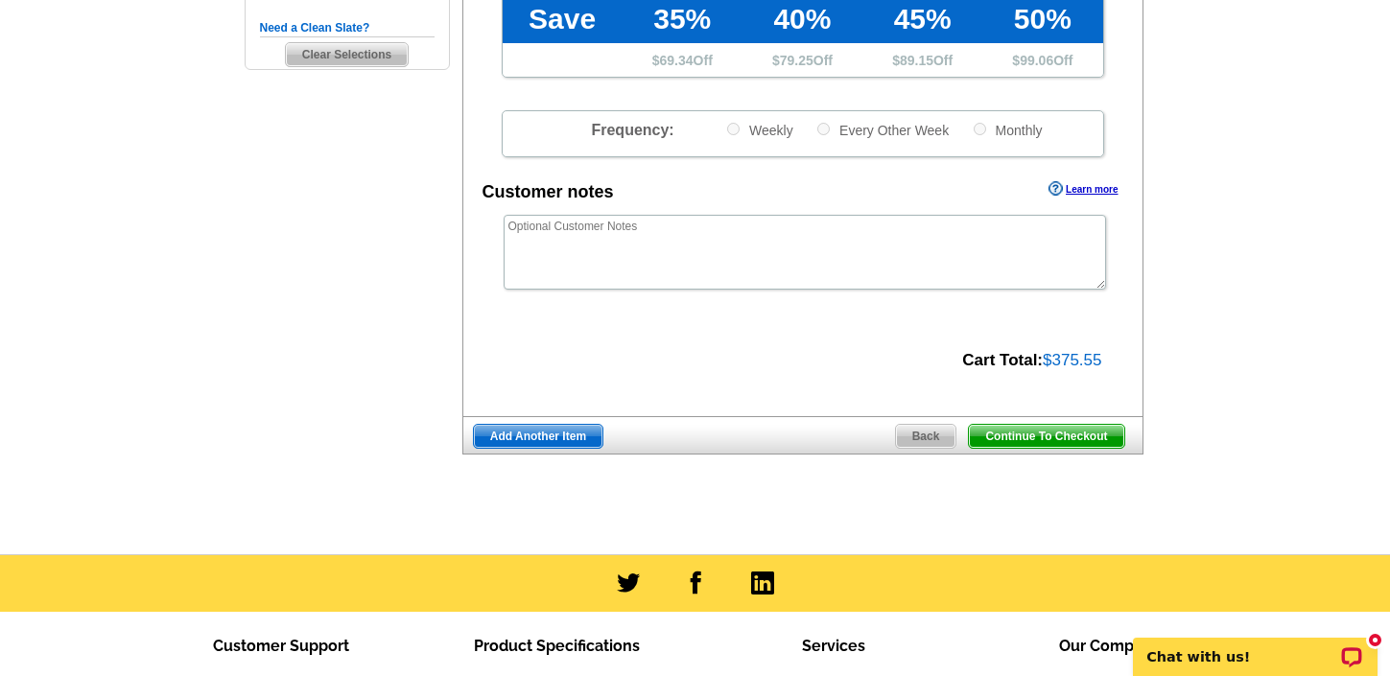
scroll to position [618, 0]
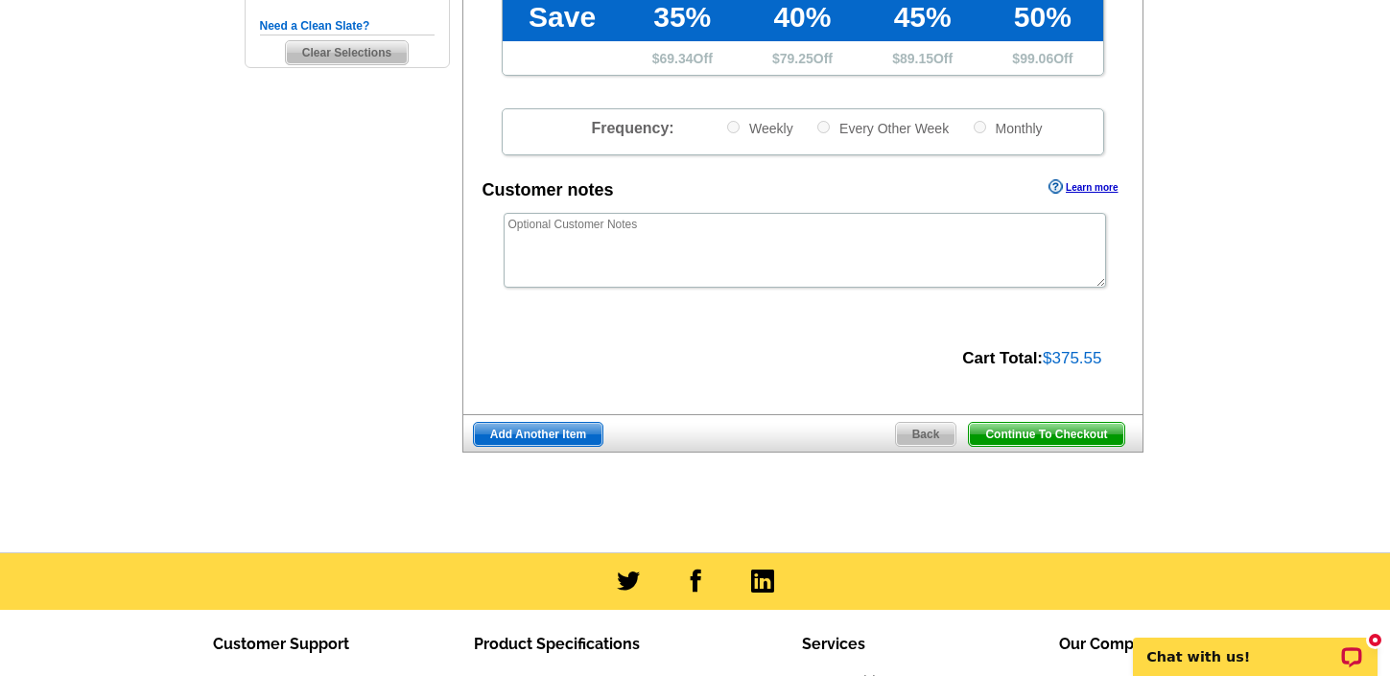
click at [1000, 434] on span "Continue To Checkout" at bounding box center [1046, 434] width 154 height 23
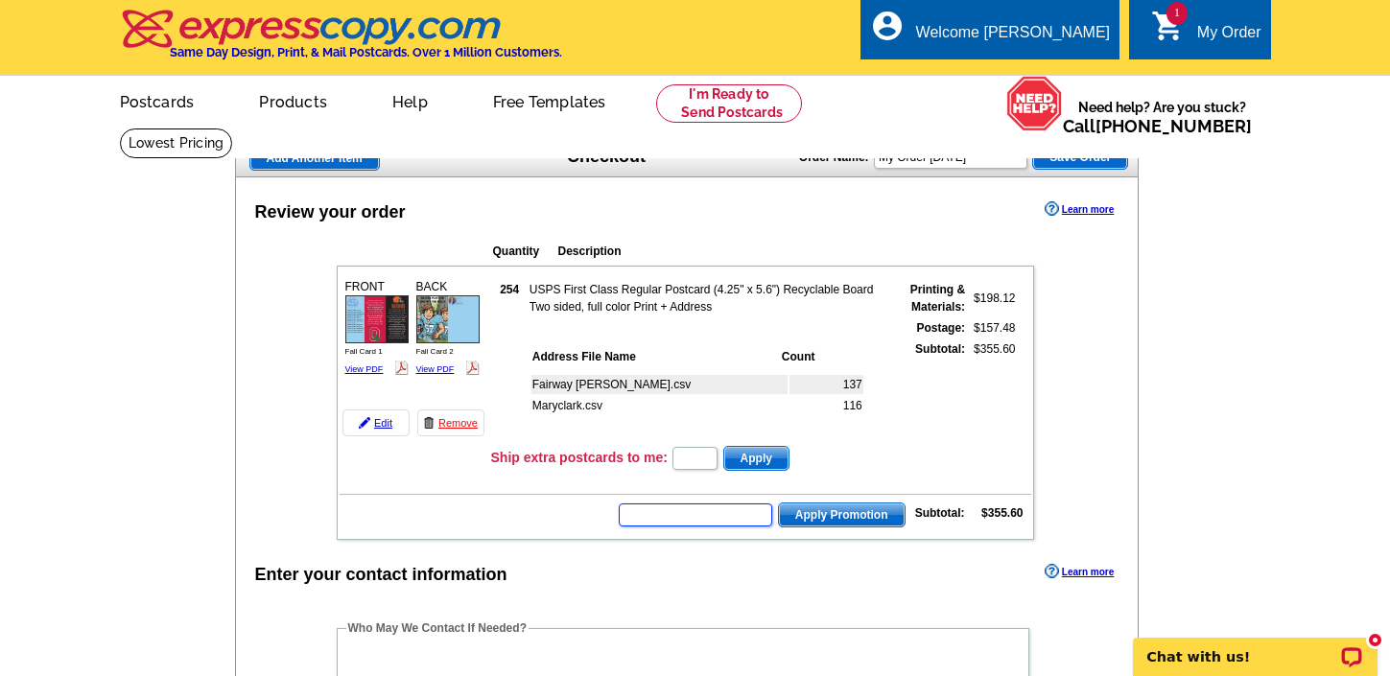
click at [699, 515] on input "text" at bounding box center [695, 515] width 153 height 23
type input "saveaug20"
click at [858, 515] on span "Apply Promotion" at bounding box center [842, 515] width 126 height 23
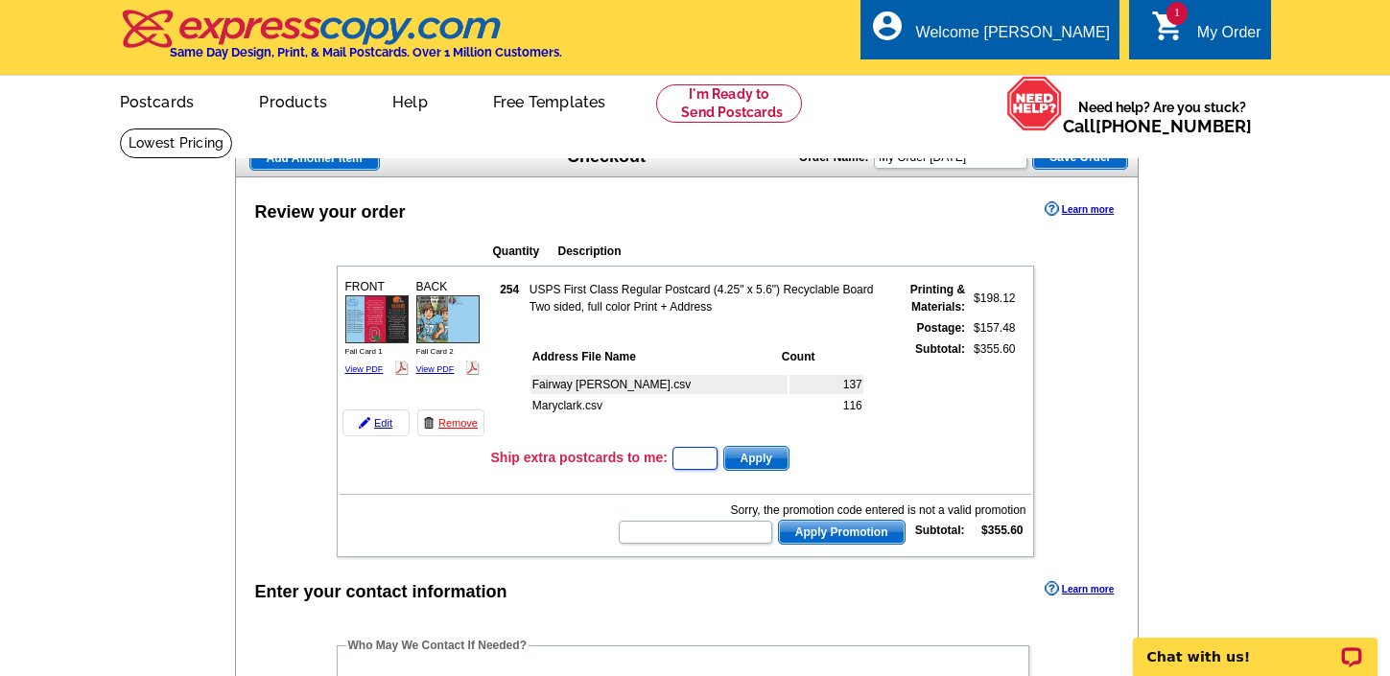
click at [691, 461] on input "text" at bounding box center [694, 458] width 45 height 23
type input "1"
click at [754, 458] on span "Apply" at bounding box center [756, 458] width 64 height 23
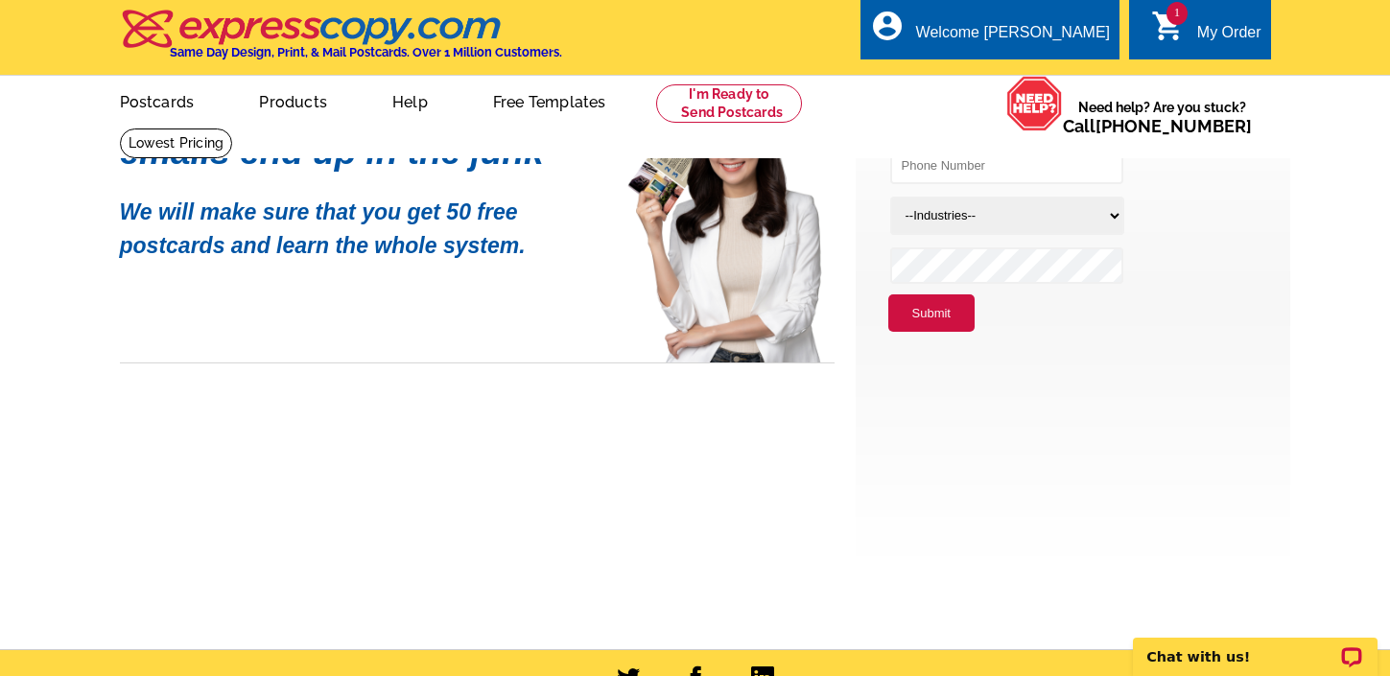
type input "erinsikora@mac.com"
click at [270, 28] on img at bounding box center [312, 29] width 385 height 40
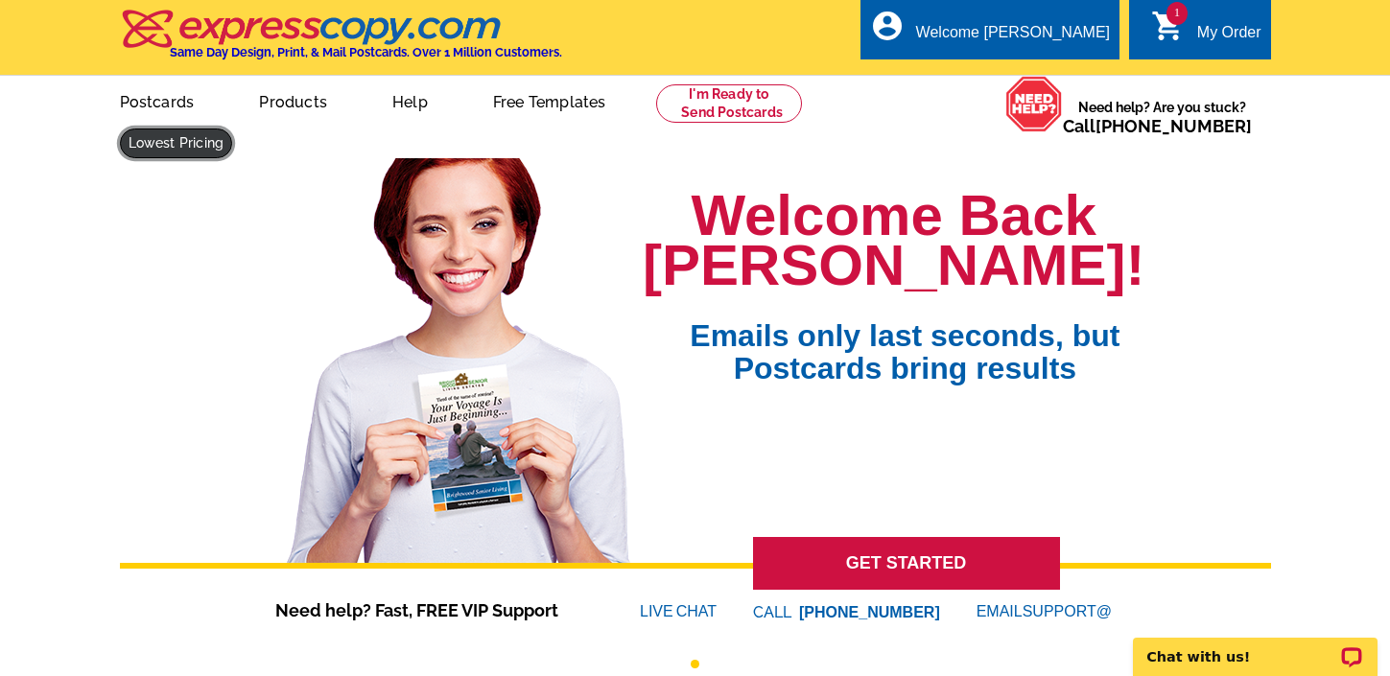
click at [233, 129] on link at bounding box center [176, 144] width 113 height 30
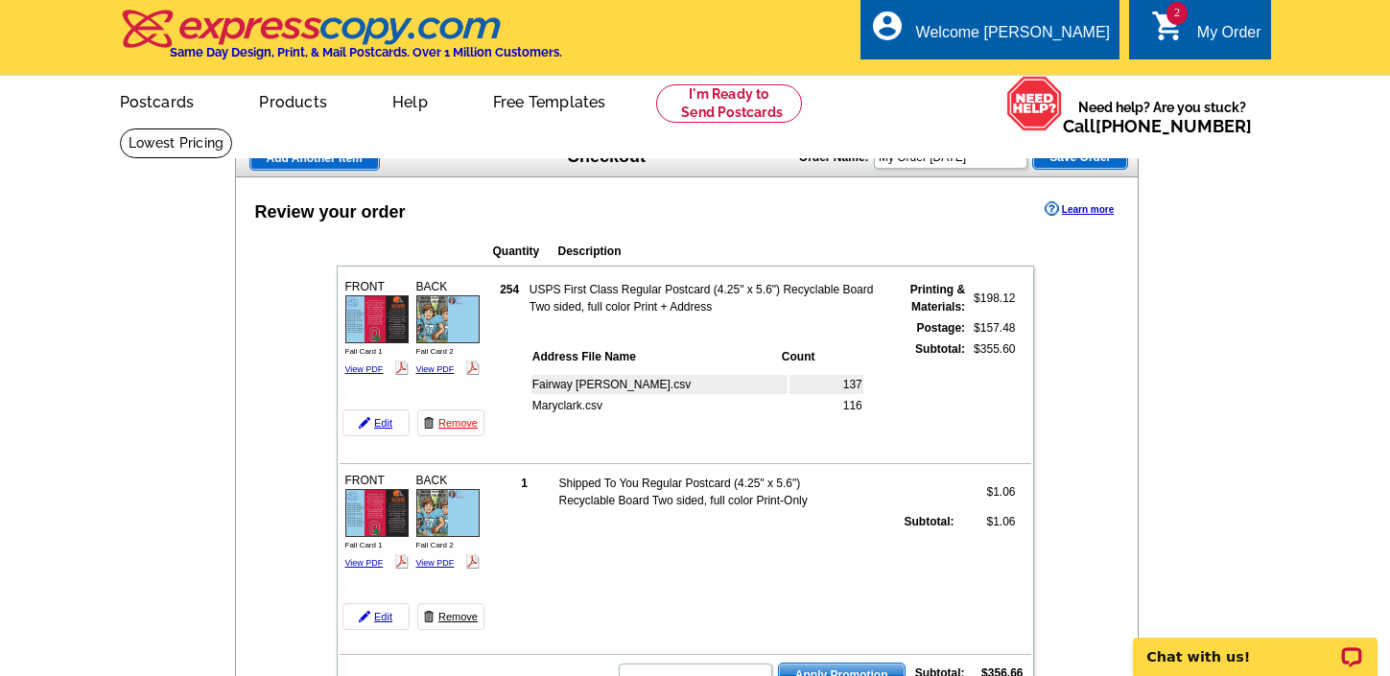
click at [459, 618] on link "Remove" at bounding box center [450, 616] width 67 height 27
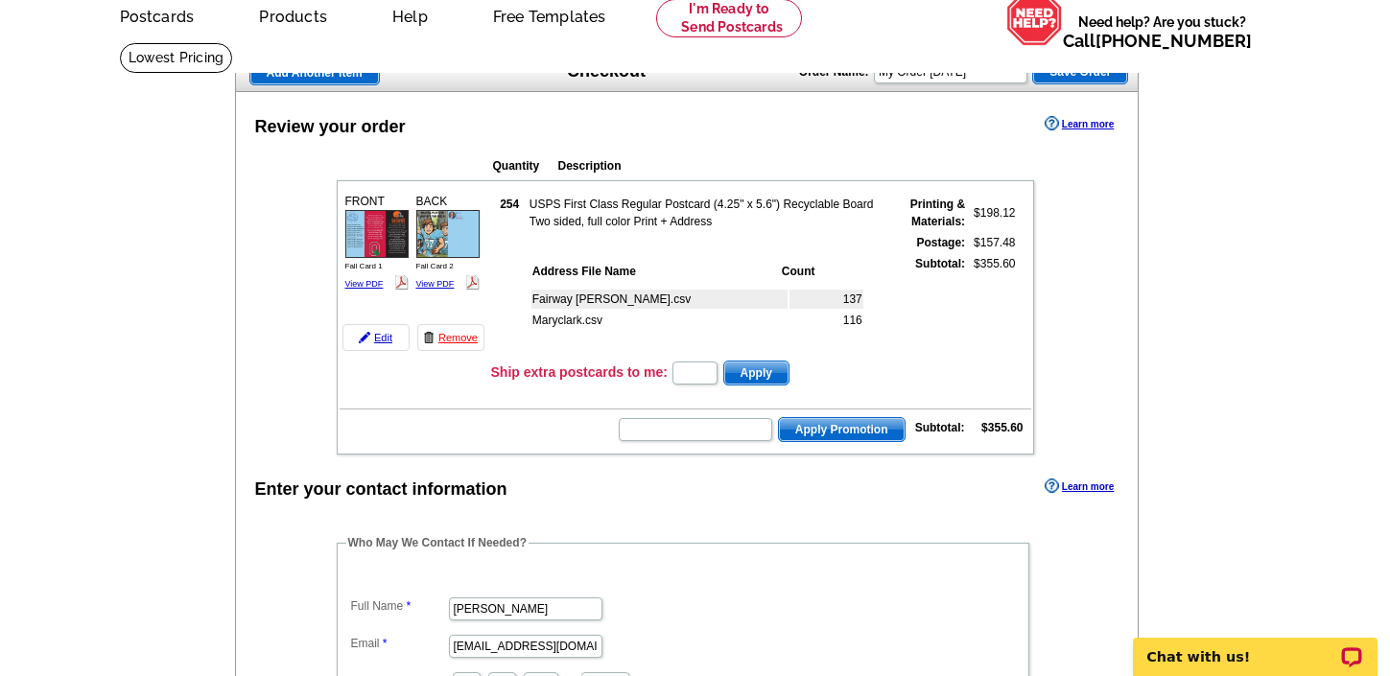
scroll to position [59, 0]
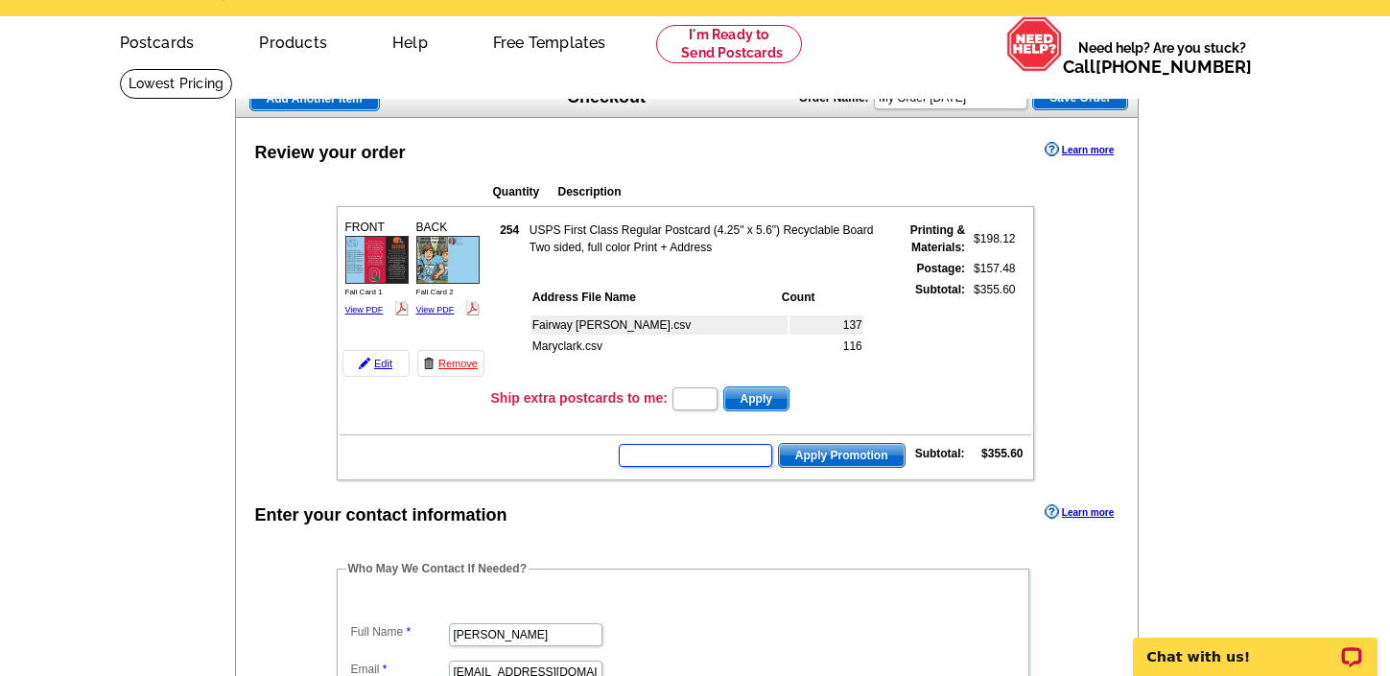
click at [675, 452] on input "text" at bounding box center [695, 455] width 153 height 23
type input "50free"
click at [811, 463] on span "Apply Promotion" at bounding box center [842, 455] width 126 height 23
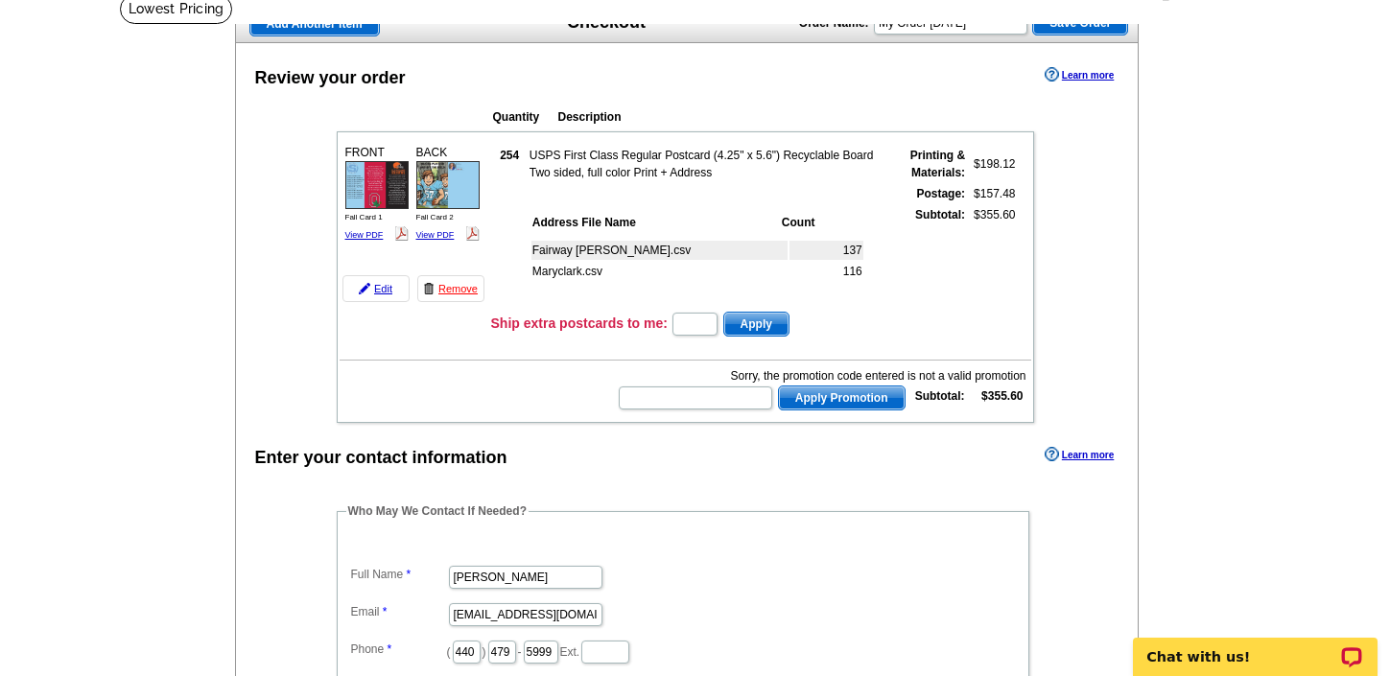
scroll to position [128, 0]
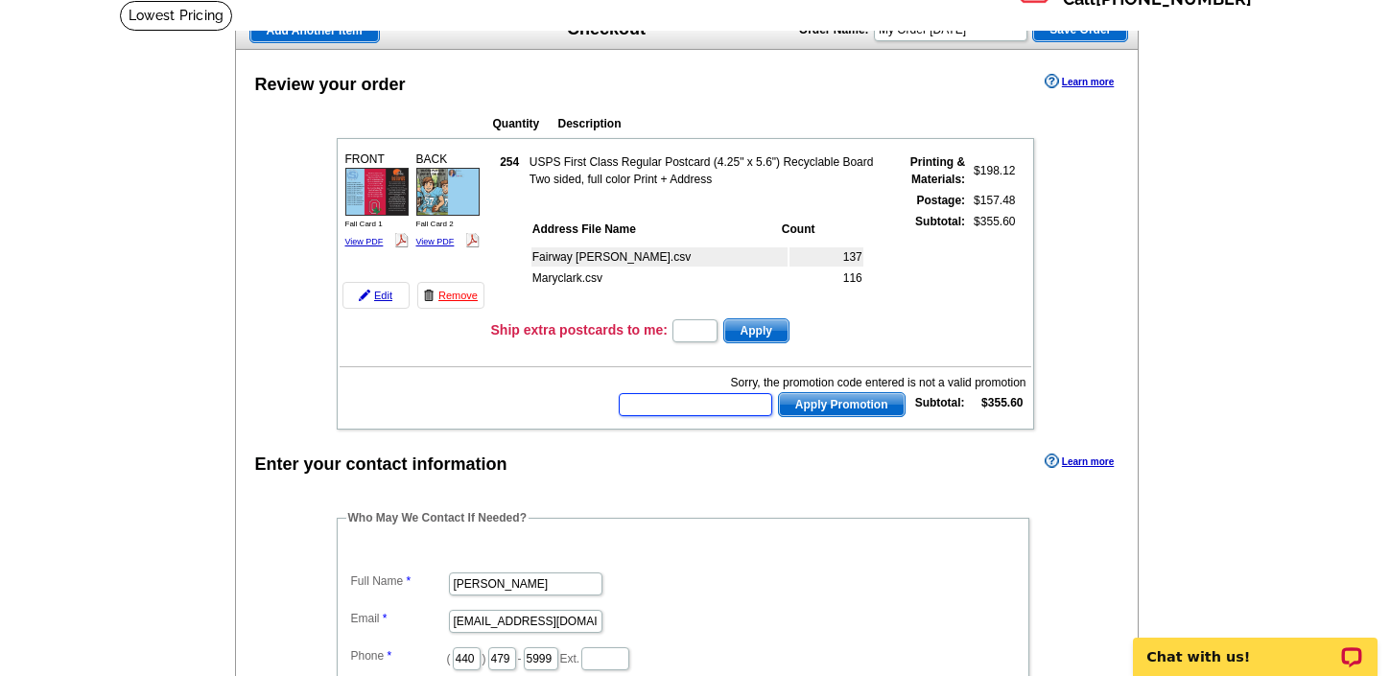
click at [668, 403] on input "text" at bounding box center [695, 404] width 153 height 23
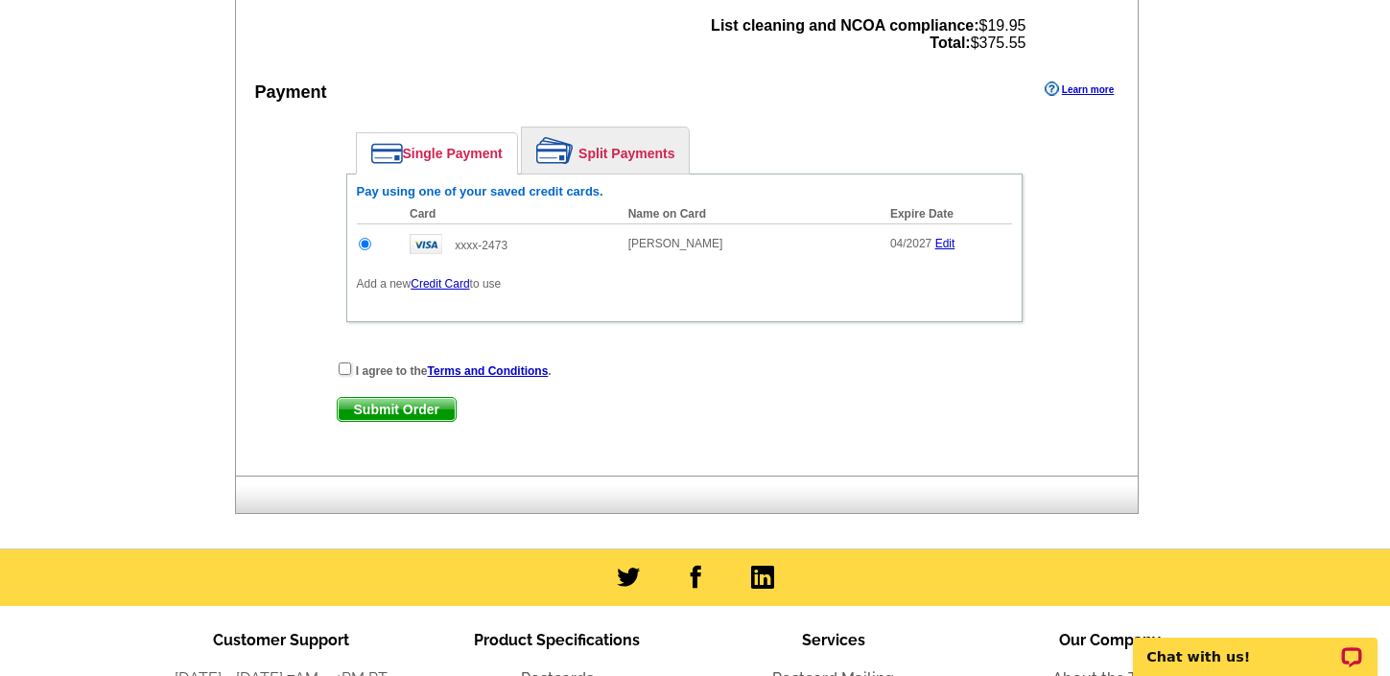
scroll to position [864, 0]
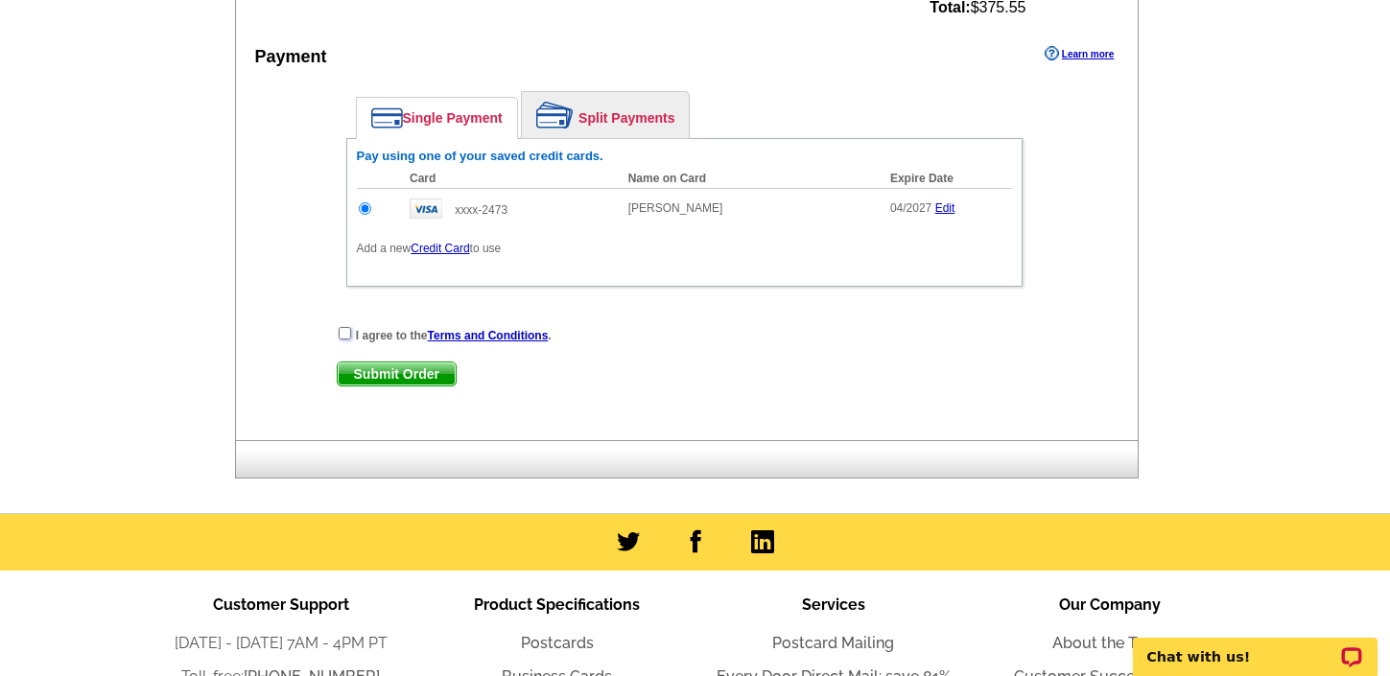
click at [344, 332] on input "checkbox" at bounding box center [345, 333] width 12 height 12
checkbox input "true"
click at [409, 375] on span "Submit Order" at bounding box center [397, 374] width 118 height 23
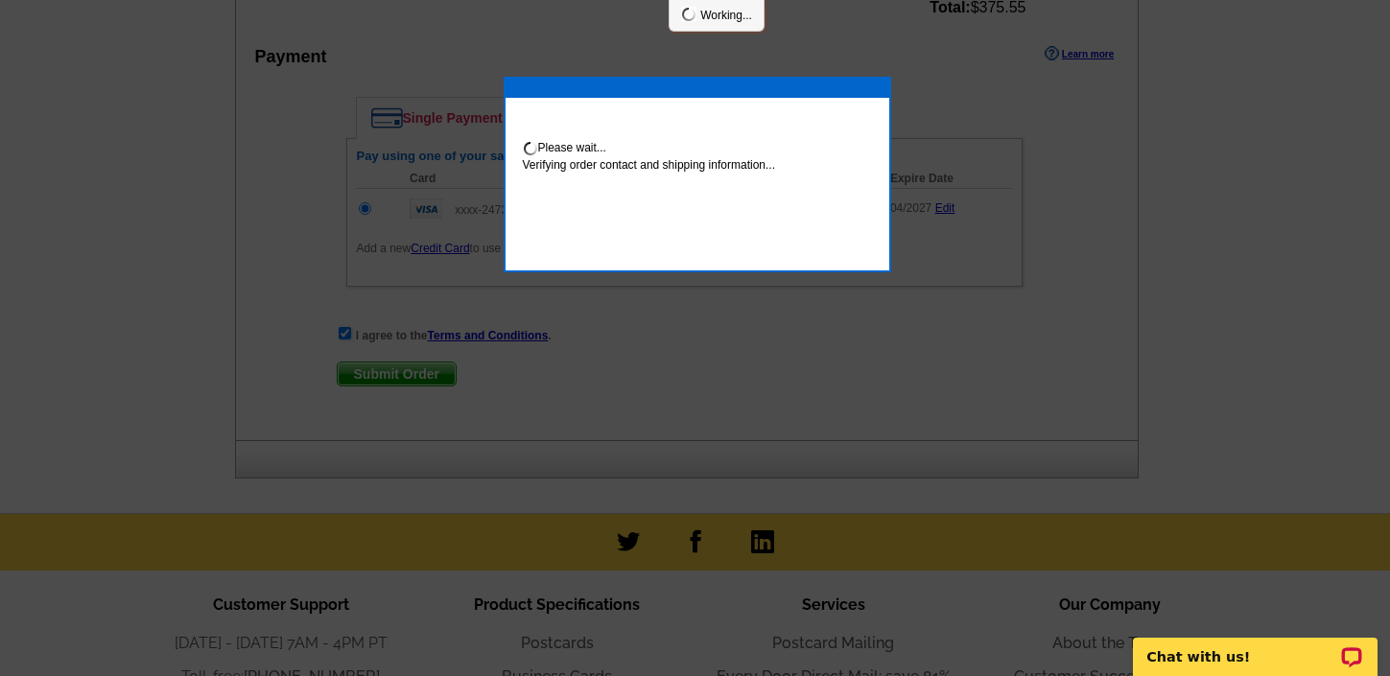
scroll to position [961, 0]
